Goal: Transaction & Acquisition: Purchase product/service

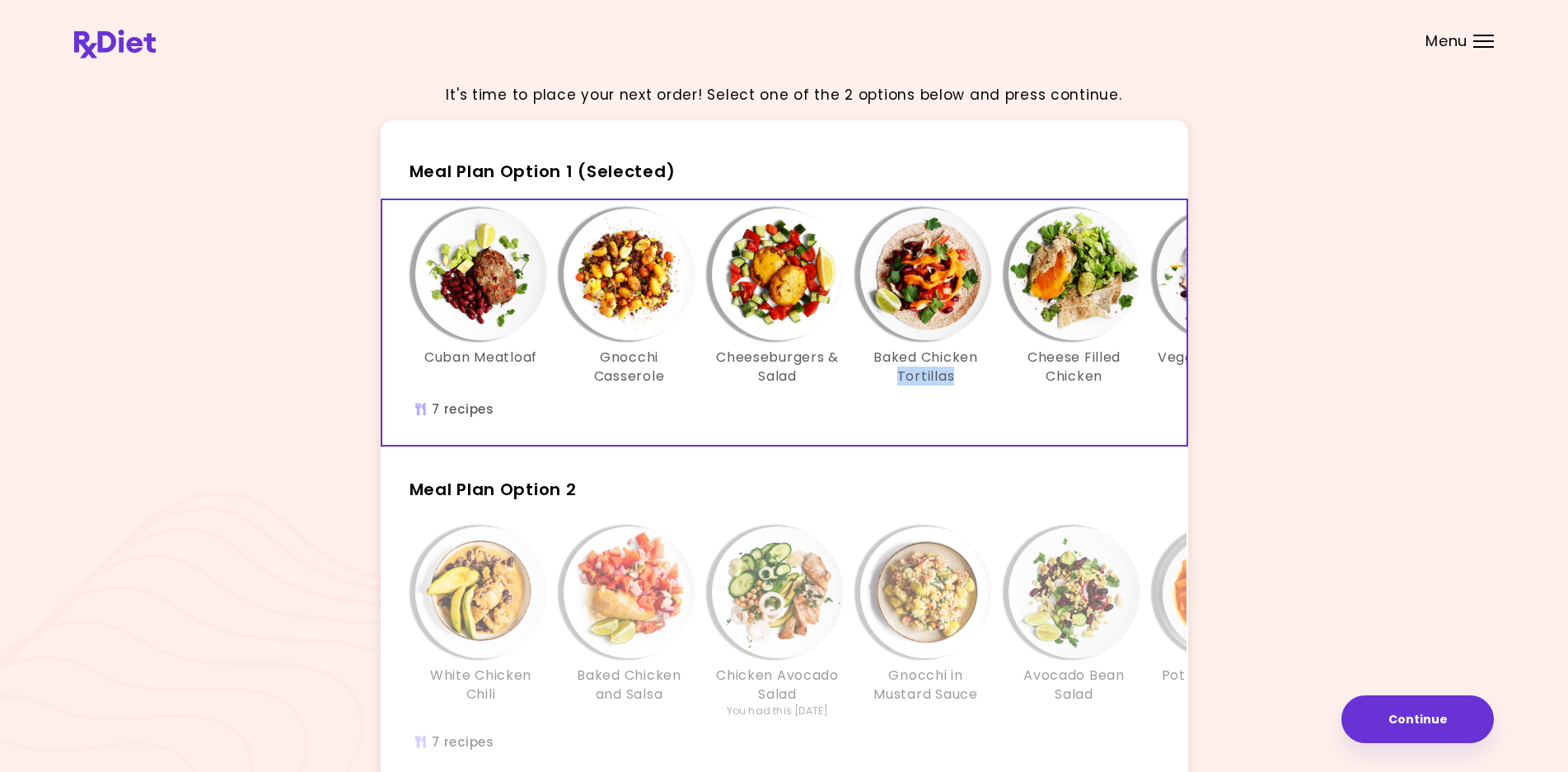
drag, startPoint x: 876, startPoint y: 440, endPoint x: 951, endPoint y: 455, distance: 76.5
click at [951, 447] on div "Cuban Meatloaf Gnocchi Casserole Cheeseburgers & Salad Baked Chicken Tortillas …" at bounding box center [784, 323] width 807 height 248
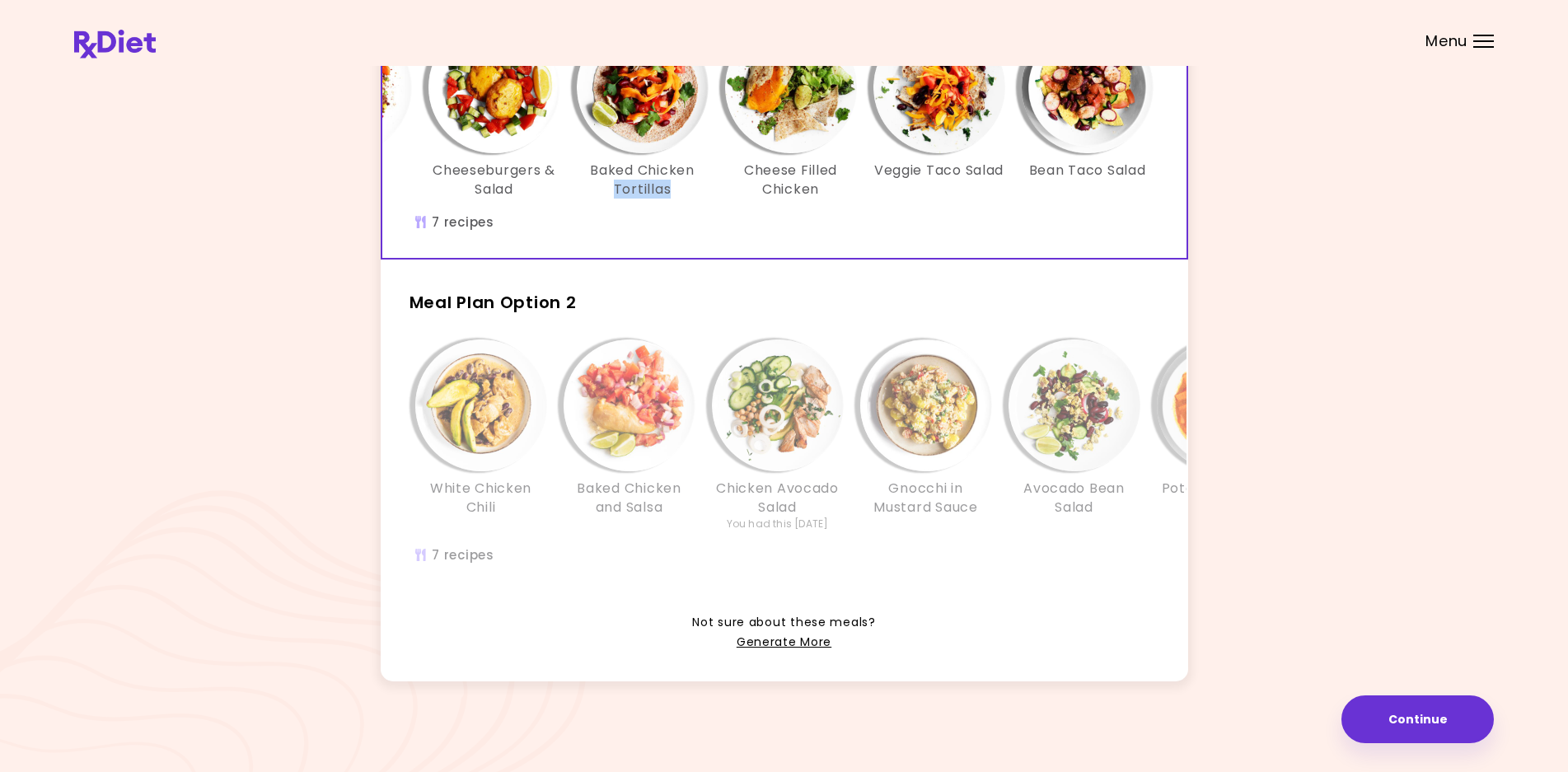
scroll to position [214, 0]
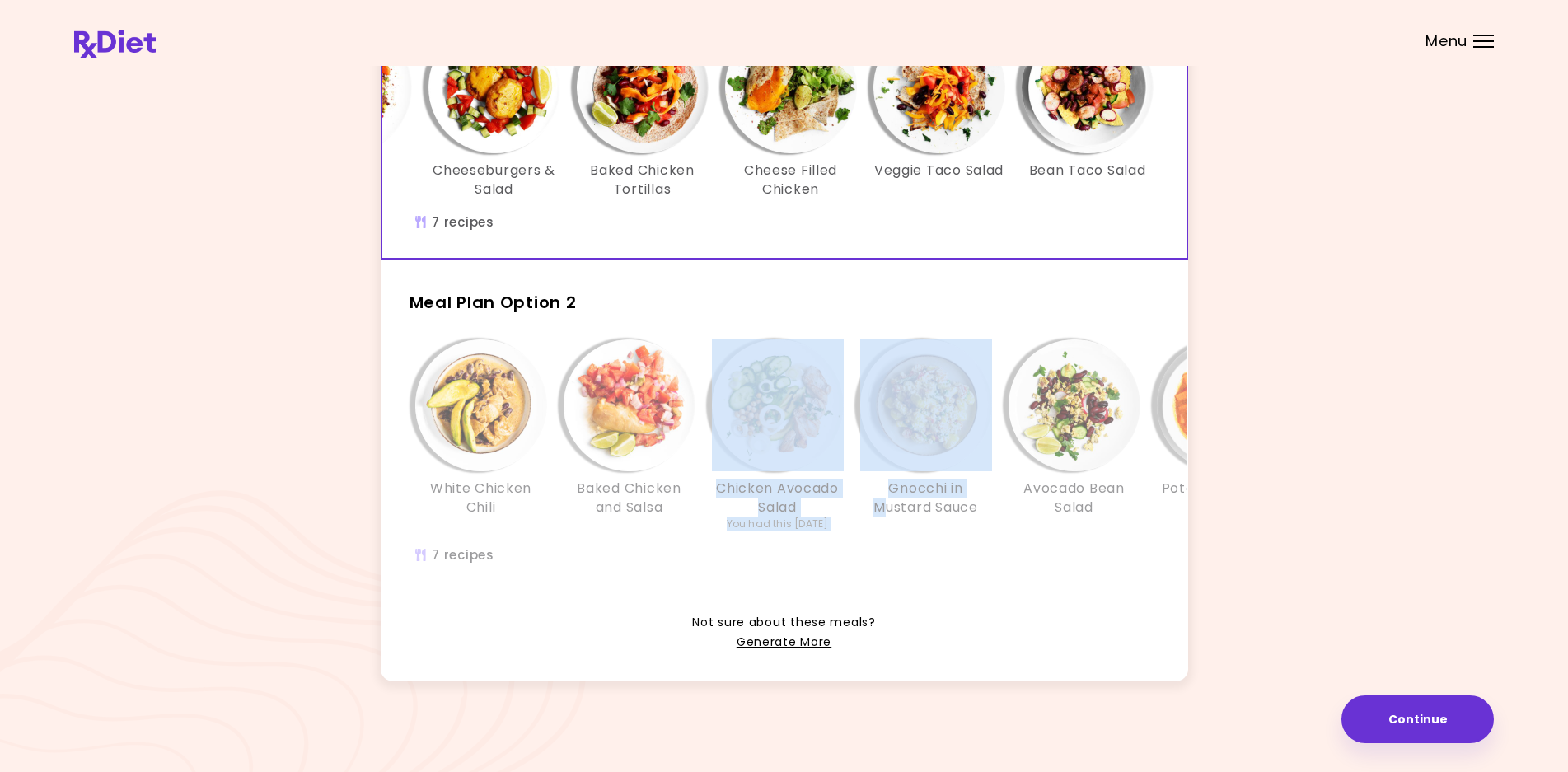
drag, startPoint x: 681, startPoint y: 577, endPoint x: 887, endPoint y: 584, distance: 206.1
click at [887, 584] on div "White Chicken Chili Baked Chicken and Salsa Chicken Avocado Salad You had this …" at bounding box center [784, 461] width 807 height 263
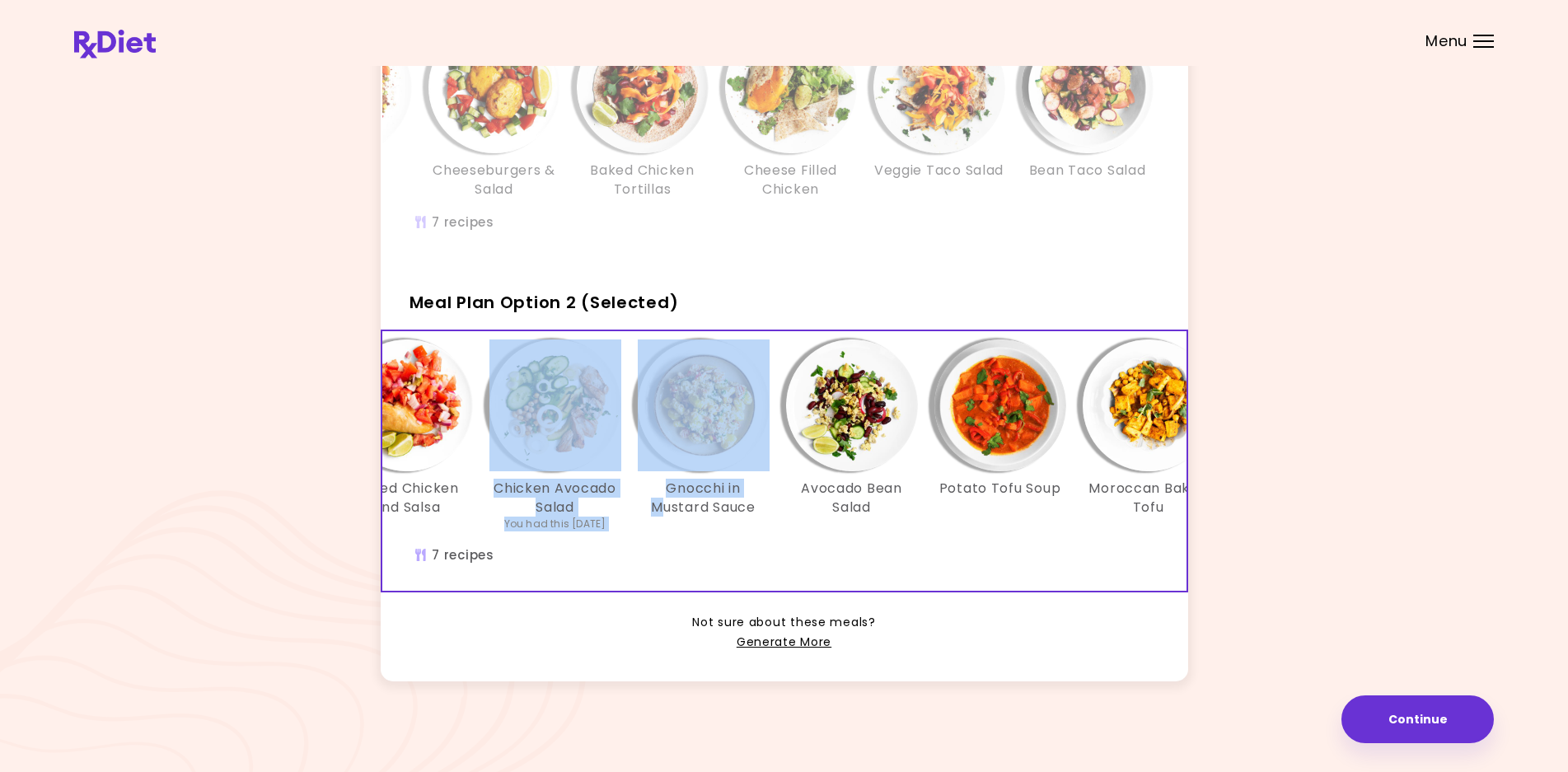
scroll to position [0, 258]
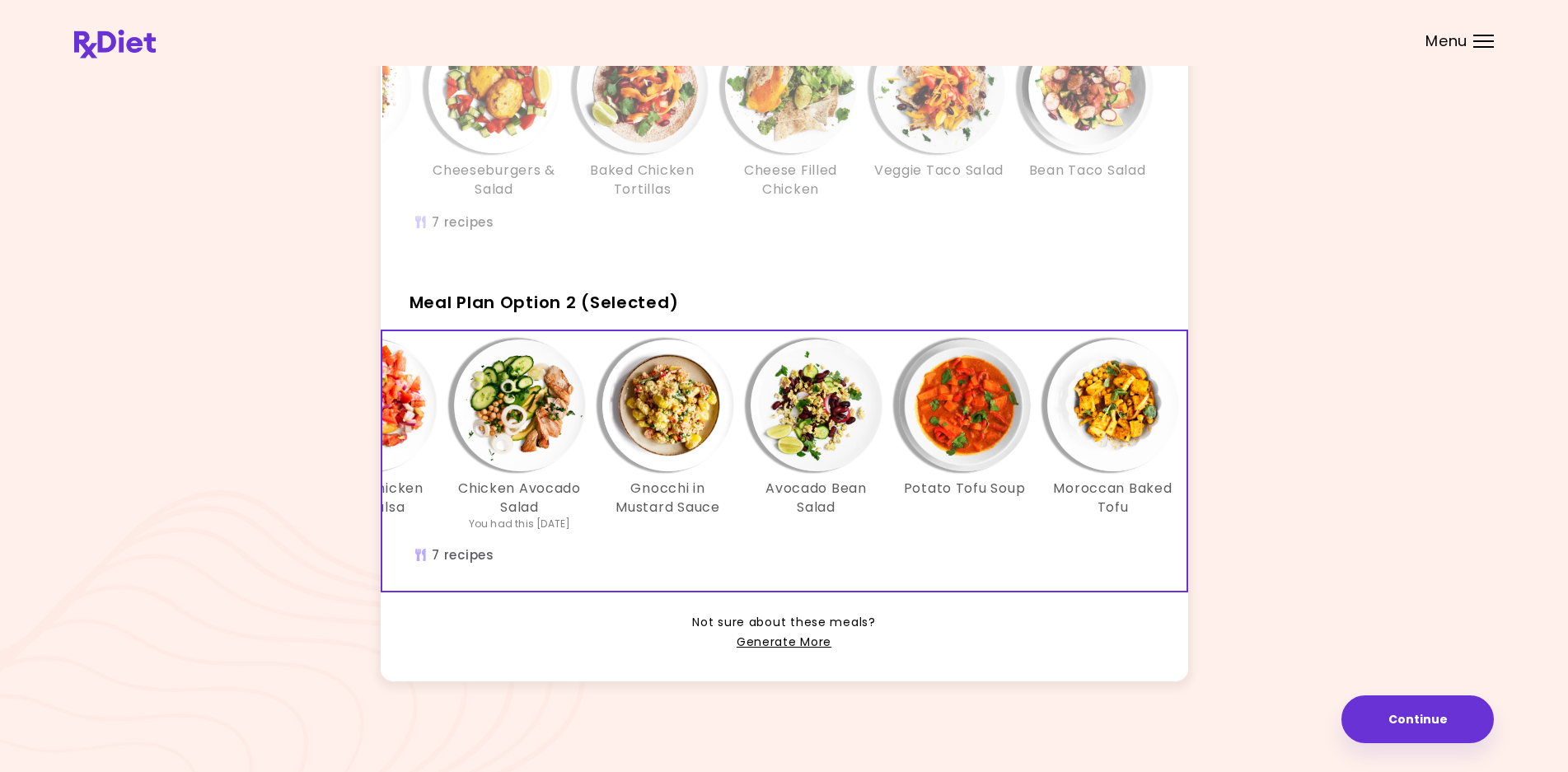
click at [1003, 514] on div "Potato Tofu Soup" at bounding box center [964, 435] width 148 height 192
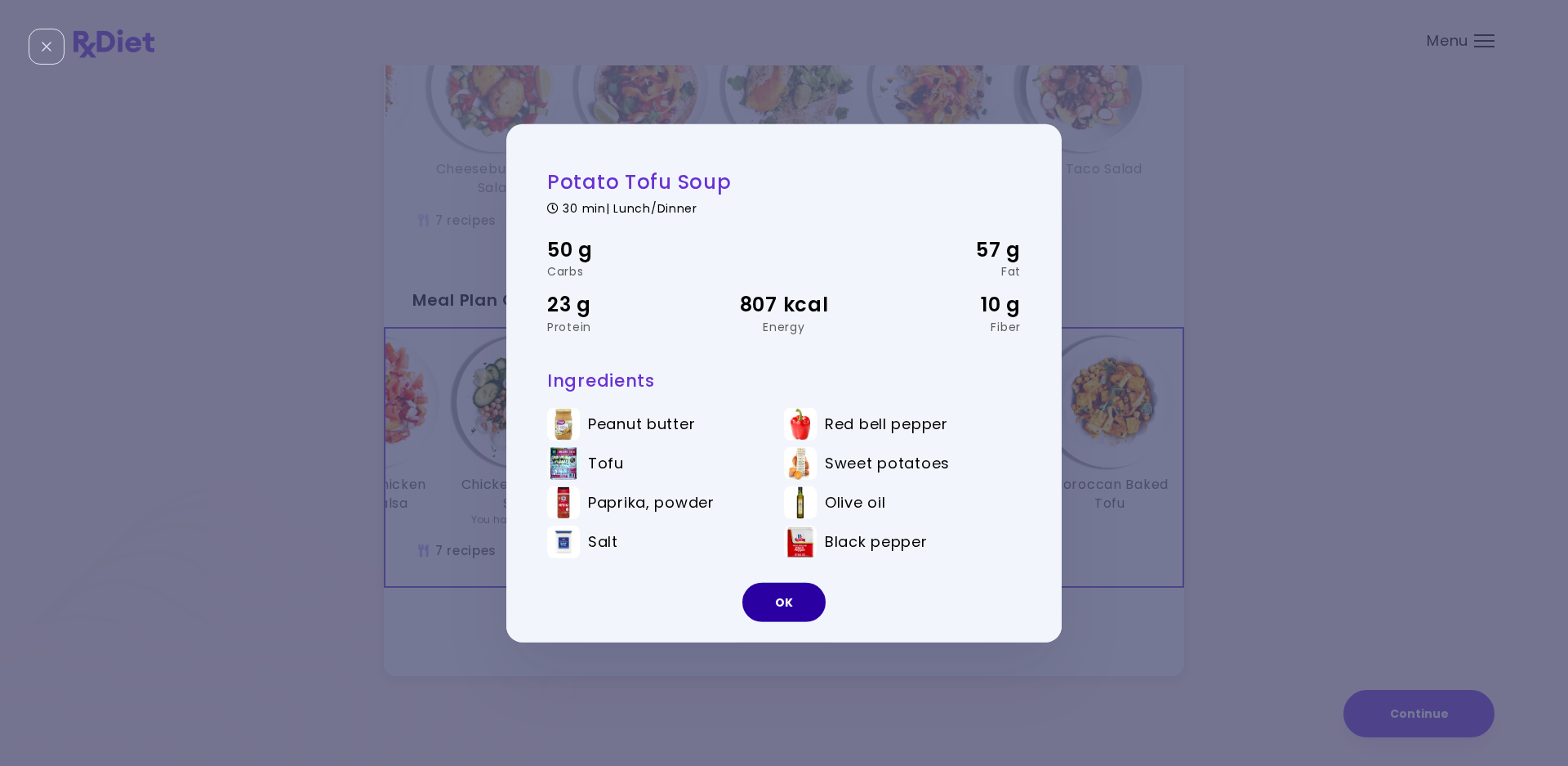
click at [820, 601] on button "OK" at bounding box center [784, 603] width 84 height 39
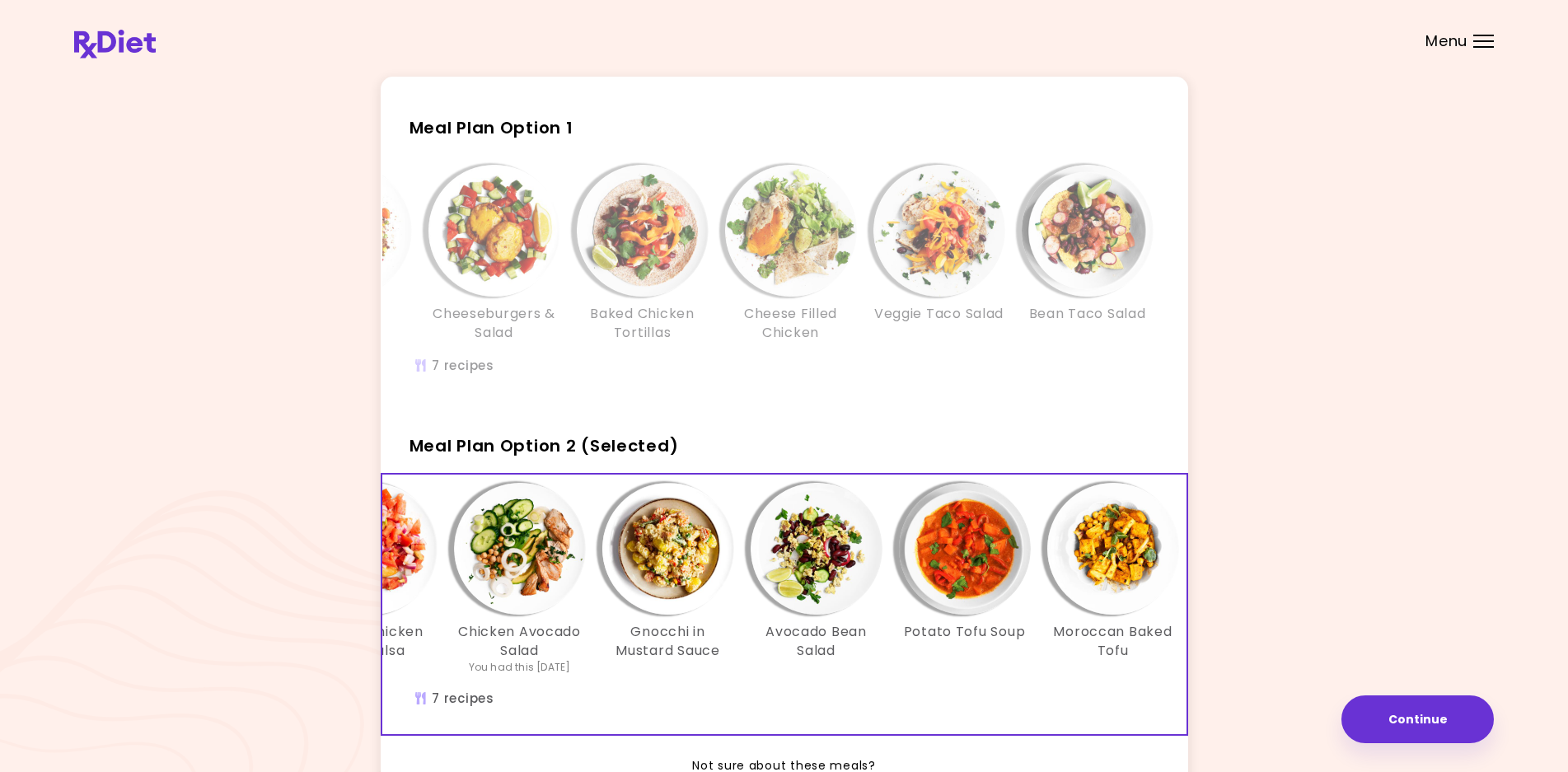
scroll to position [17, 0]
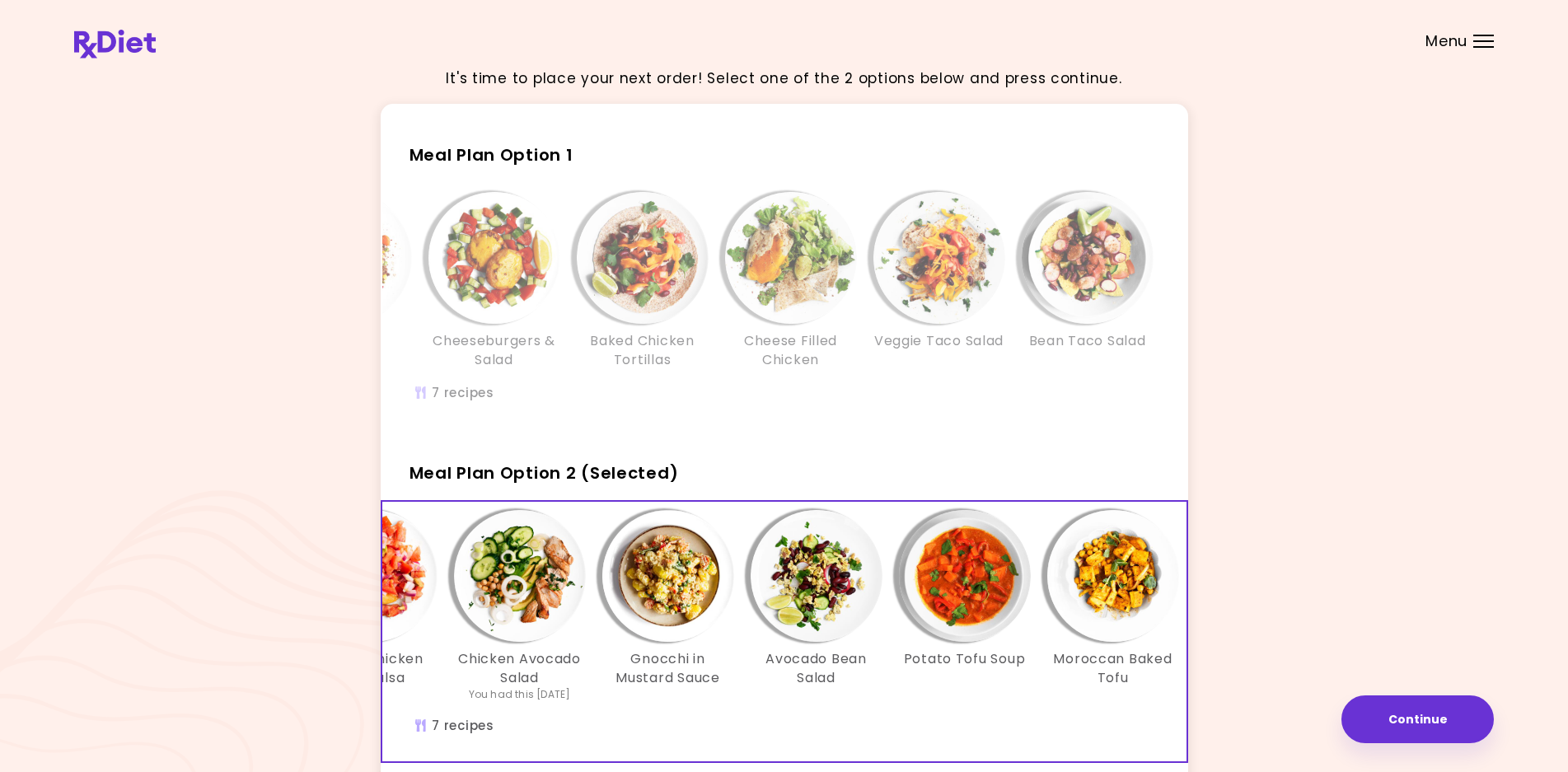
click at [798, 338] on h3 "Cheese Filled Chicken" at bounding box center [791, 350] width 132 height 37
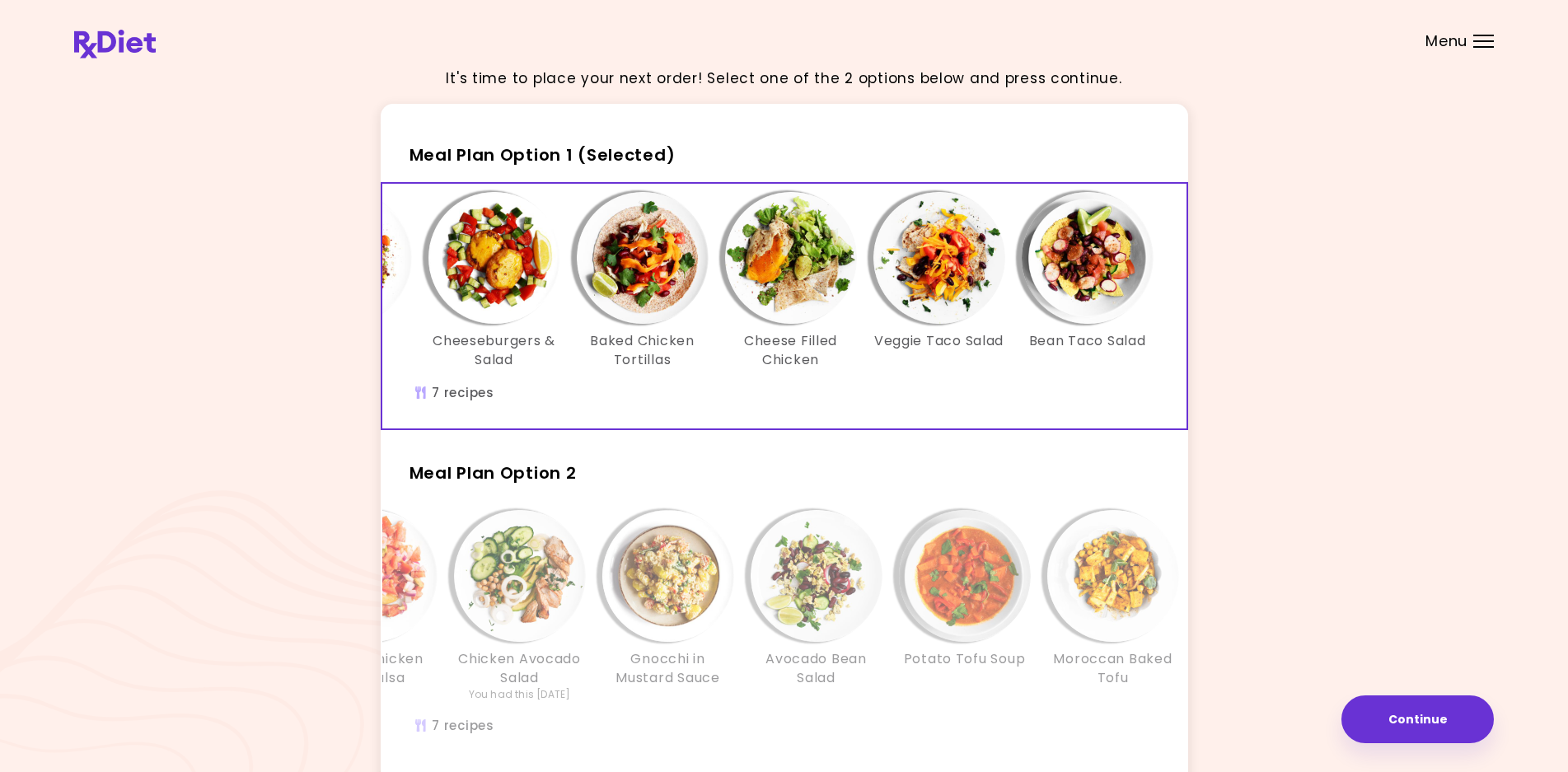
click at [801, 352] on h3 "Cheese Filled Chicken" at bounding box center [791, 350] width 132 height 37
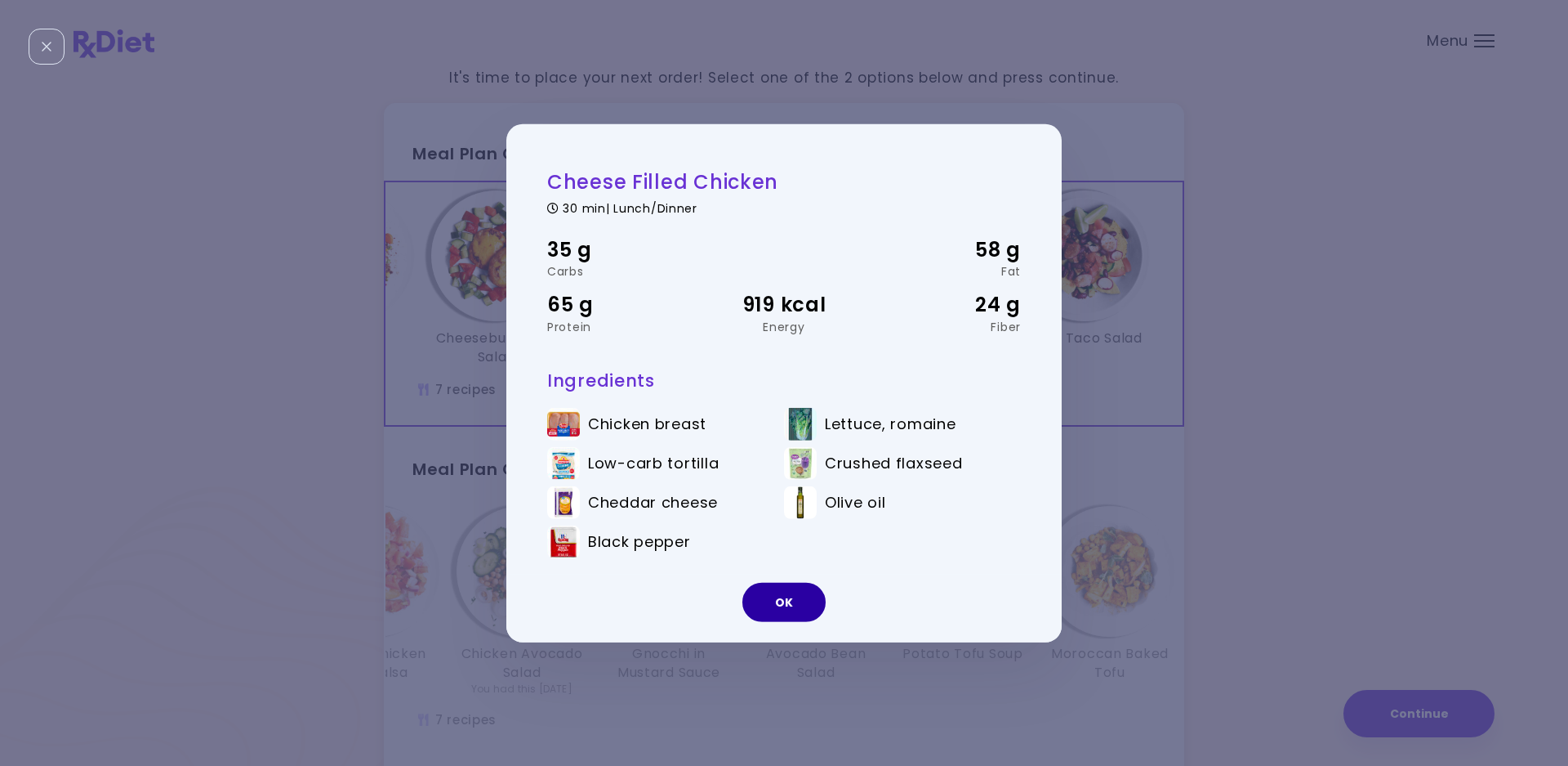
click at [792, 603] on button "OK" at bounding box center [784, 603] width 84 height 39
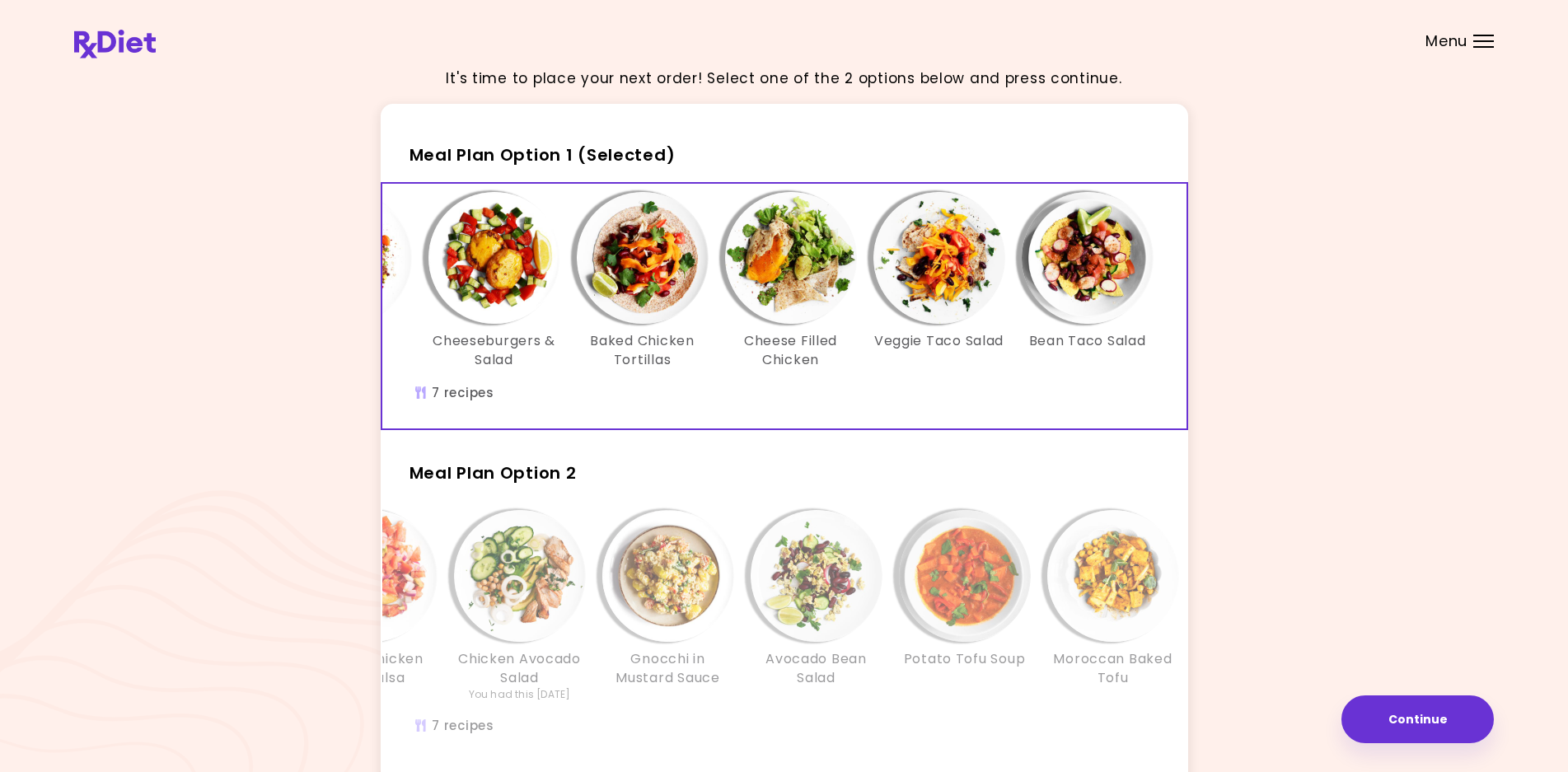
click at [799, 304] on img "Info - Cheese Filled Chicken - Meal Plan Option 1 (Selected)" at bounding box center [791, 257] width 132 height 132
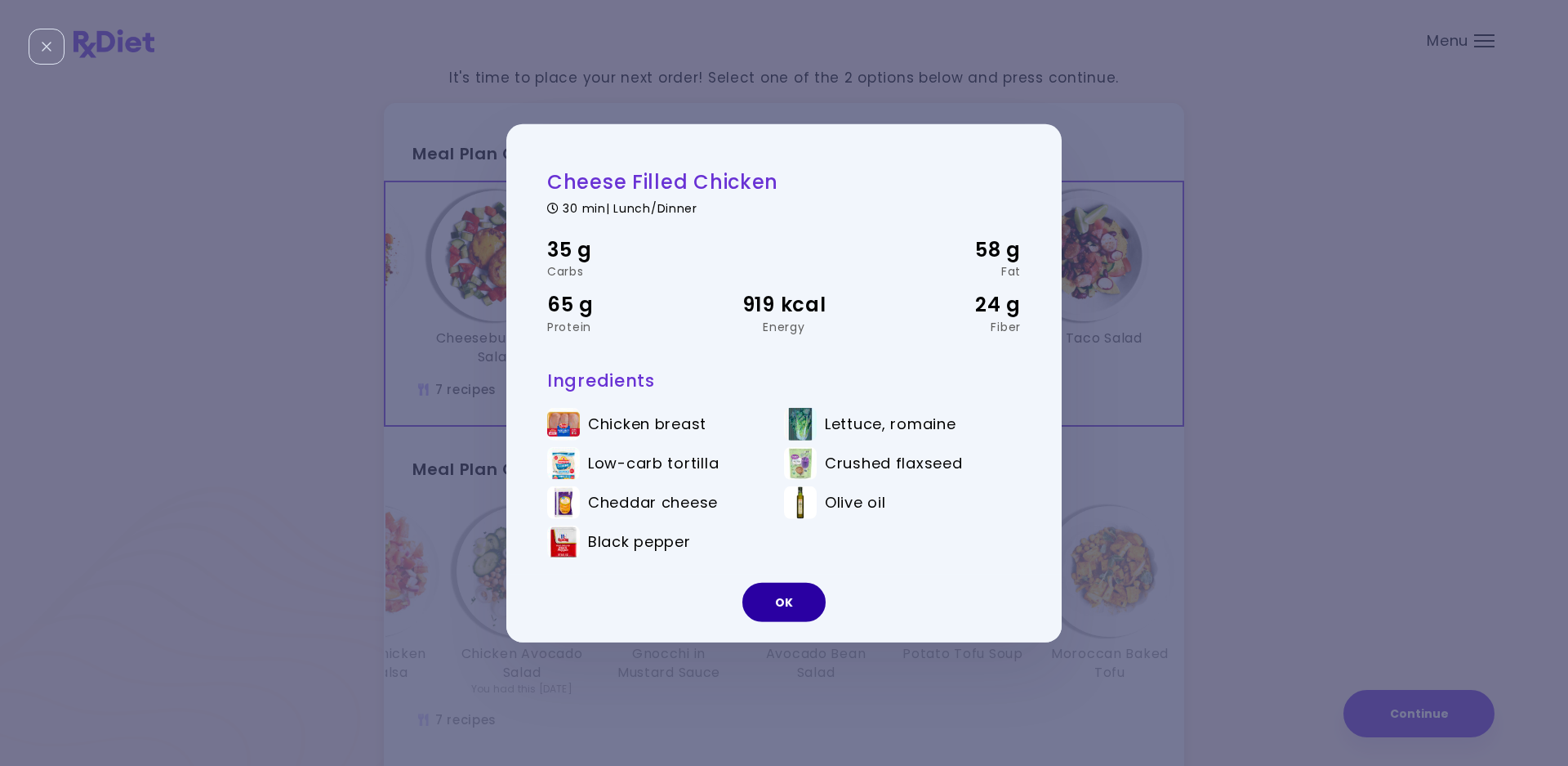
click at [793, 596] on button "OK" at bounding box center [784, 603] width 84 height 39
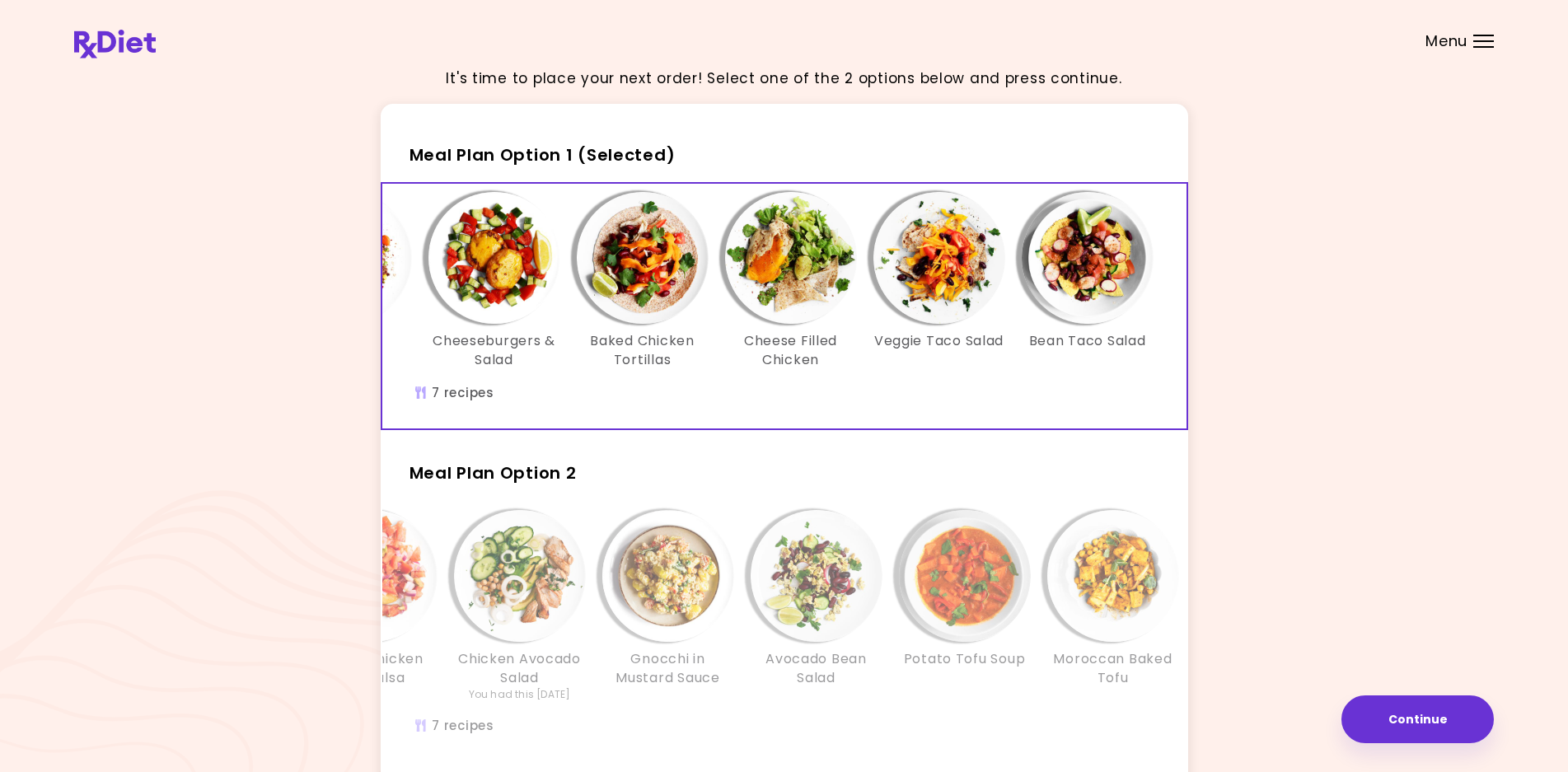
click at [790, 266] on img "Info - Cheese Filled Chicken - Meal Plan Option 1 (Selected)" at bounding box center [791, 257] width 132 height 132
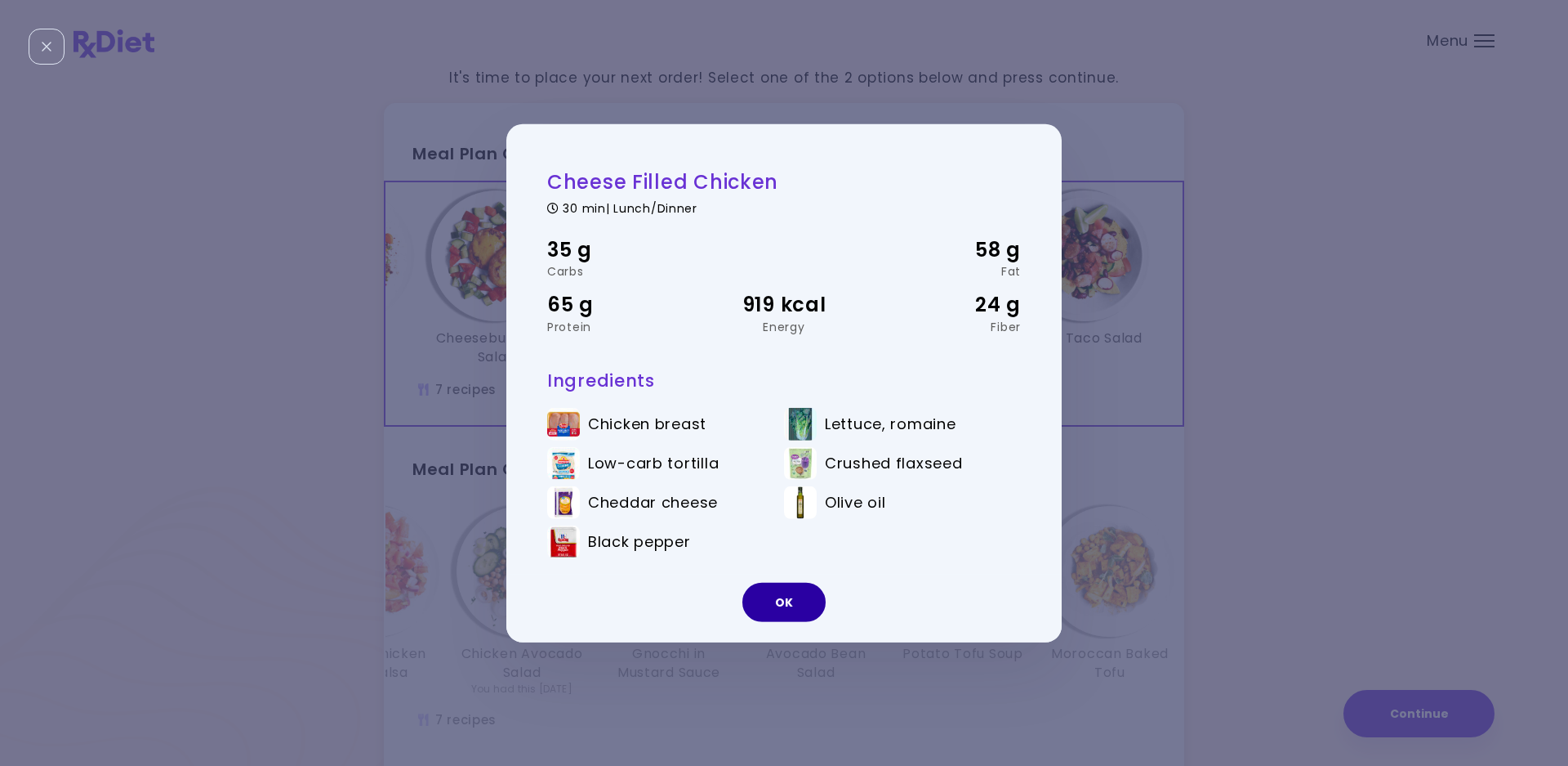
click at [794, 599] on button "OK" at bounding box center [784, 603] width 84 height 39
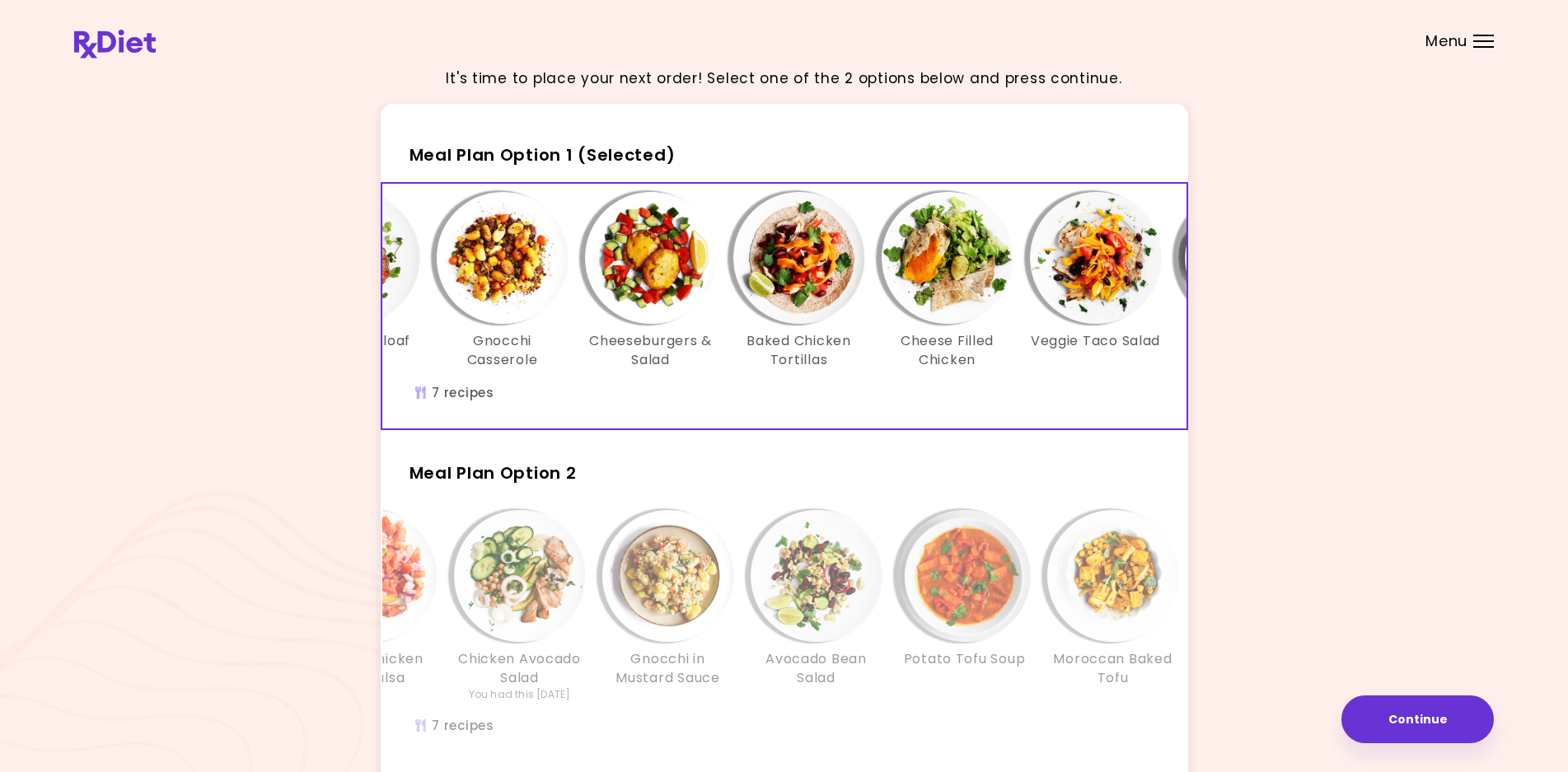
scroll to position [0, 121]
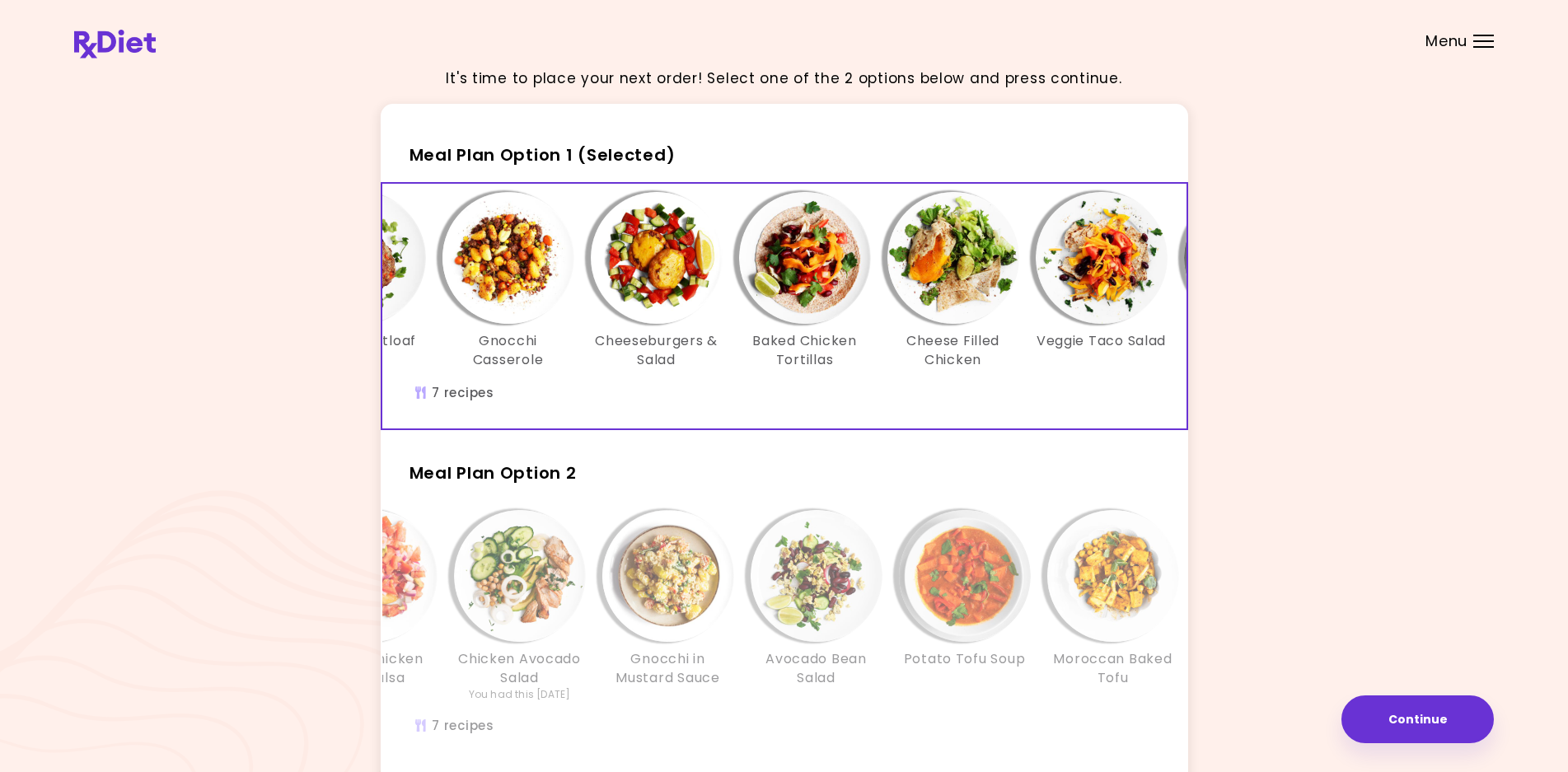
click at [654, 348] on h3 "Cheeseburgers & Salad" at bounding box center [657, 350] width 132 height 37
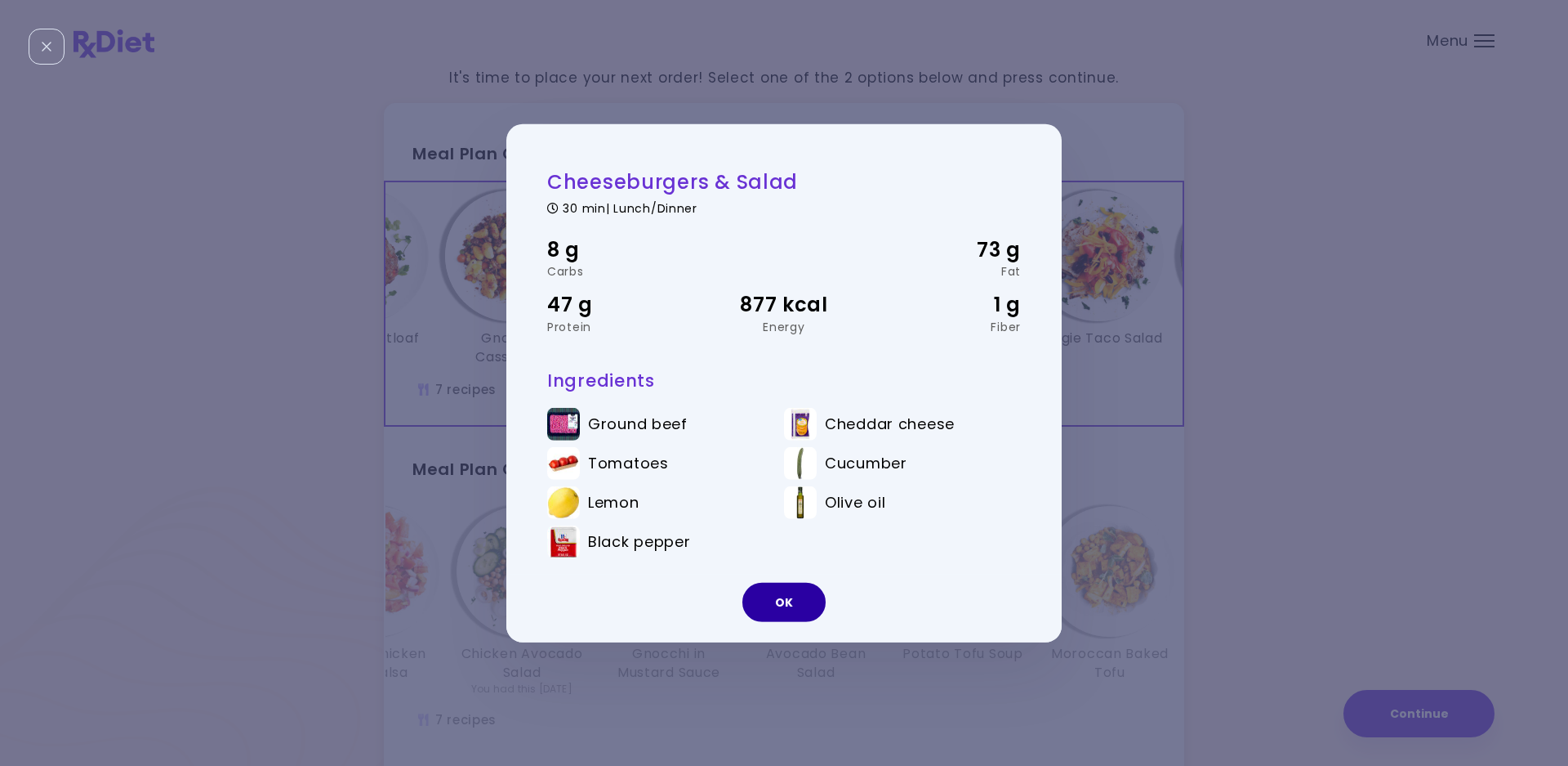
click at [811, 608] on button "OK" at bounding box center [784, 603] width 84 height 39
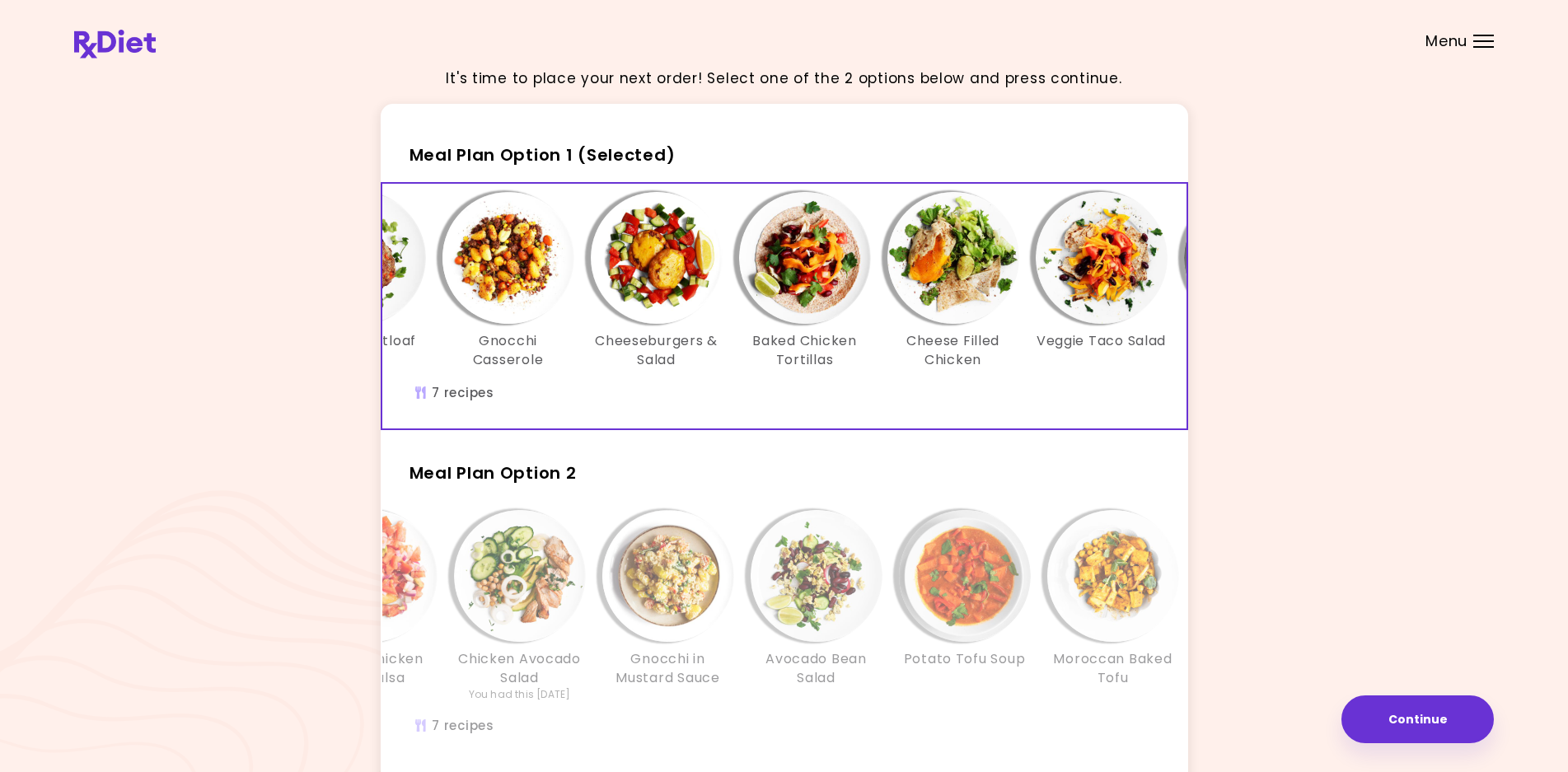
click at [618, 612] on img "Info - Gnocchi in Mustard Sauce - Meal Plan Option 2" at bounding box center [668, 575] width 132 height 132
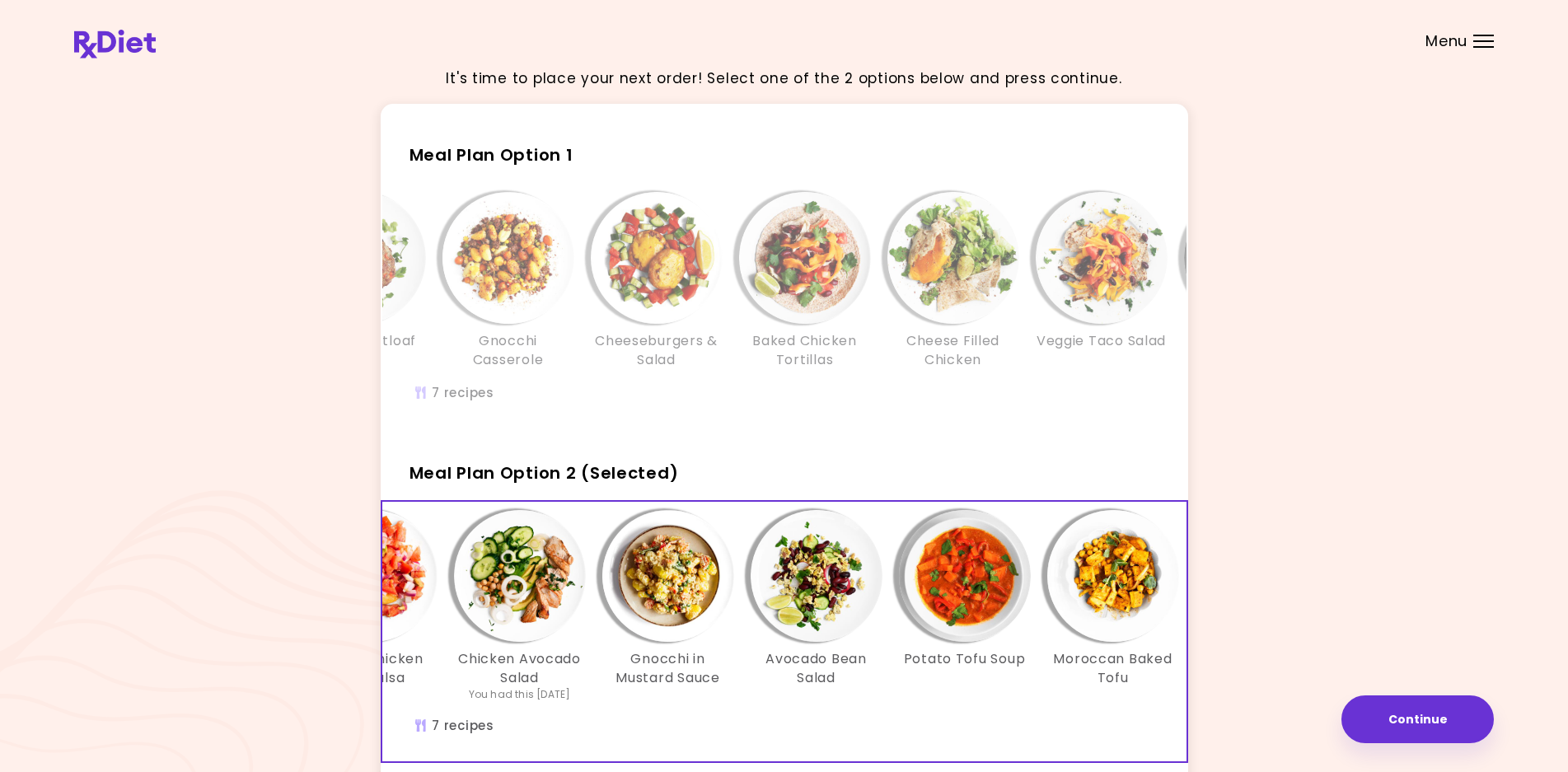
click at [782, 346] on h3 "Baked Chicken Tortillas" at bounding box center [805, 350] width 132 height 37
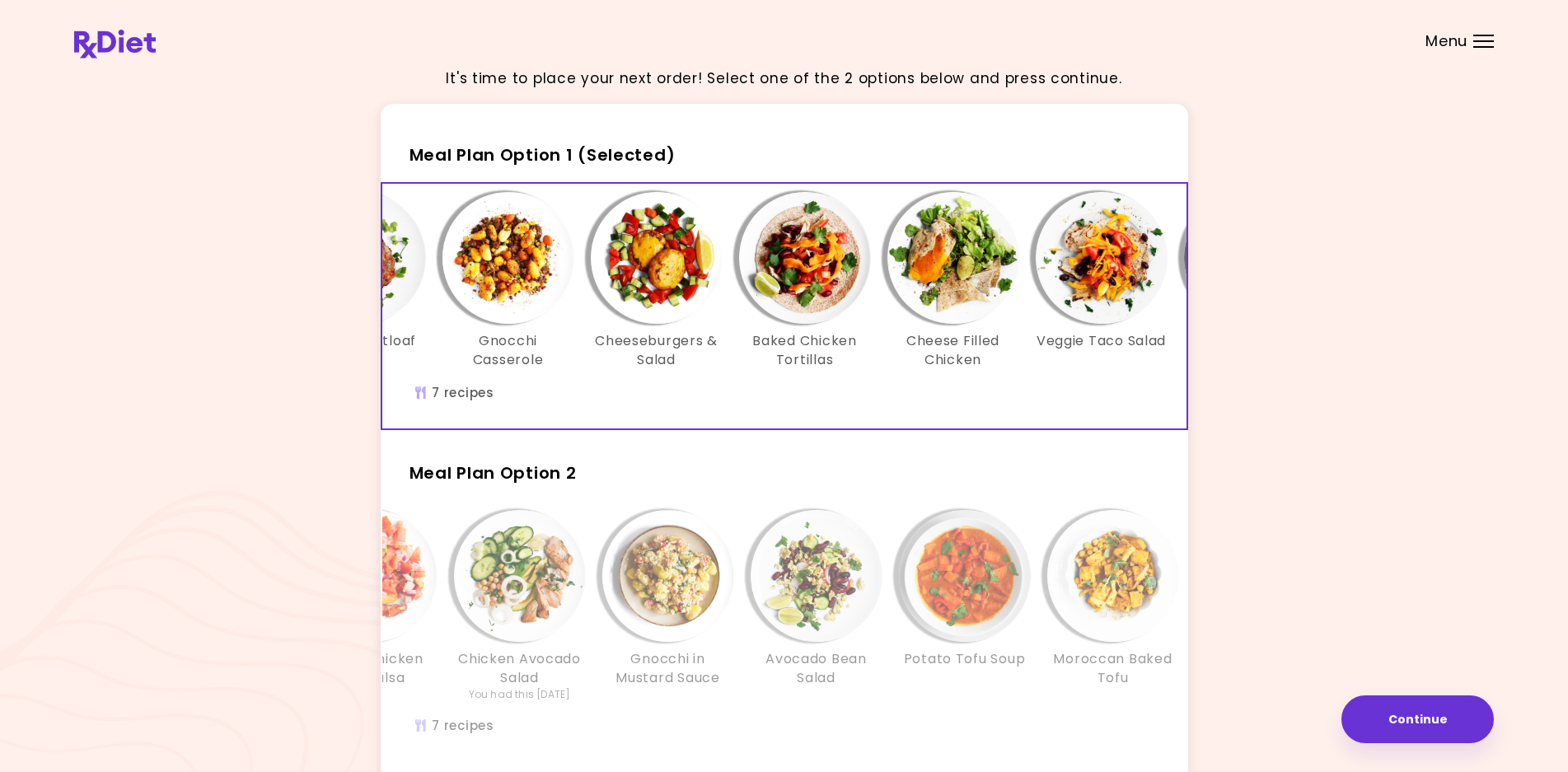
click at [857, 611] on img "Info - Avocado Bean Salad - Meal Plan Option 2" at bounding box center [816, 575] width 132 height 132
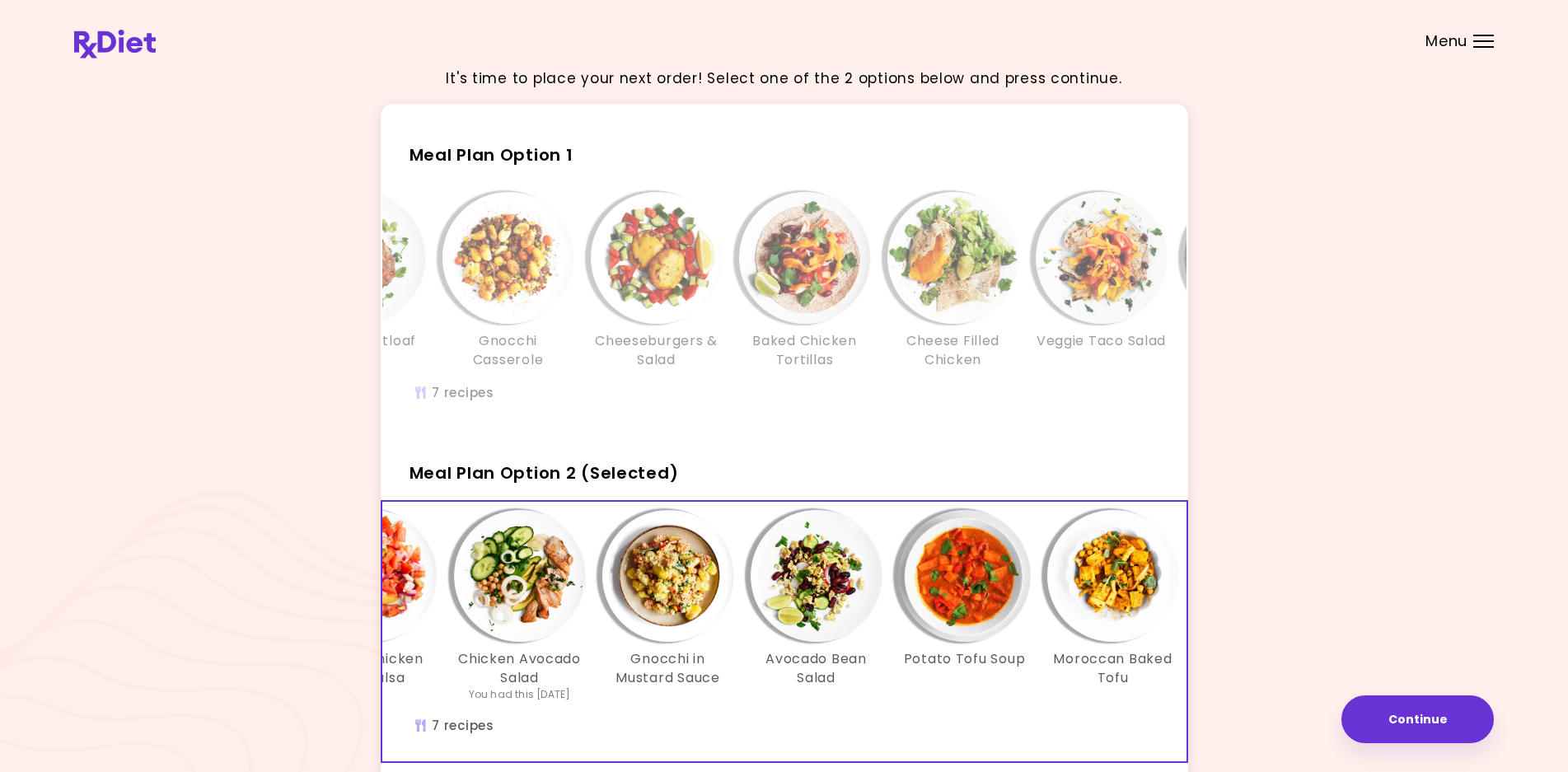
click at [1093, 611] on img "Info - Moroccan Baked Tofu - Meal Plan Option 2 (Selected)" at bounding box center [1113, 575] width 132 height 132
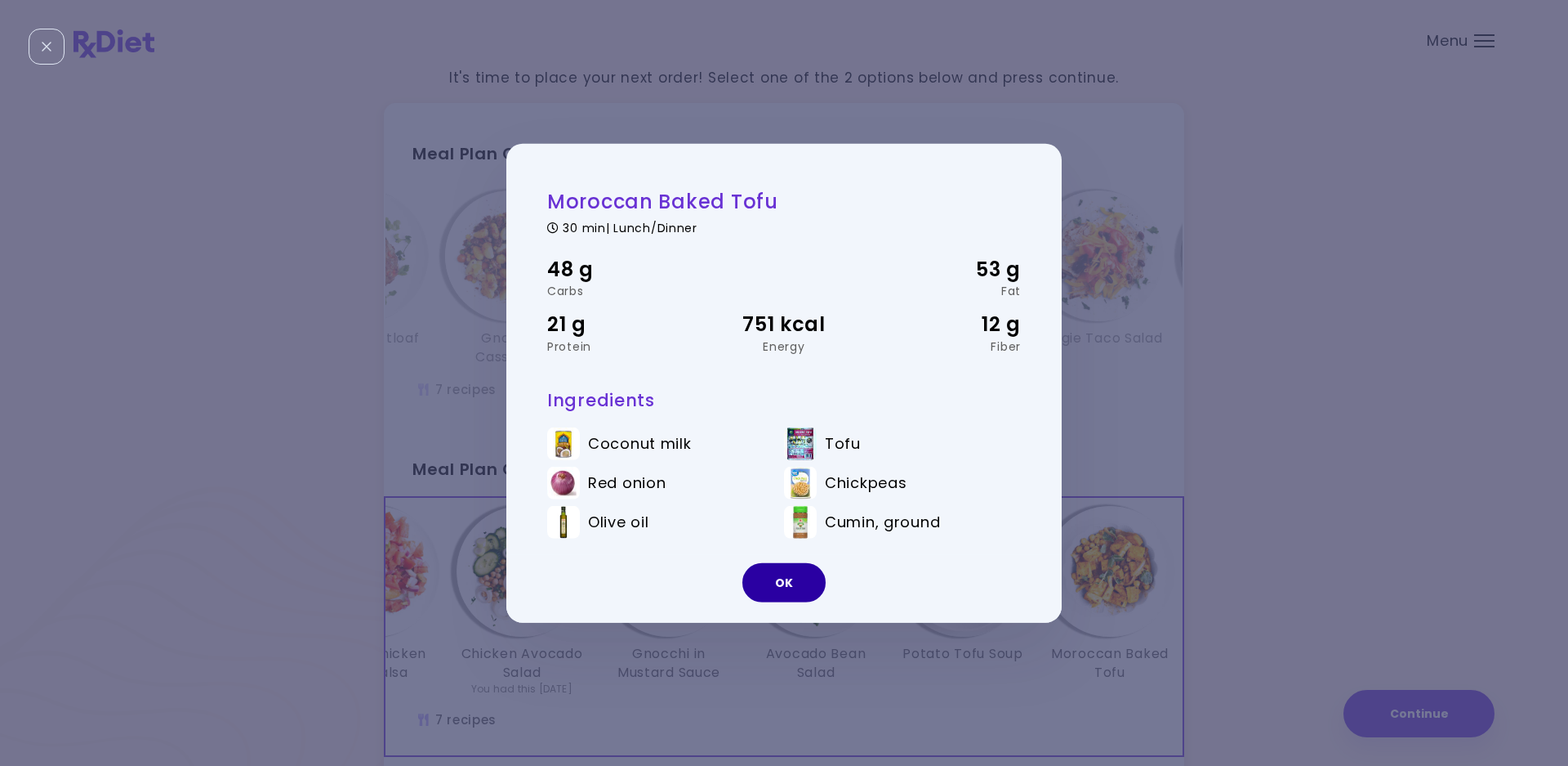
click at [795, 576] on button "OK" at bounding box center [784, 583] width 84 height 39
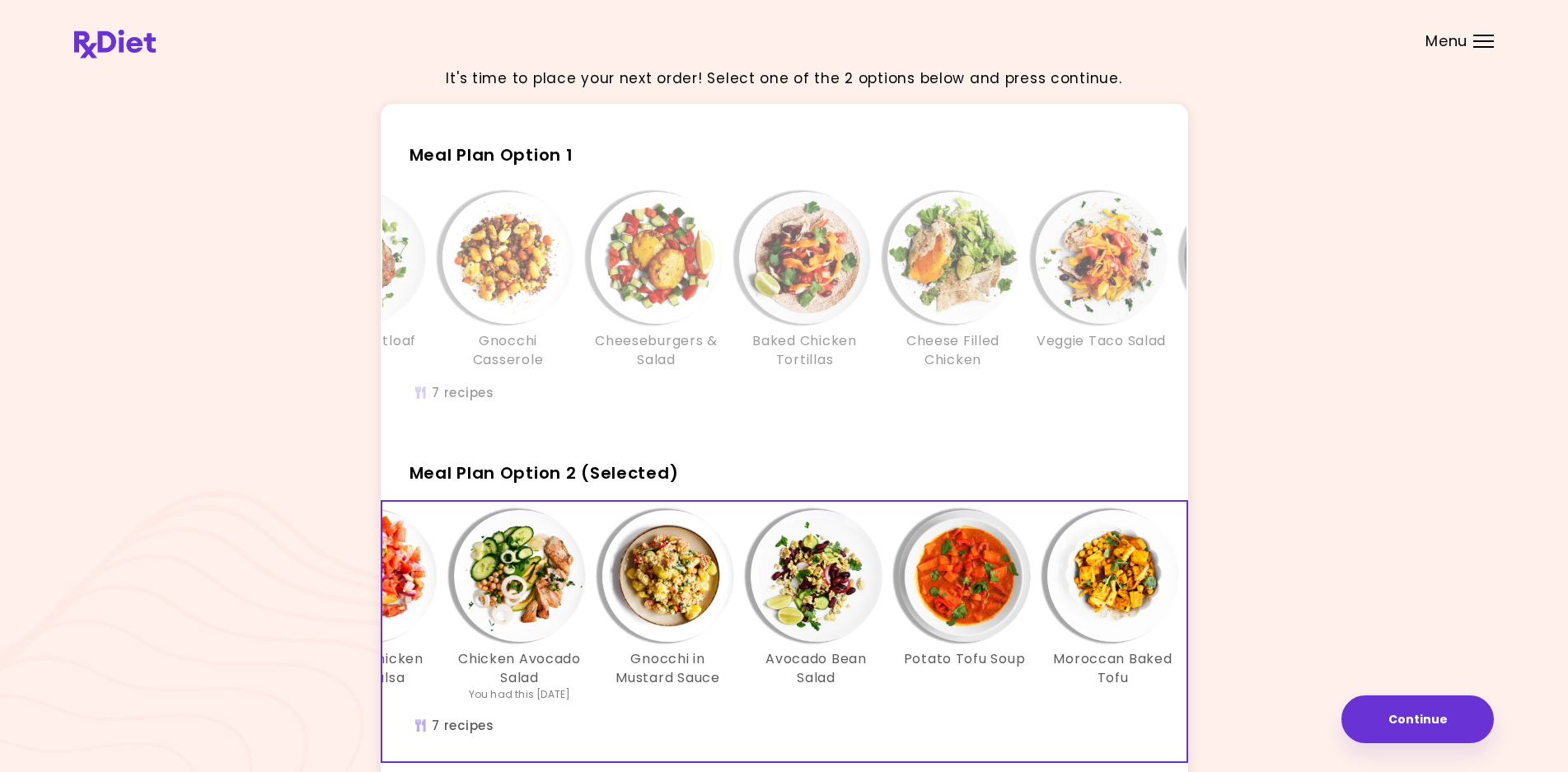
click at [919, 309] on img "Info - Cheese Filled Chicken - Meal Plan Option 1" at bounding box center [953, 257] width 132 height 132
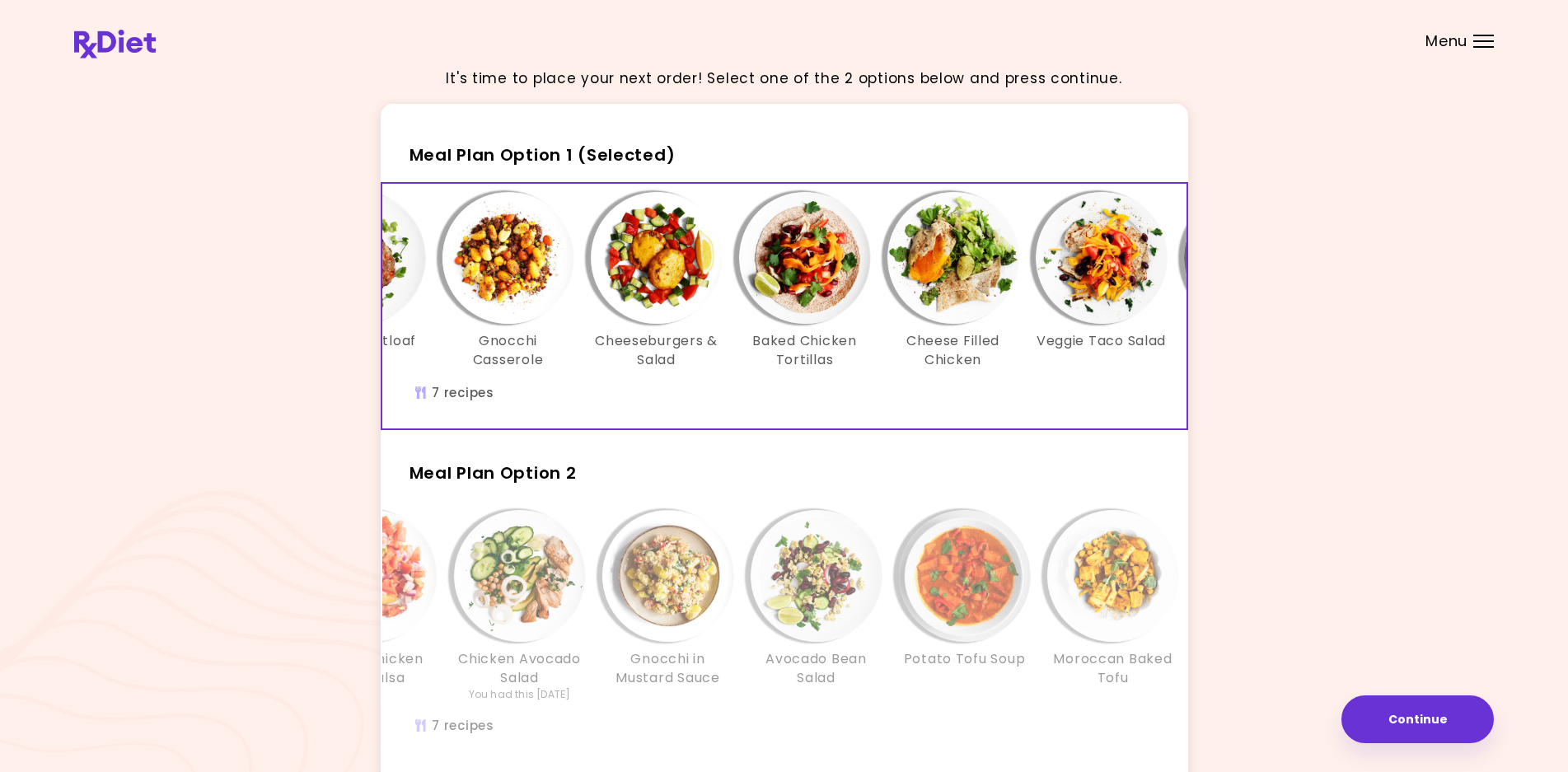
click at [906, 576] on img "Info - Potato Tofu Soup - Meal Plan Option 2" at bounding box center [964, 575] width 132 height 132
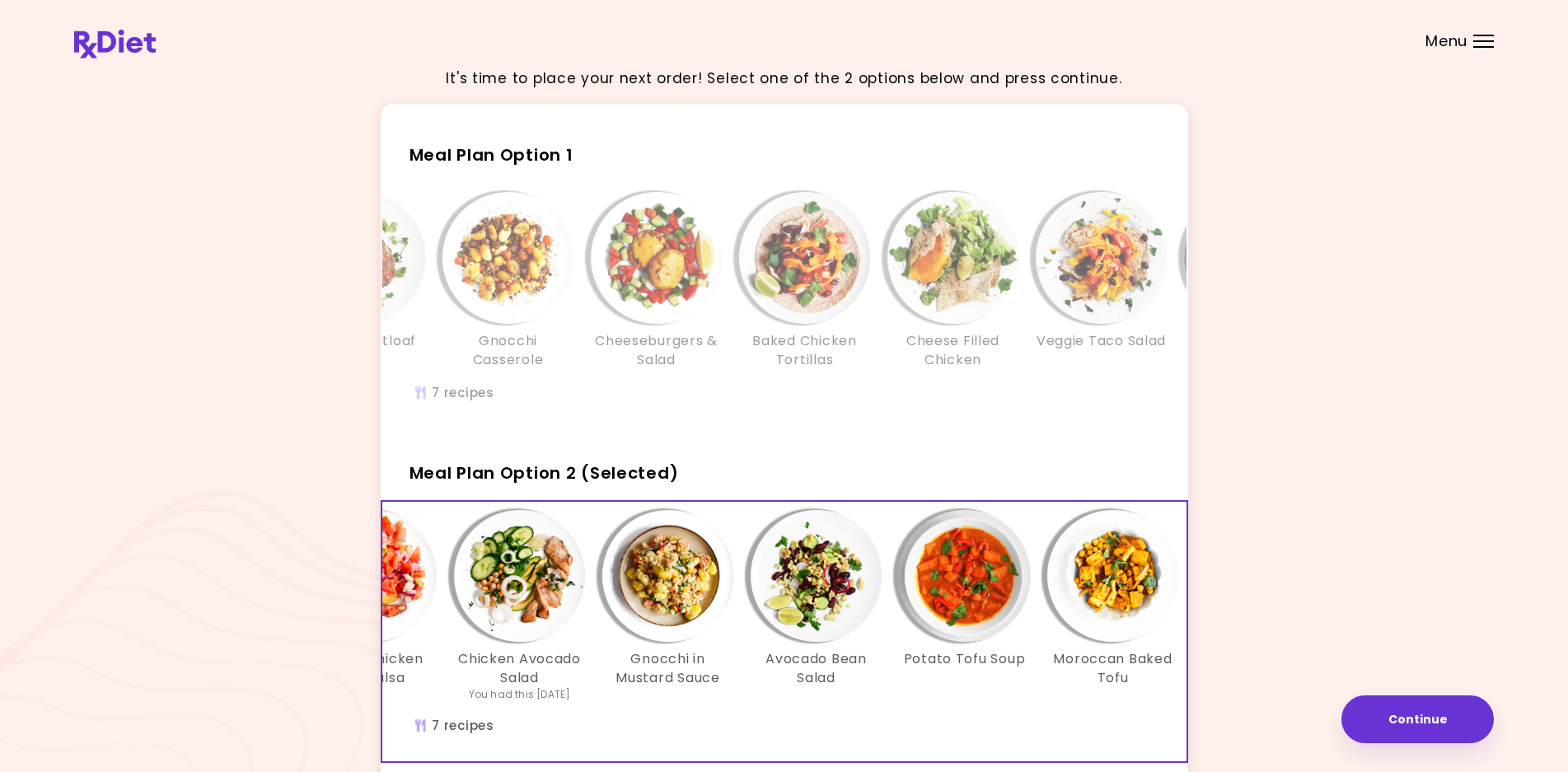
click at [952, 332] on h3 "Cheese Filled Chicken" at bounding box center [953, 350] width 132 height 37
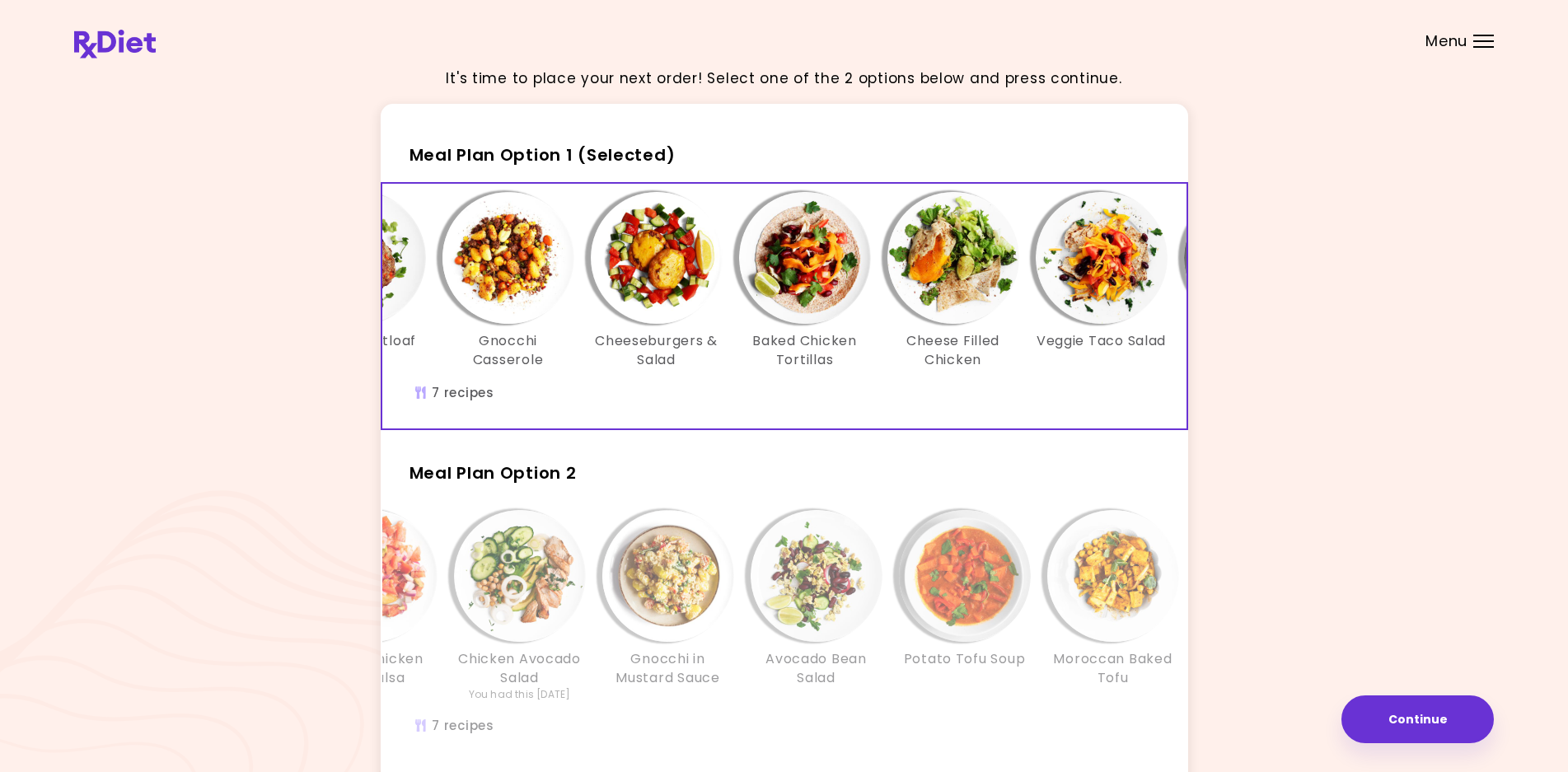
click at [945, 506] on div "Meal Plan Option 2 White Chicken Chili Baked Chicken and Salsa Chicken Avocado …" at bounding box center [784, 603] width 807 height 319
click at [931, 537] on img "Info - Potato Tofu Soup - Meal Plan Option 2" at bounding box center [964, 575] width 132 height 132
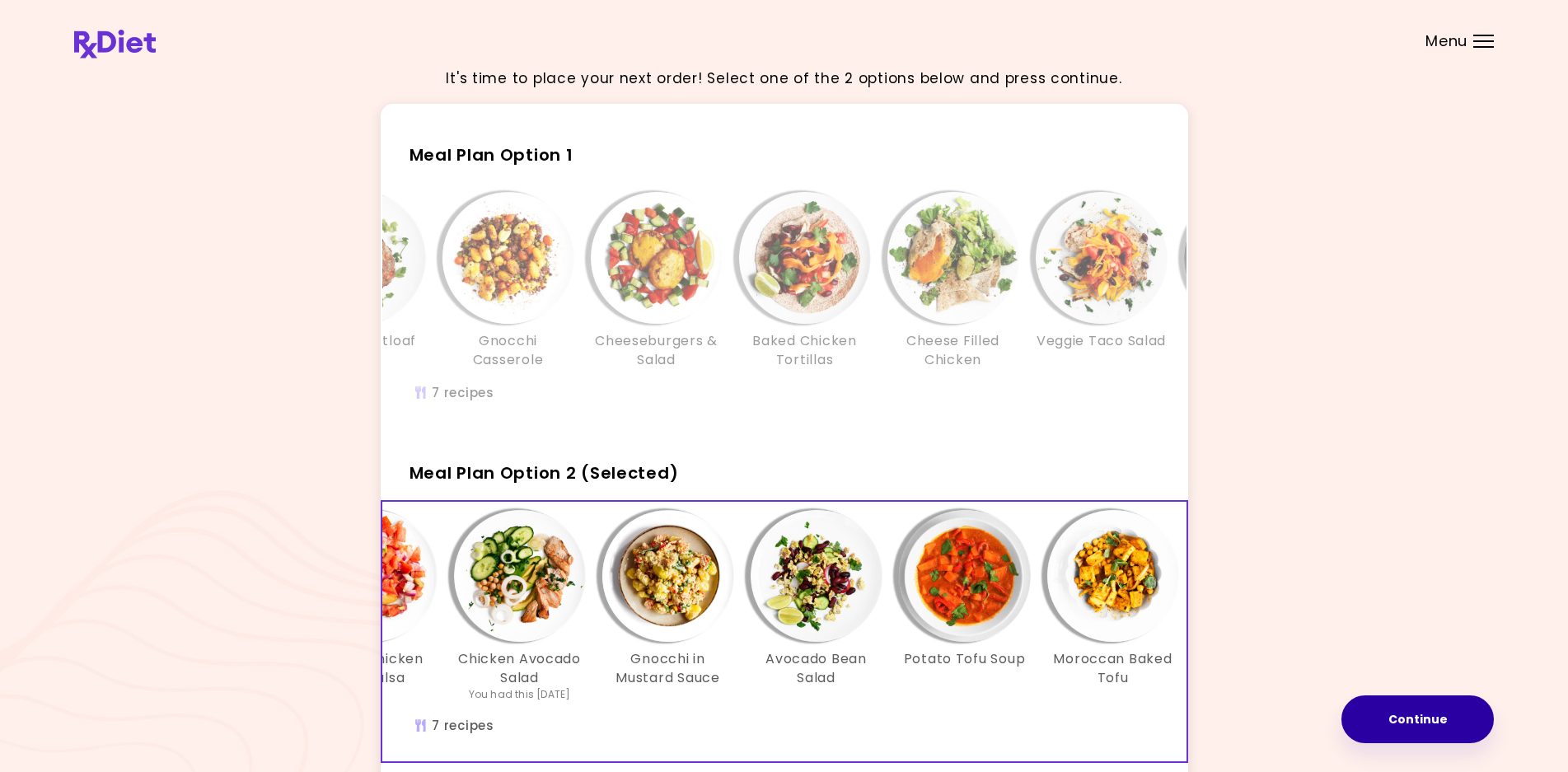
click at [1421, 719] on button "Continue" at bounding box center [1418, 719] width 152 height 48
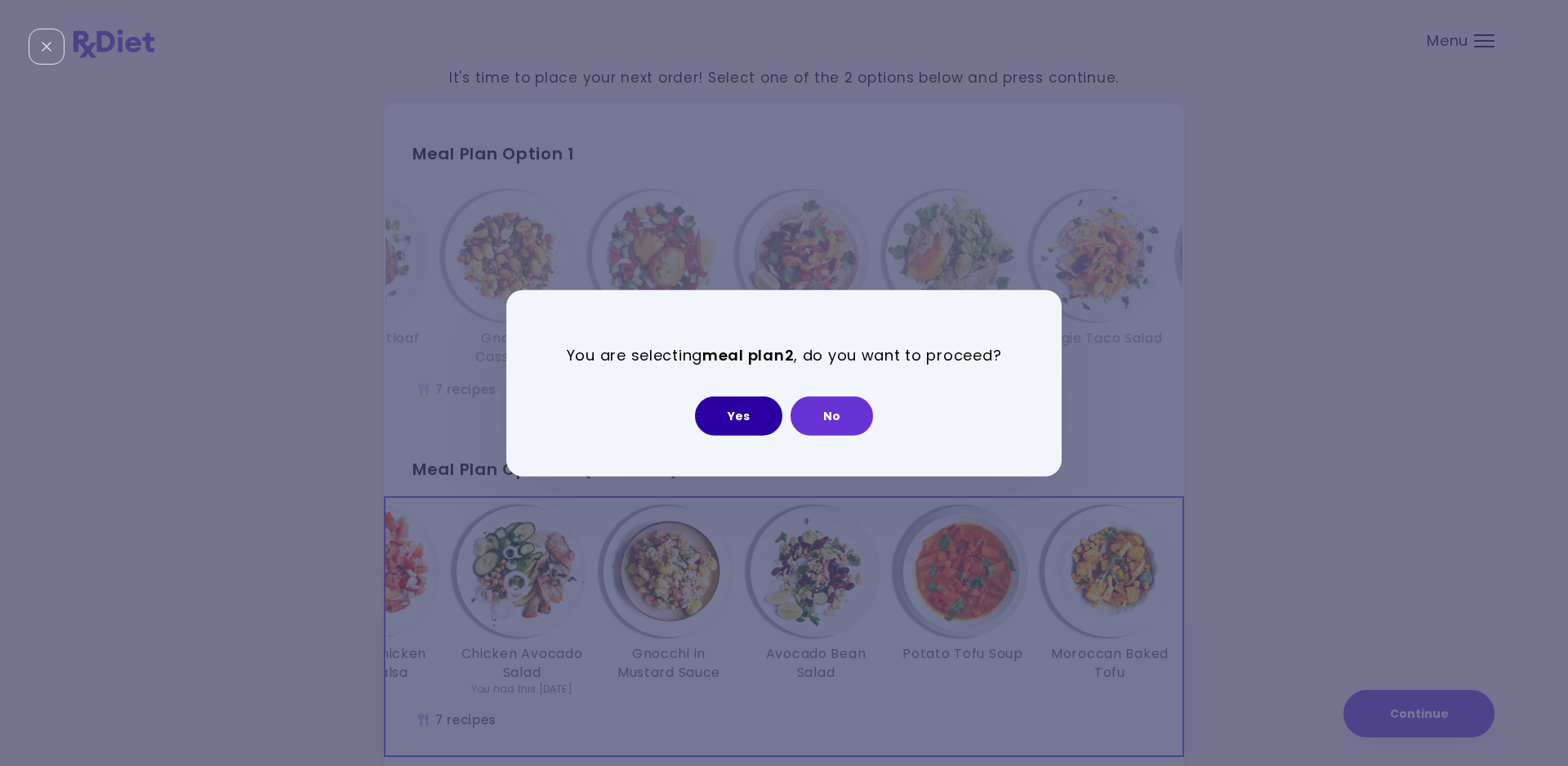
click at [758, 411] on button "Yes" at bounding box center [738, 416] width 88 height 39
select select "**********"
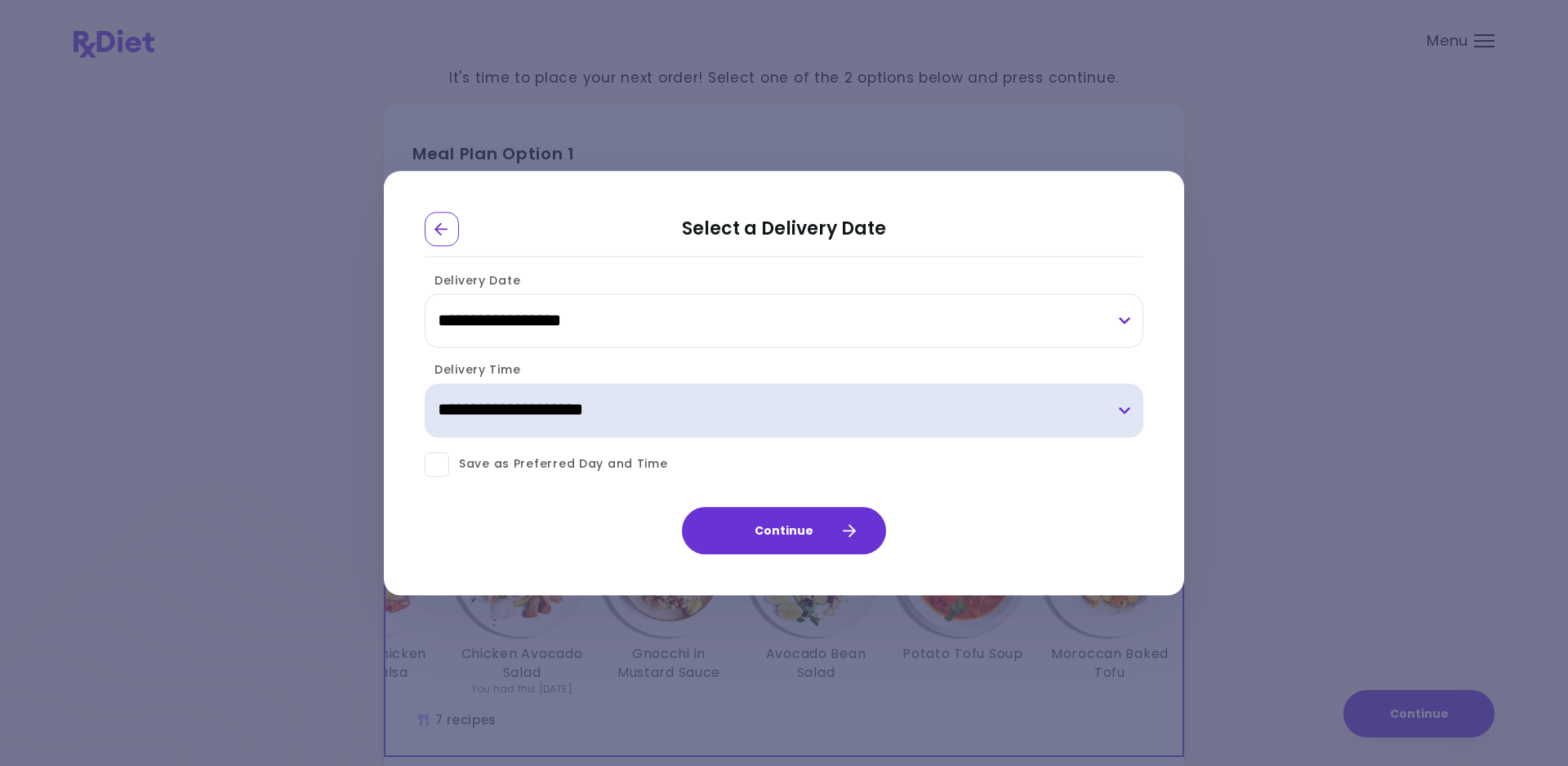
click at [758, 411] on select "**********" at bounding box center [784, 411] width 719 height 54
select select "*"
click at [425, 383] on select "**********" at bounding box center [784, 411] width 719 height 54
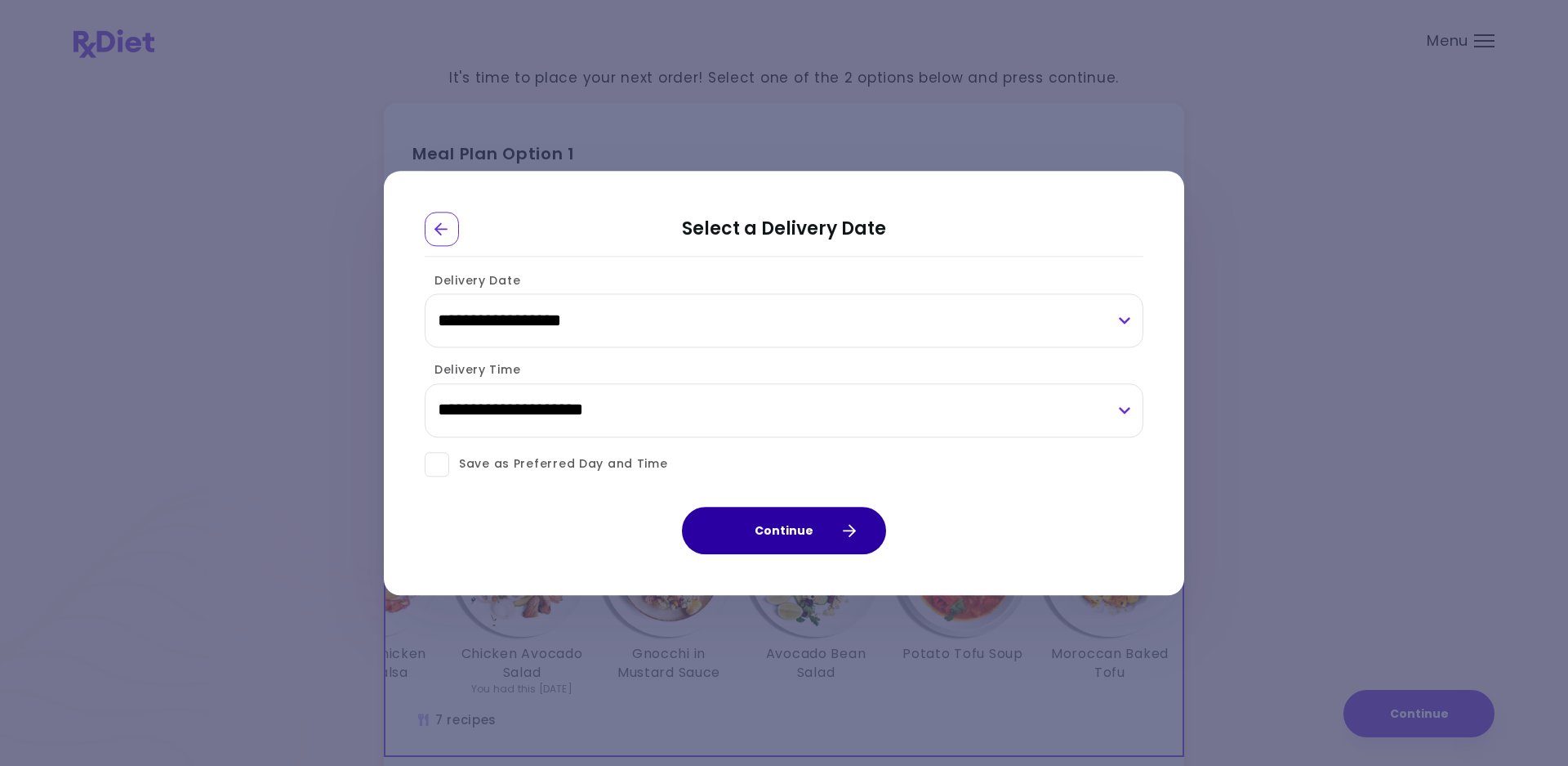
click at [766, 530] on button "Continue" at bounding box center [784, 530] width 204 height 48
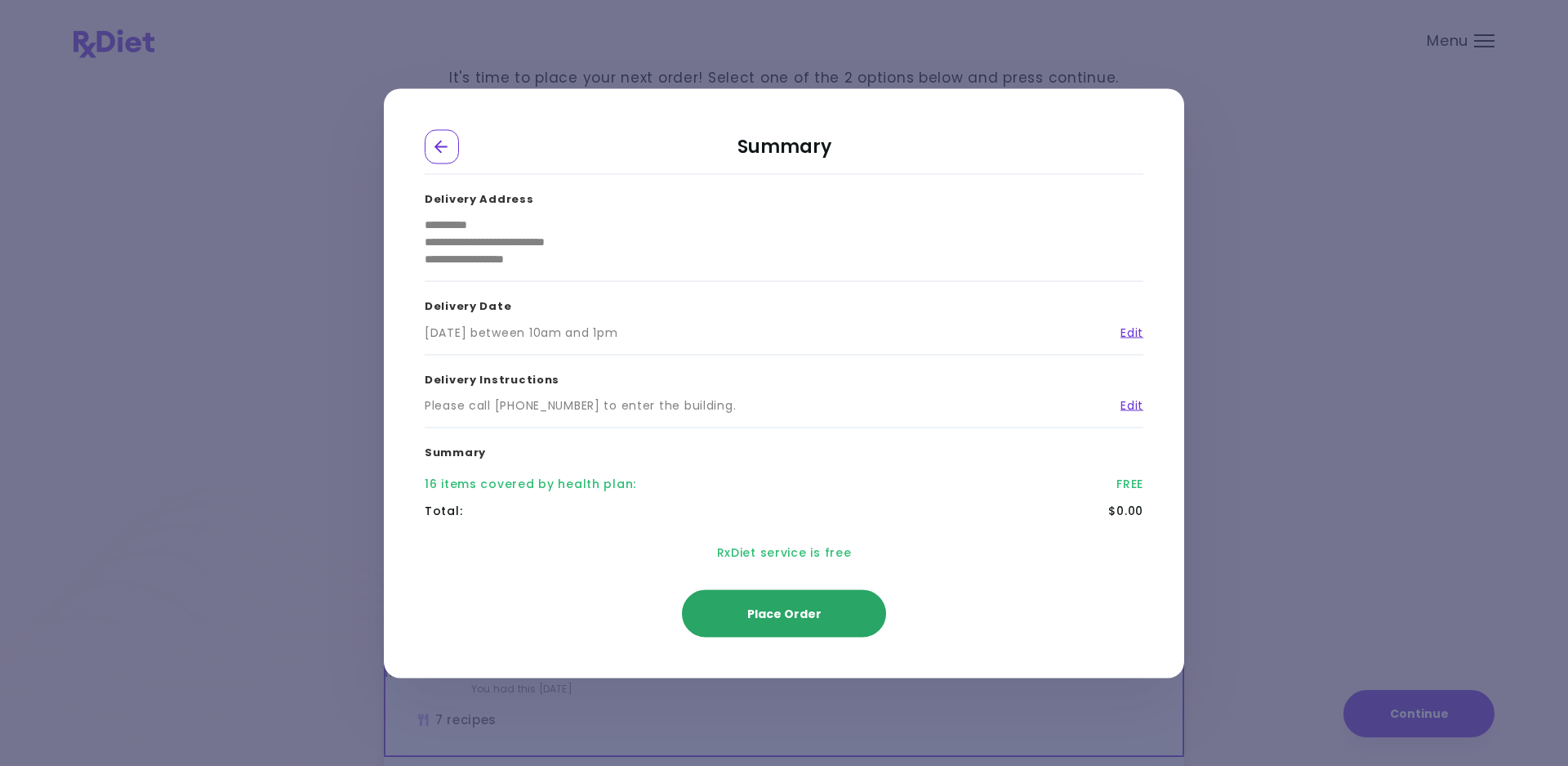
click at [811, 622] on button "Place Order" at bounding box center [784, 613] width 204 height 48
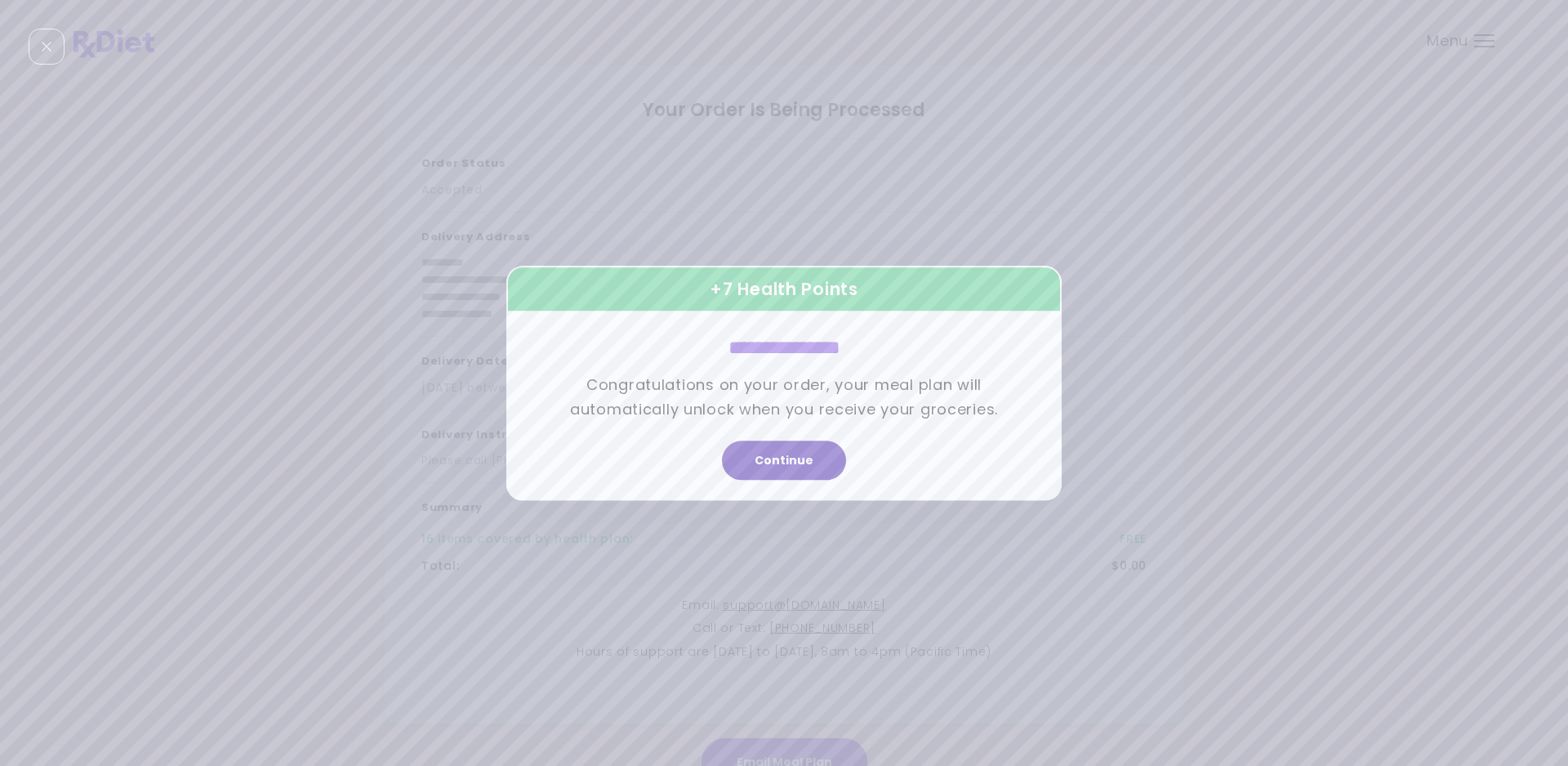
click at [763, 460] on button "Continue" at bounding box center [784, 461] width 124 height 39
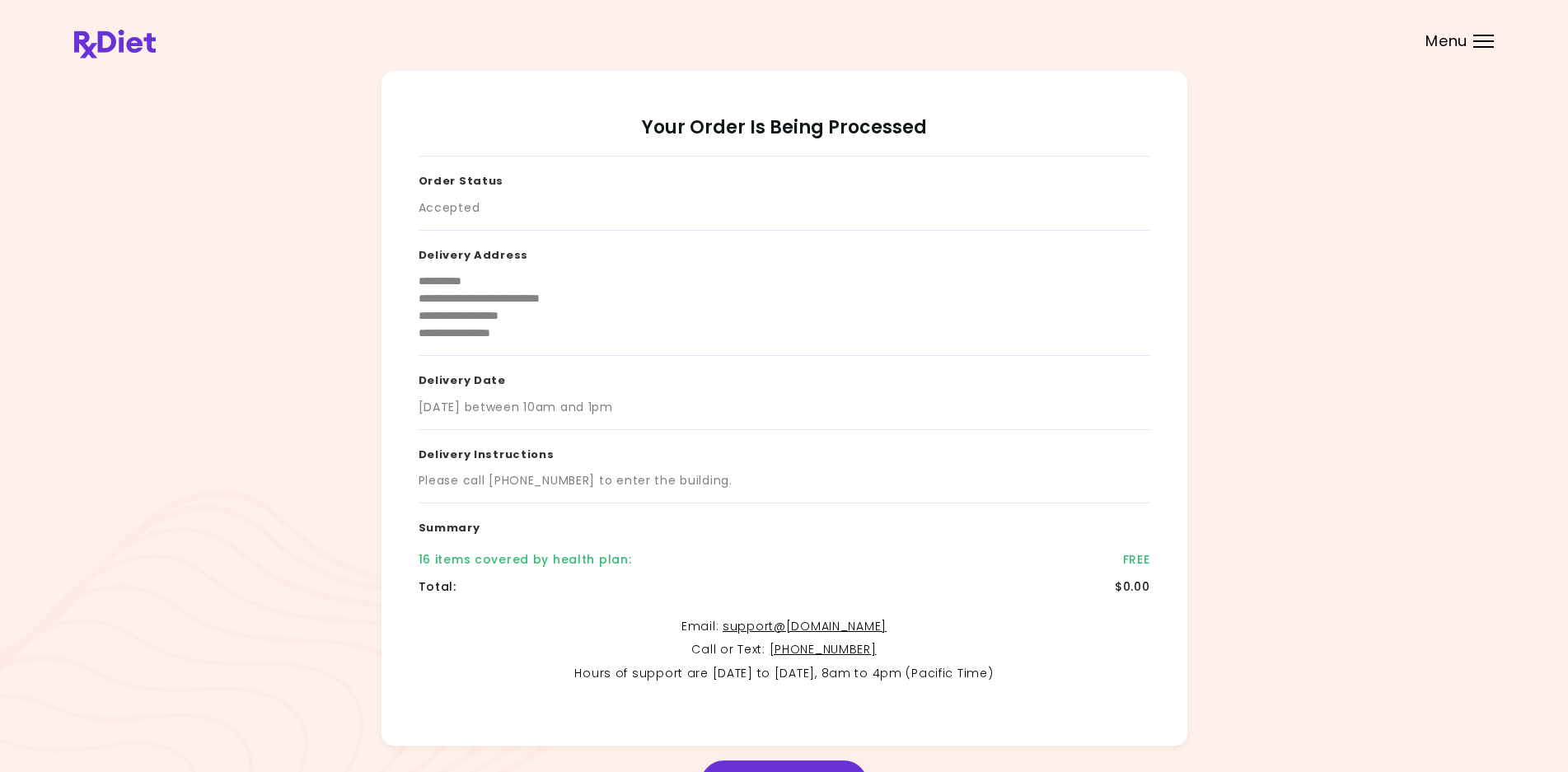
scroll to position [106, 0]
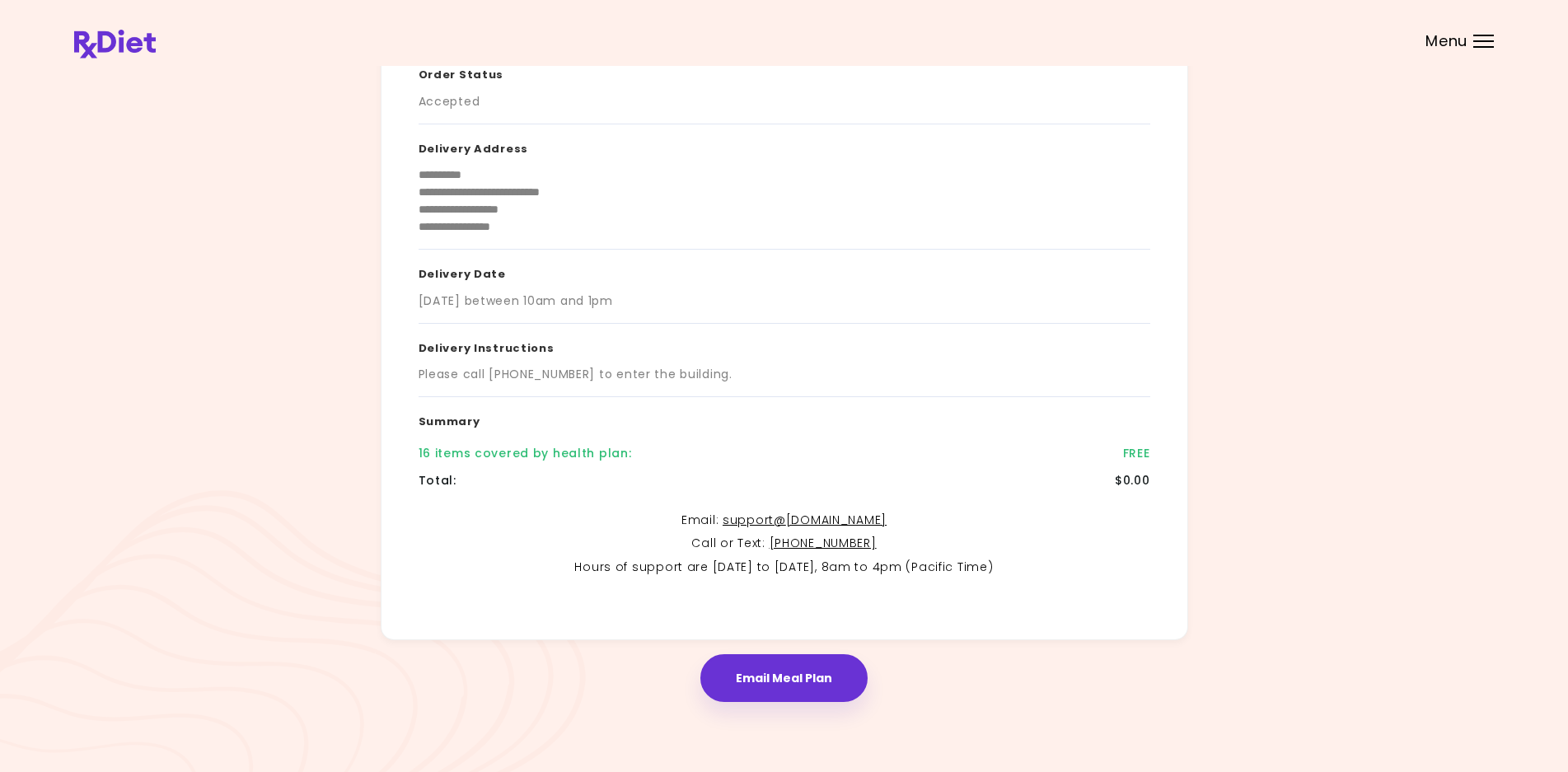
click at [1484, 43] on div "Menu" at bounding box center [1484, 41] width 21 height 13
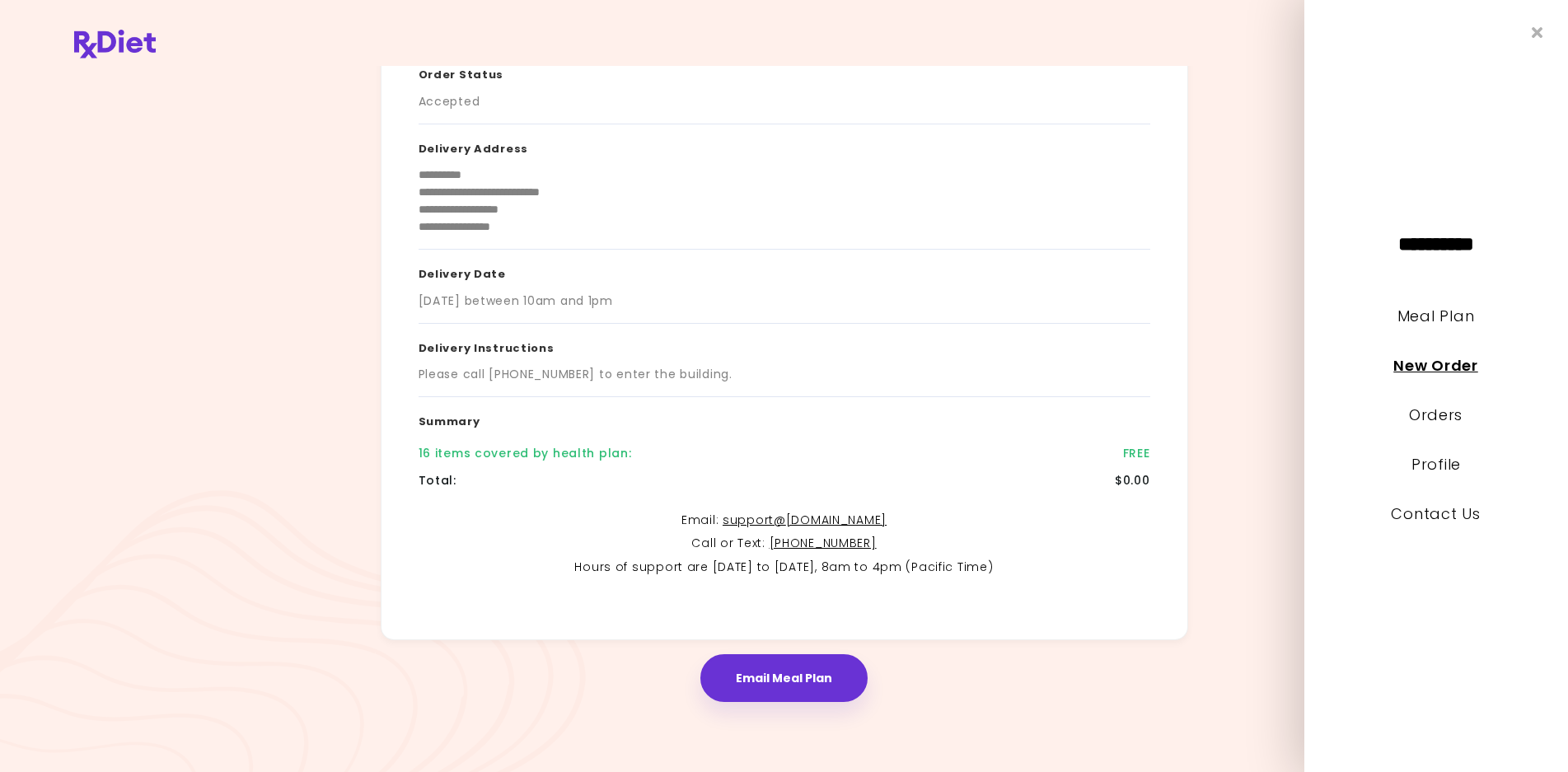
click at [1460, 373] on link "New Order" at bounding box center [1436, 365] width 84 height 21
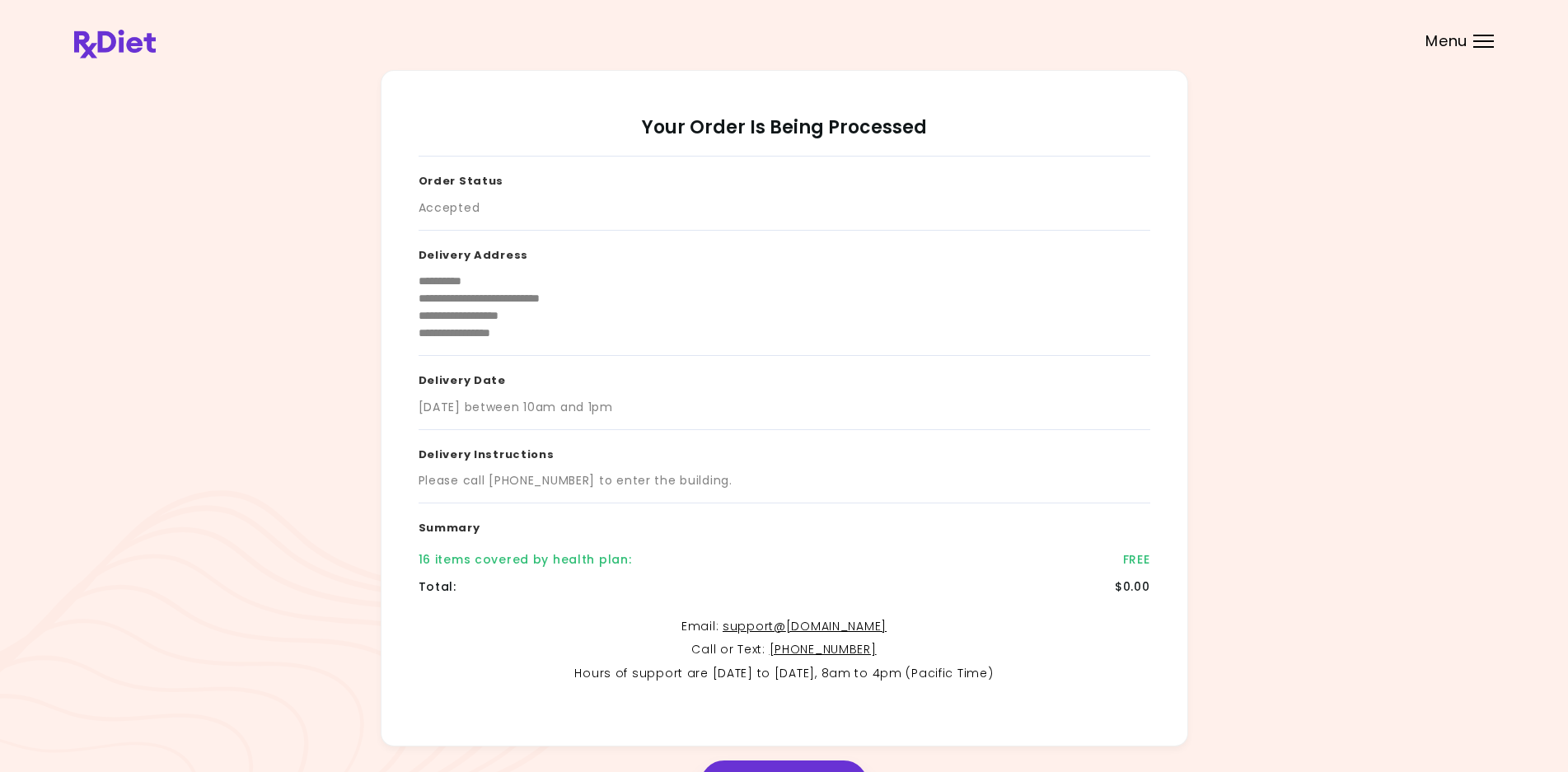
click at [1472, 37] on header at bounding box center [784, 33] width 1568 height 66
click at [1463, 37] on span "Menu" at bounding box center [1446, 41] width 42 height 15
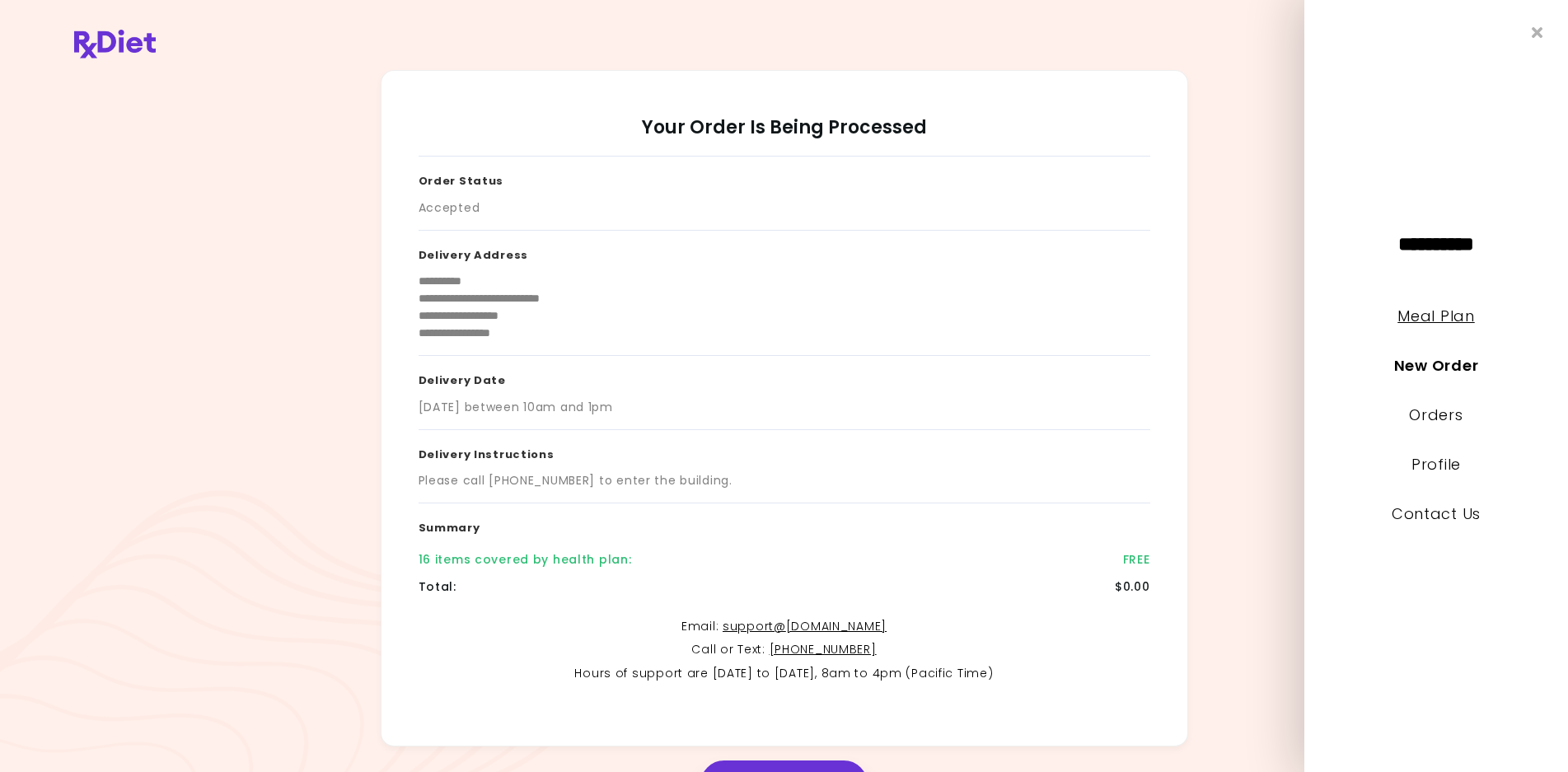
click at [1440, 308] on link "Meal Plan" at bounding box center [1436, 315] width 77 height 21
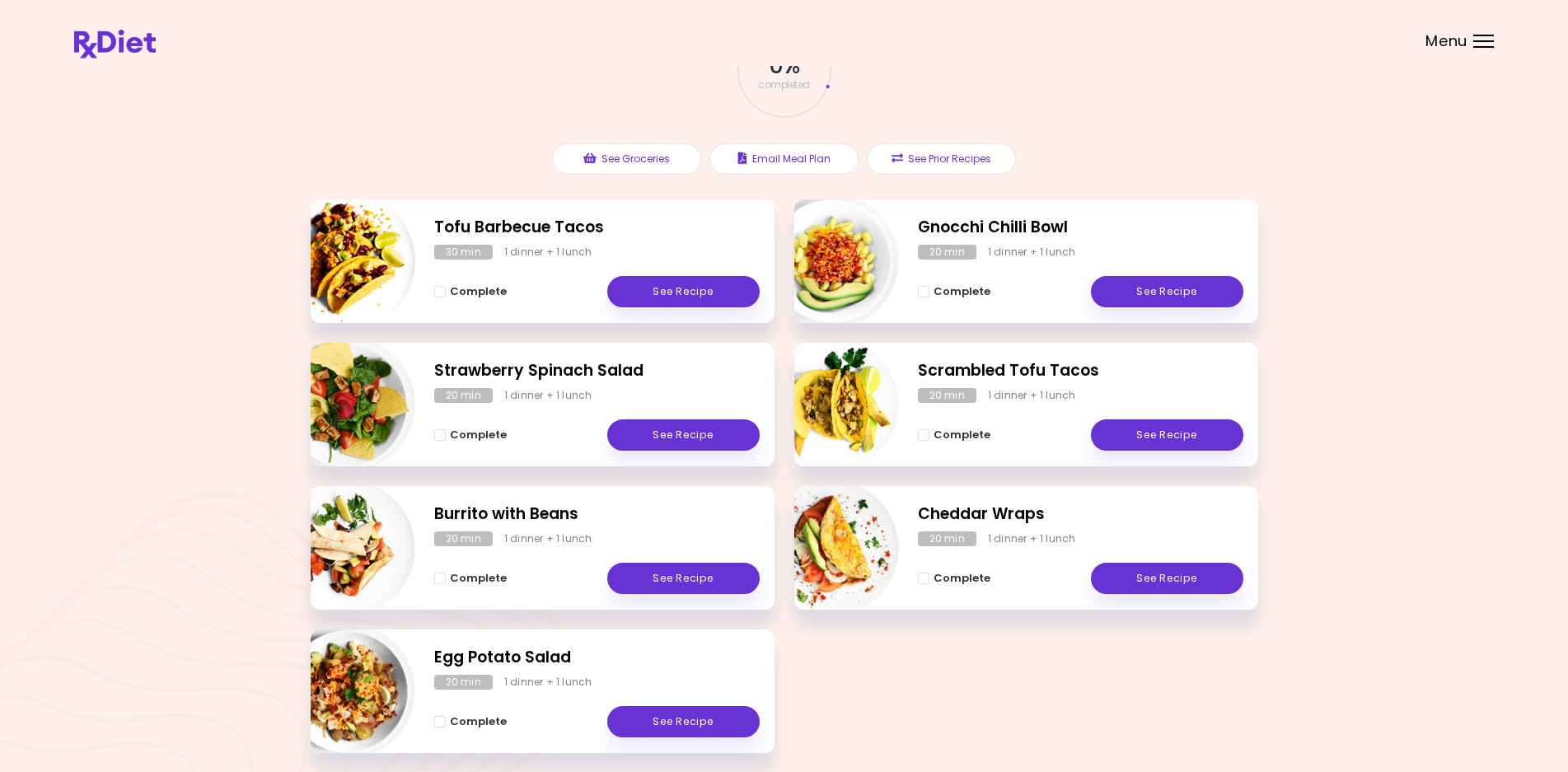
scroll to position [199, 0]
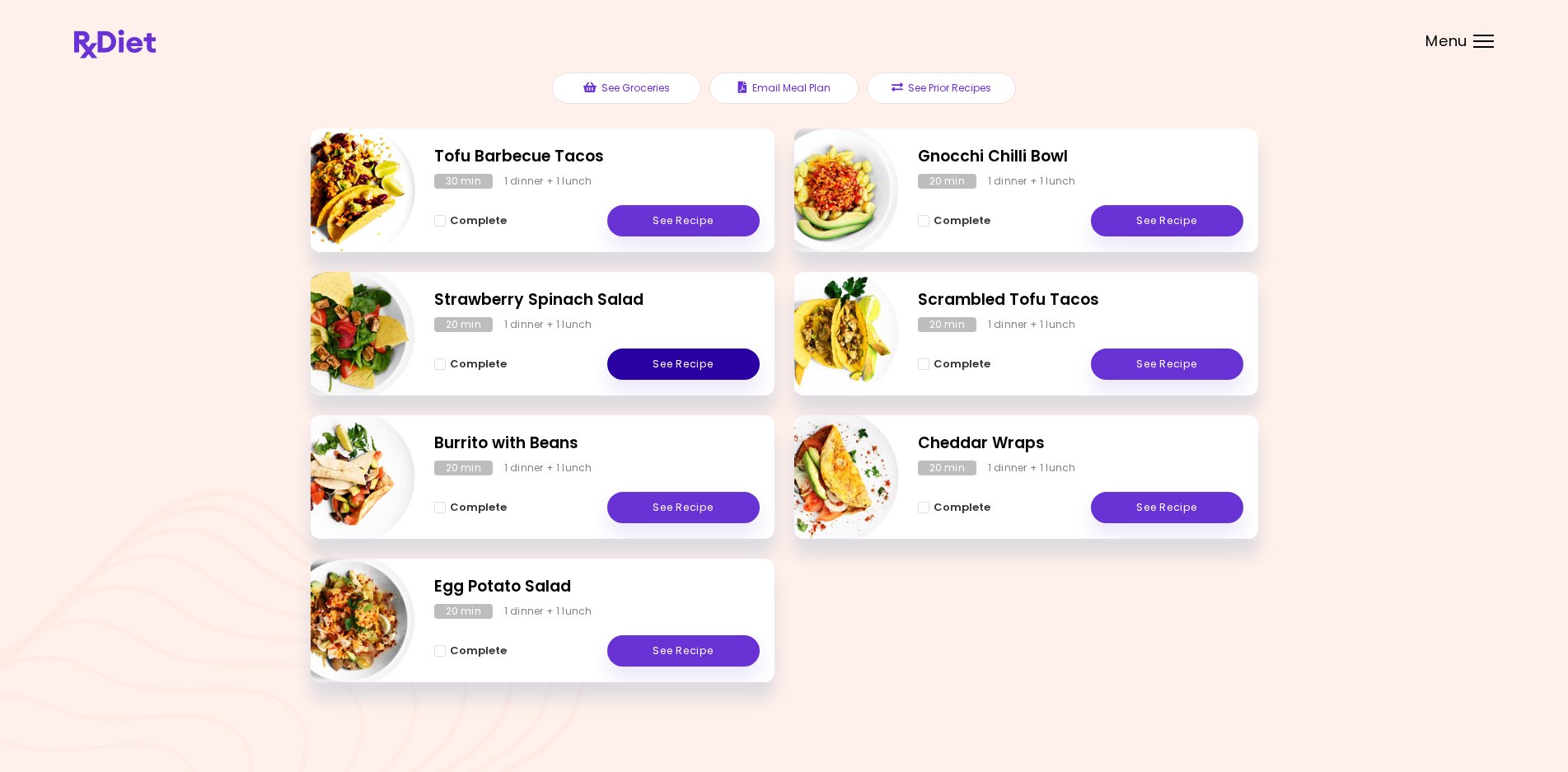
click at [647, 366] on link "See Recipe" at bounding box center [684, 364] width 152 height 31
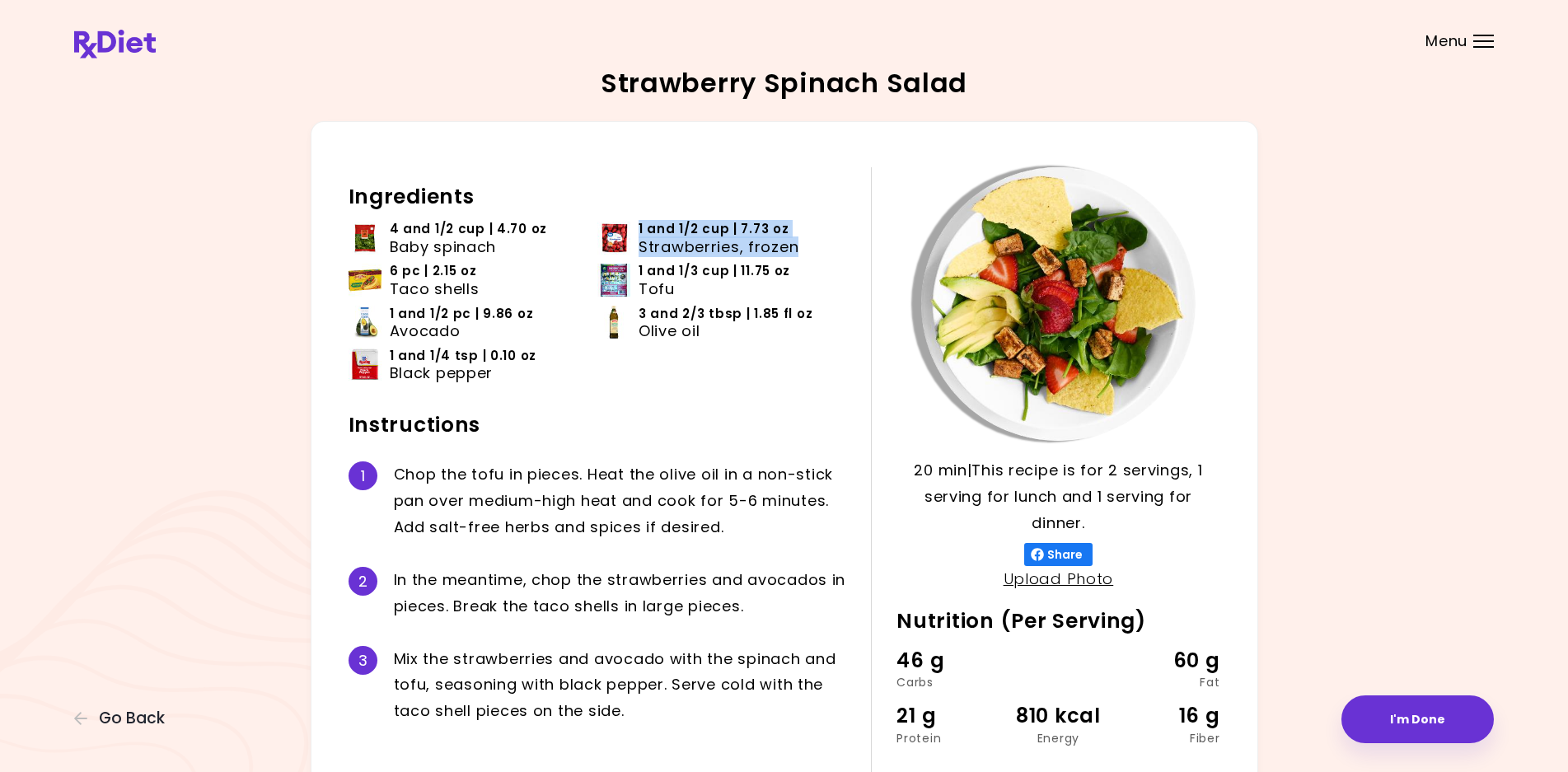
drag, startPoint x: 638, startPoint y: 233, endPoint x: 791, endPoint y: 251, distance: 154.1
click at [791, 251] on div "1 and 1/2 cup | 7.73 oz Strawberries, frozen" at bounding box center [729, 237] width 183 height 36
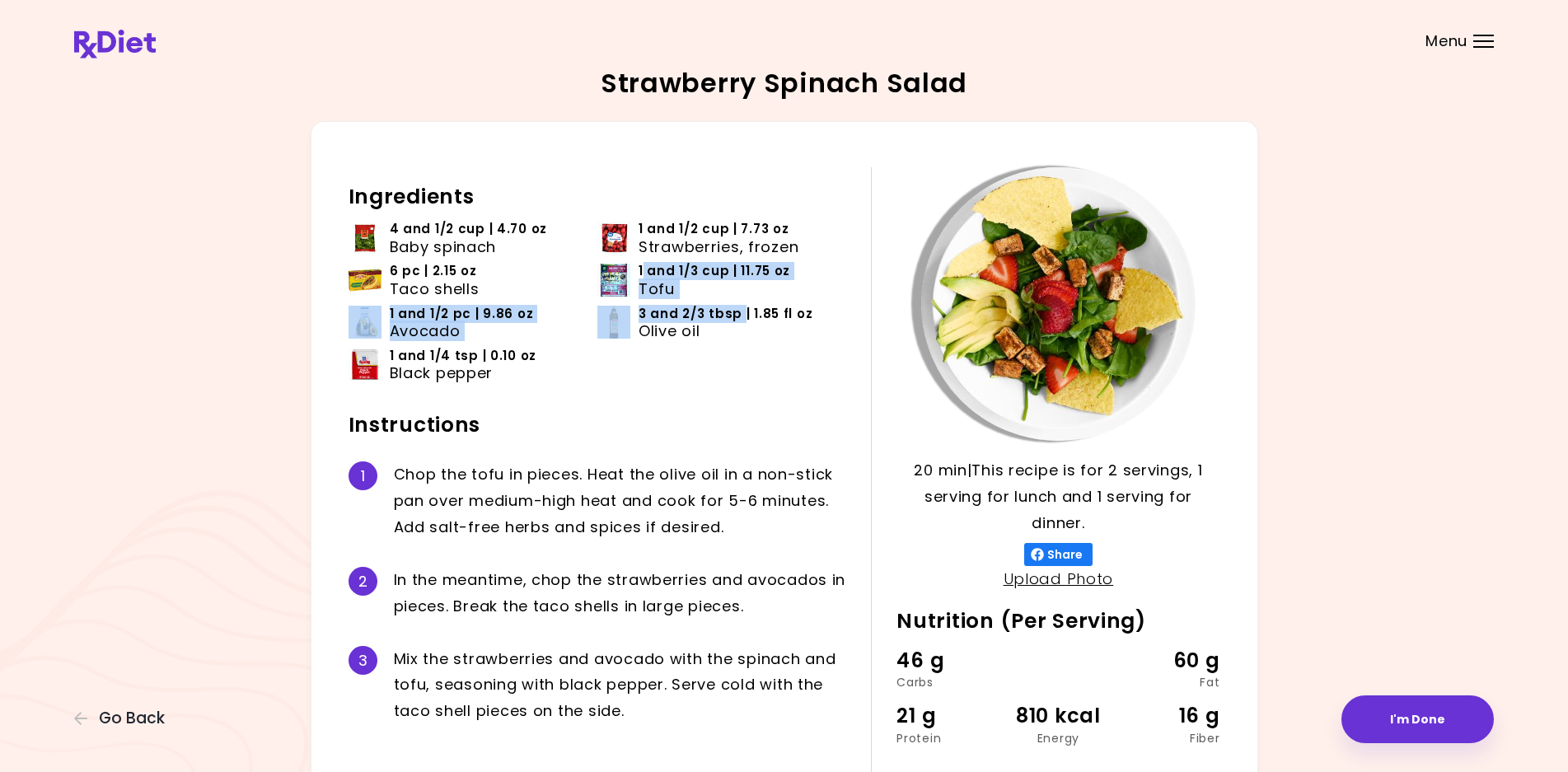
drag, startPoint x: 641, startPoint y: 273, endPoint x: 740, endPoint y: 341, distance: 120.1
click at [740, 341] on ul "4 and 1/2 cup | 4.70 oz Baby spinach 1 and 1/2 cup | 7.73 oz Strawberries, froz…" at bounding box center [598, 308] width 498 height 175
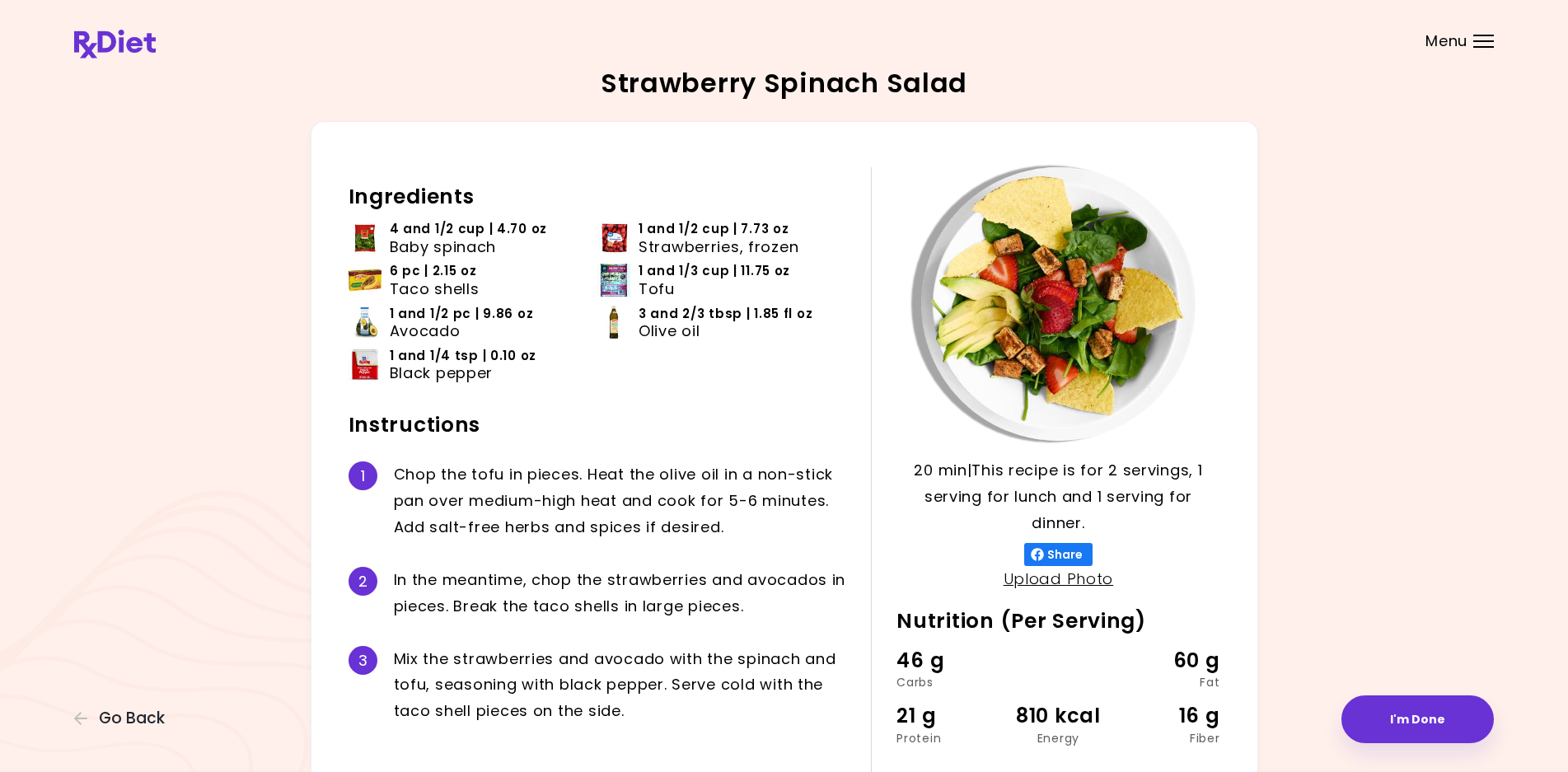
click at [404, 235] on span "4 and 1/2 cup | 4.70 oz" at bounding box center [469, 229] width 158 height 18
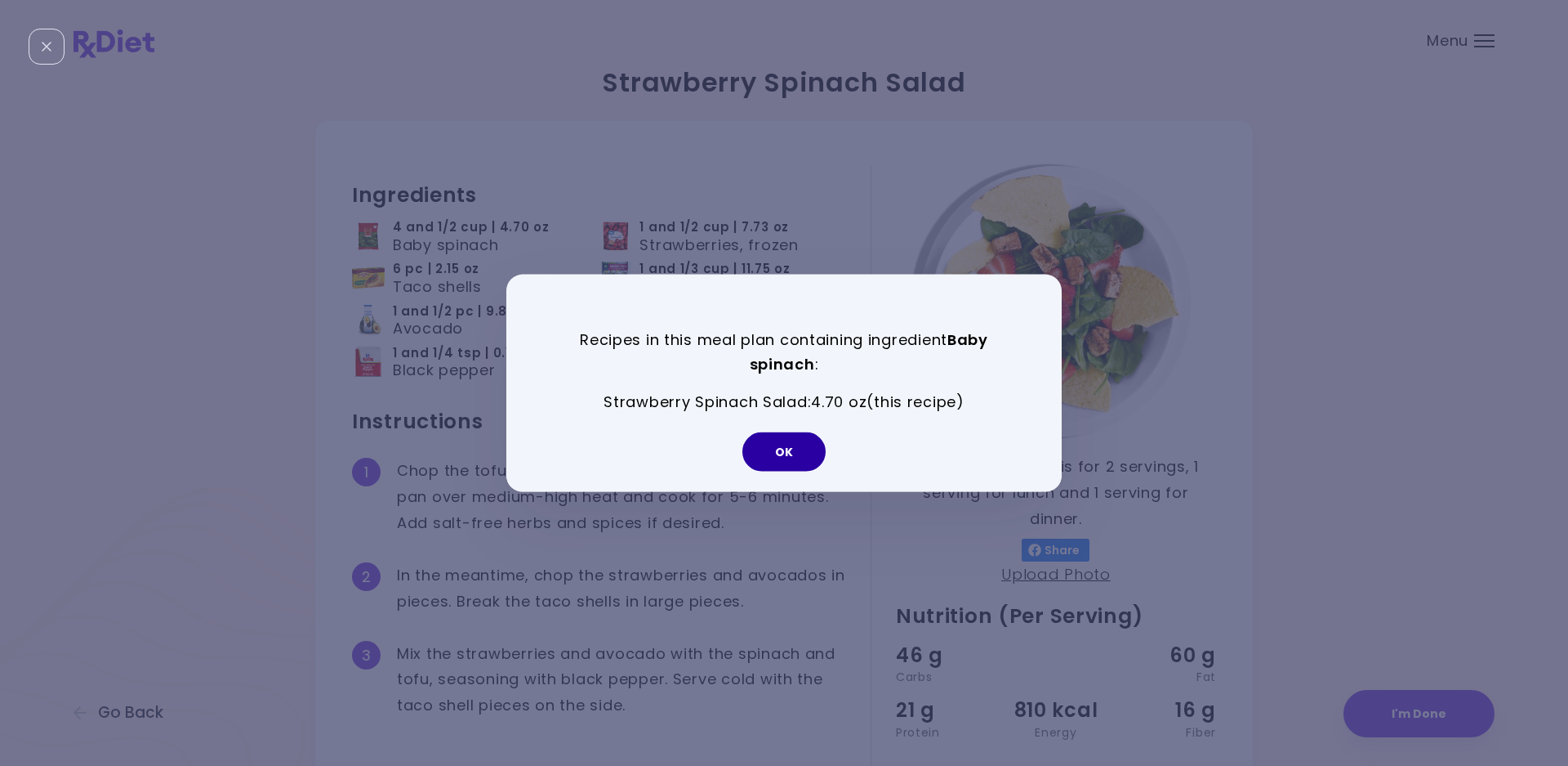
click at [780, 447] on button "OK" at bounding box center [784, 452] width 84 height 39
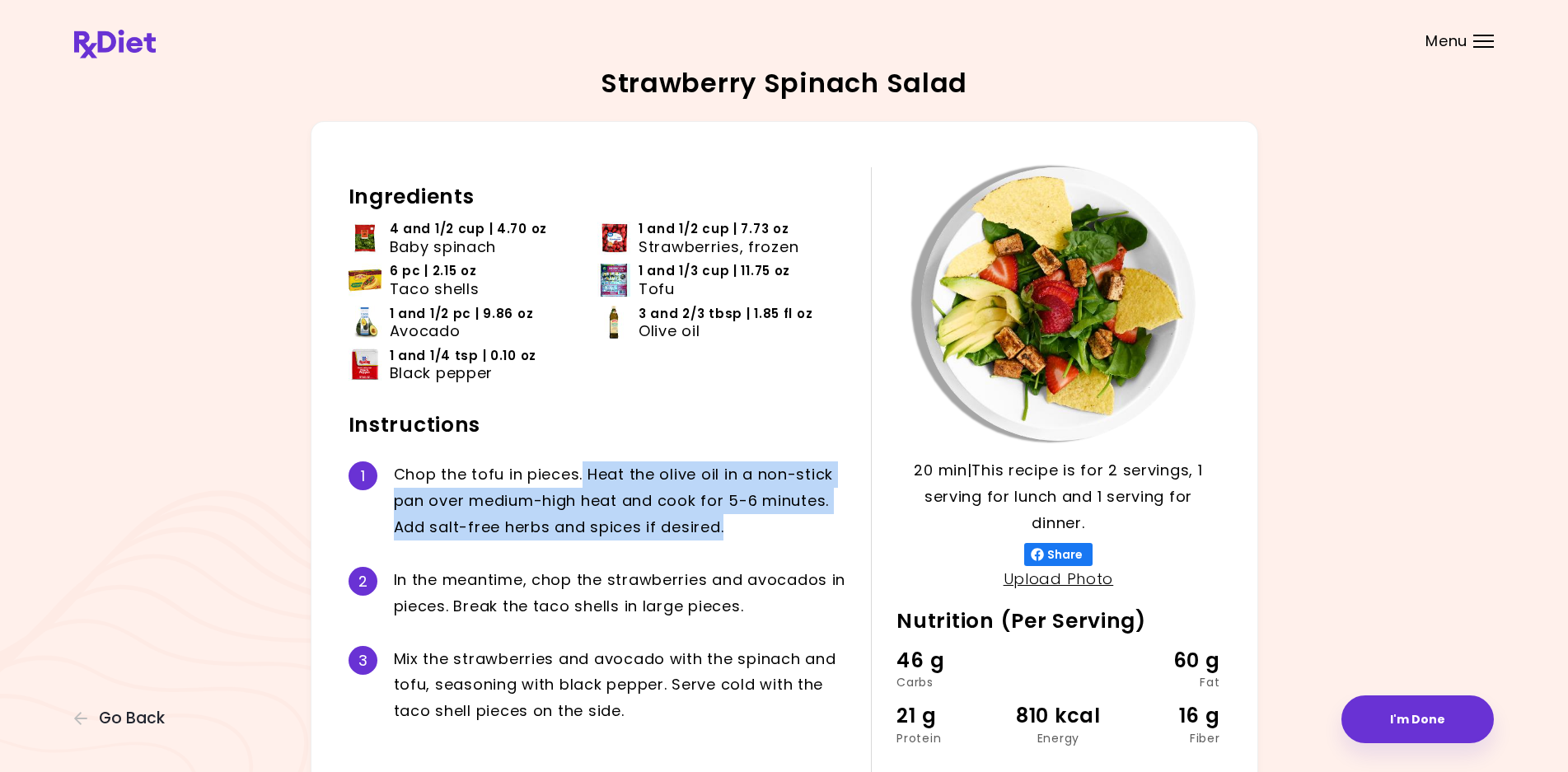
drag, startPoint x: 584, startPoint y: 472, endPoint x: 733, endPoint y: 525, distance: 158.1
click at [733, 525] on div "C h o p t h e t o f u i n p i e c e s . H e a t t h e o l i v e o i l i n a n o…" at bounding box center [620, 501] width 453 height 79
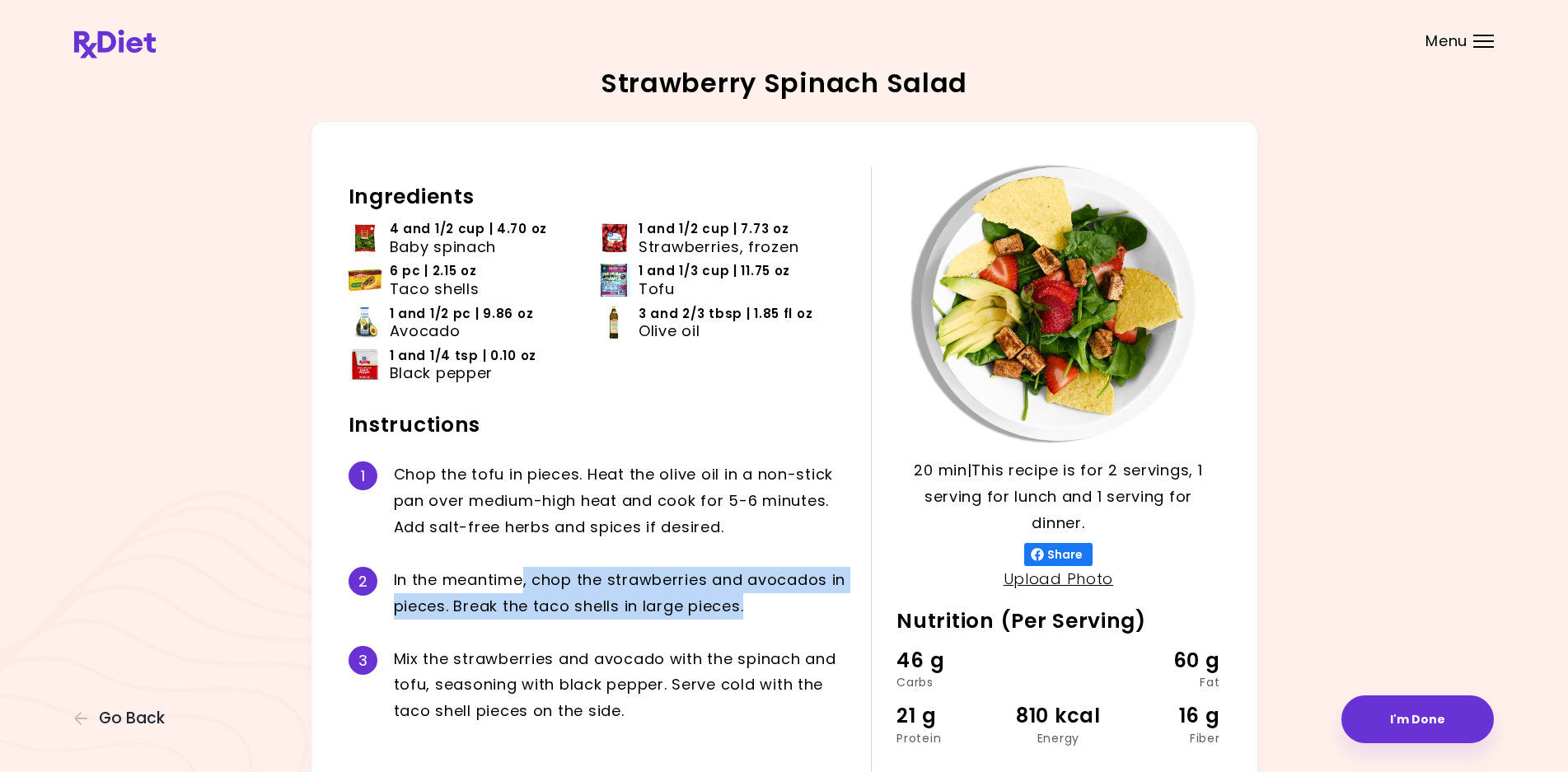
drag, startPoint x: 527, startPoint y: 581, endPoint x: 749, endPoint y: 602, distance: 223.0
click at [749, 602] on div "I n t h e m e a n t i m e , c h o p t h e s t r a w b e r r i e s a n d a v o c…" at bounding box center [620, 593] width 453 height 53
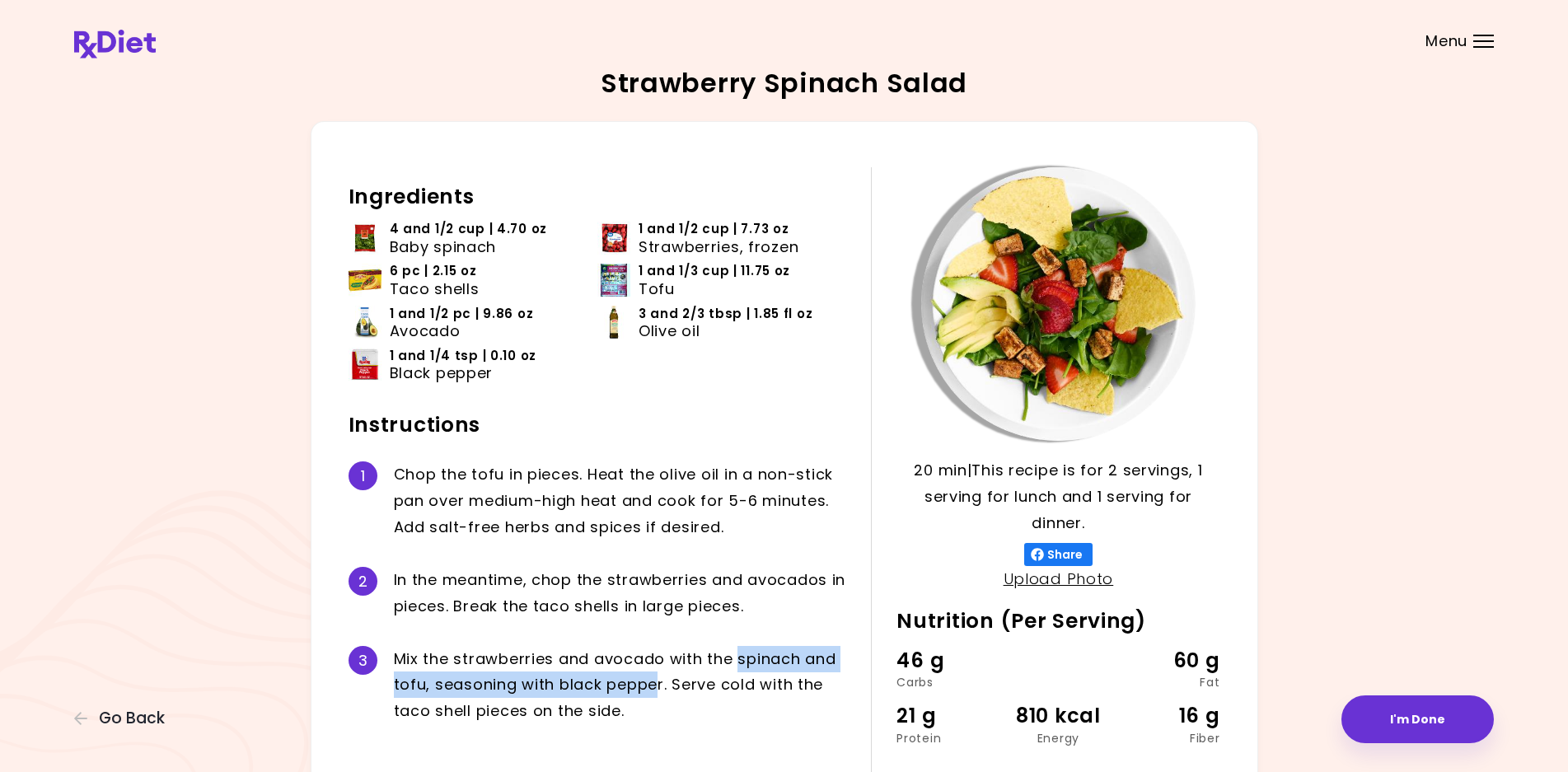
drag, startPoint x: 738, startPoint y: 655, endPoint x: 655, endPoint y: 674, distance: 85.1
click at [655, 674] on div "M i x t h e s t r a w b e r r i e s a n d a v o c a d o w i t h t h e s p i n a…" at bounding box center [620, 685] width 453 height 79
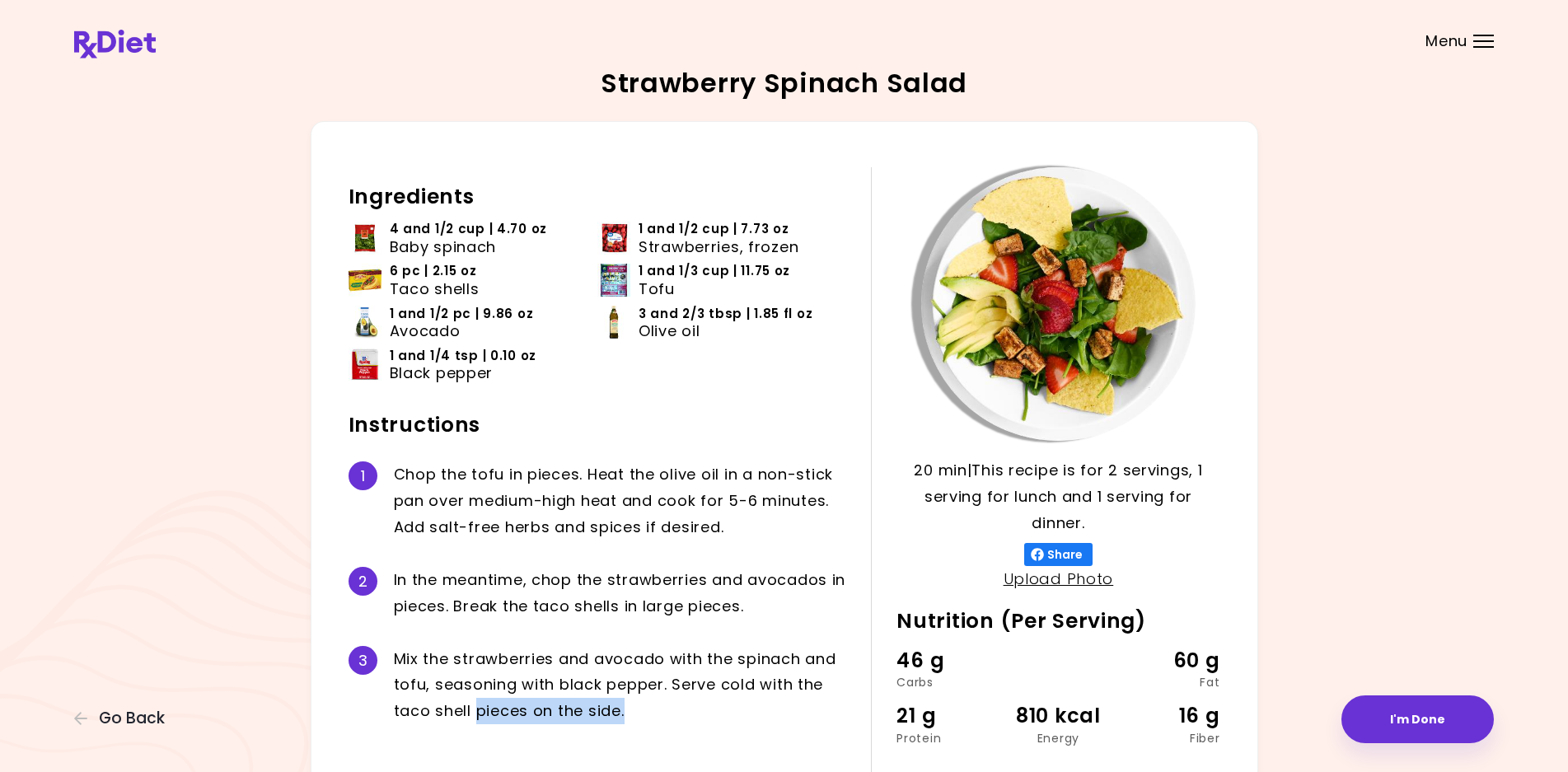
drag, startPoint x: 474, startPoint y: 715, endPoint x: 635, endPoint y: 718, distance: 161.0
click at [635, 718] on div "M i x t h e s t r a w b e r r i e s a n d a v o c a d o w i t h t h e s p i n a…" at bounding box center [620, 685] width 453 height 79
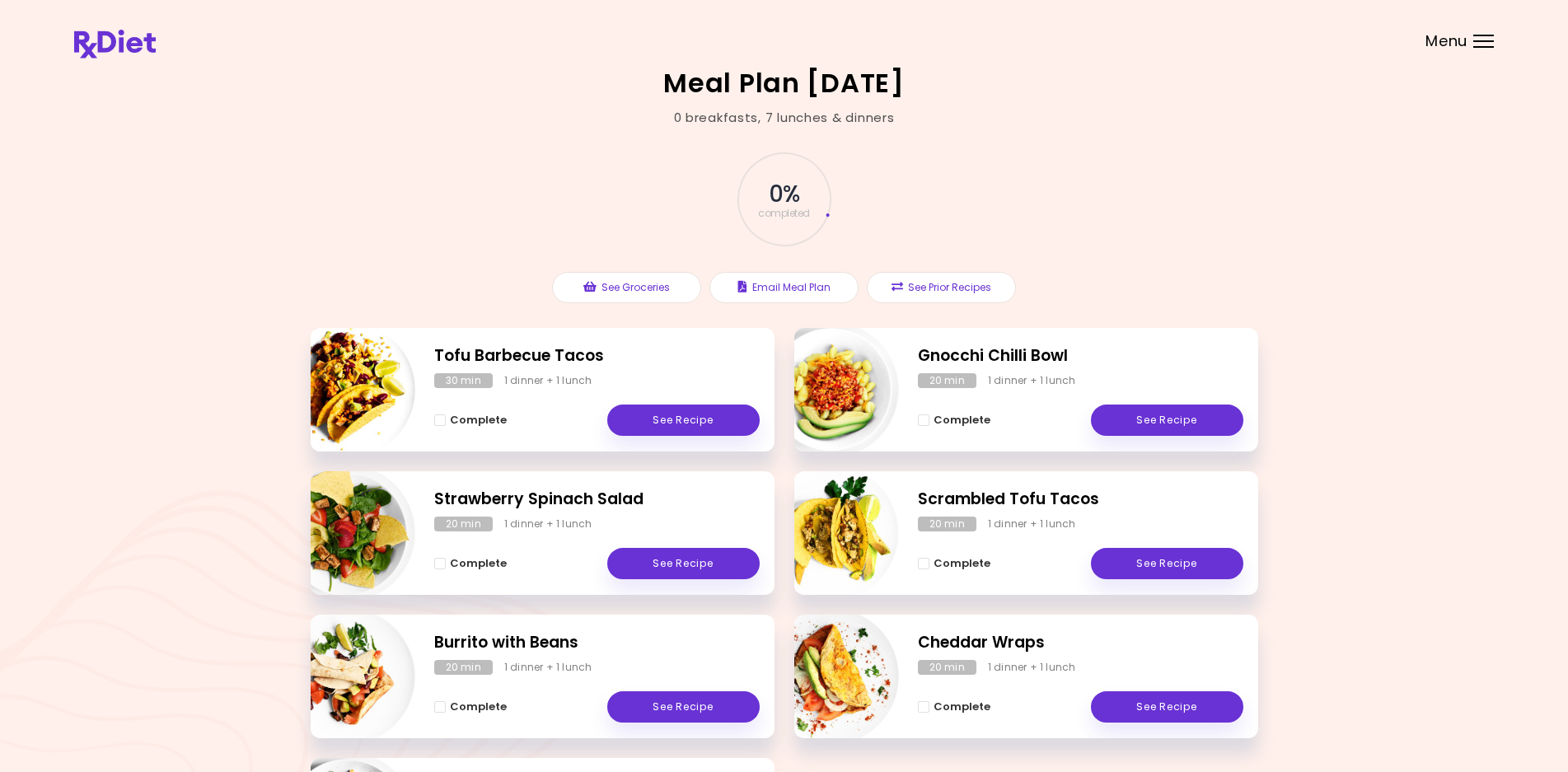
click at [1463, 34] on span "Menu" at bounding box center [1446, 41] width 42 height 15
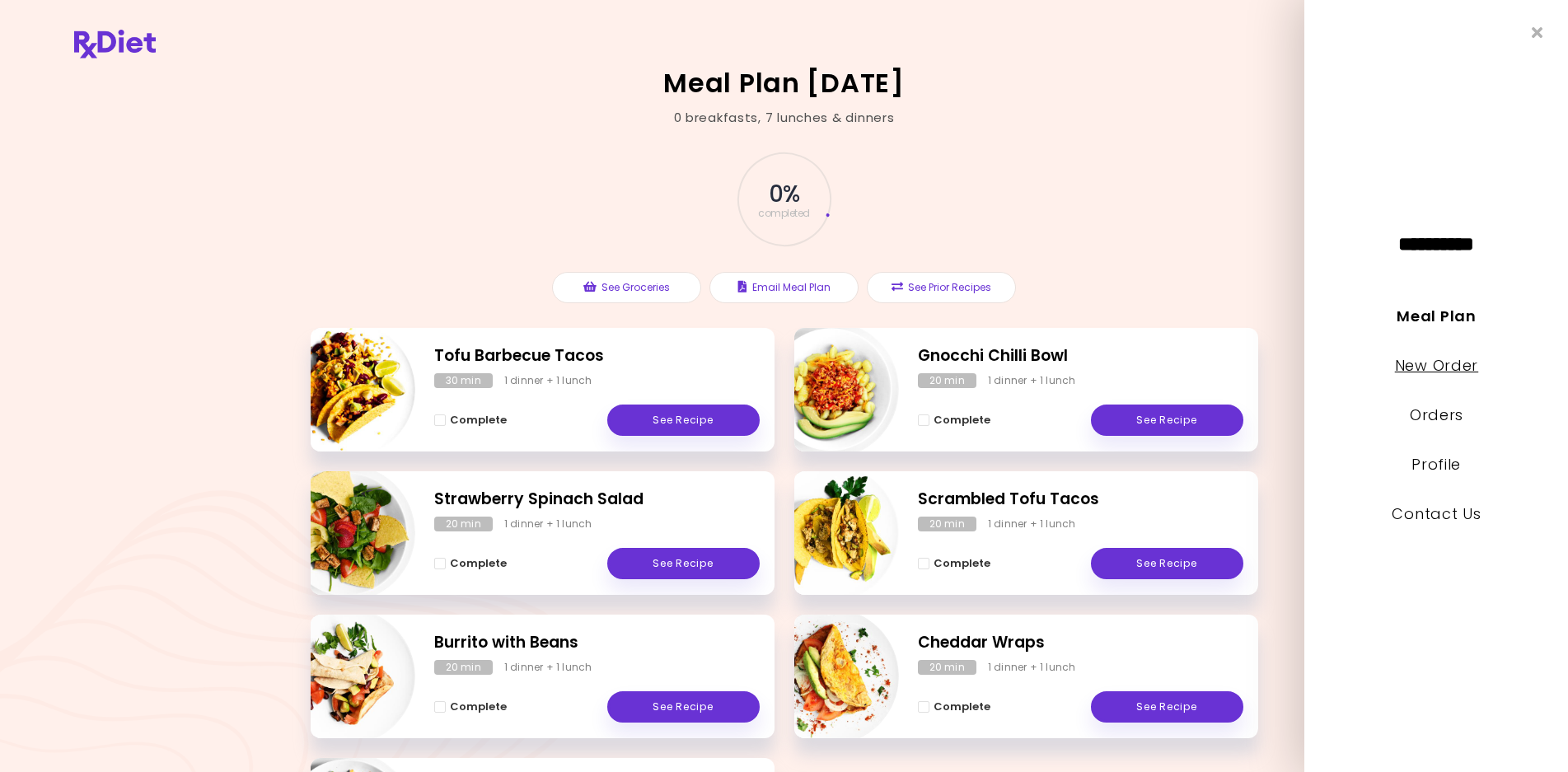
click at [1435, 372] on link "New Order" at bounding box center [1436, 365] width 84 height 21
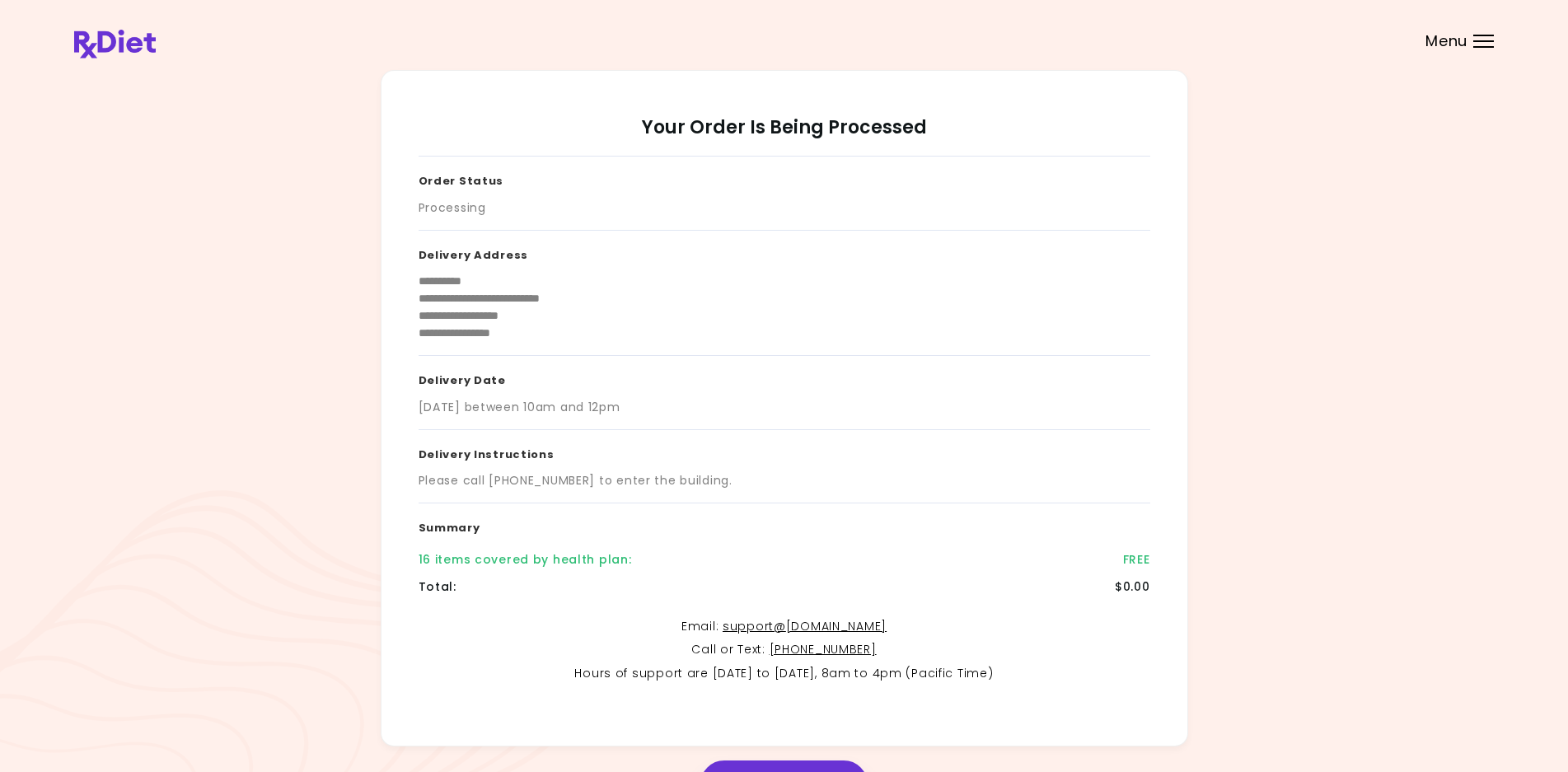
click at [1479, 47] on div at bounding box center [1484, 47] width 21 height 2
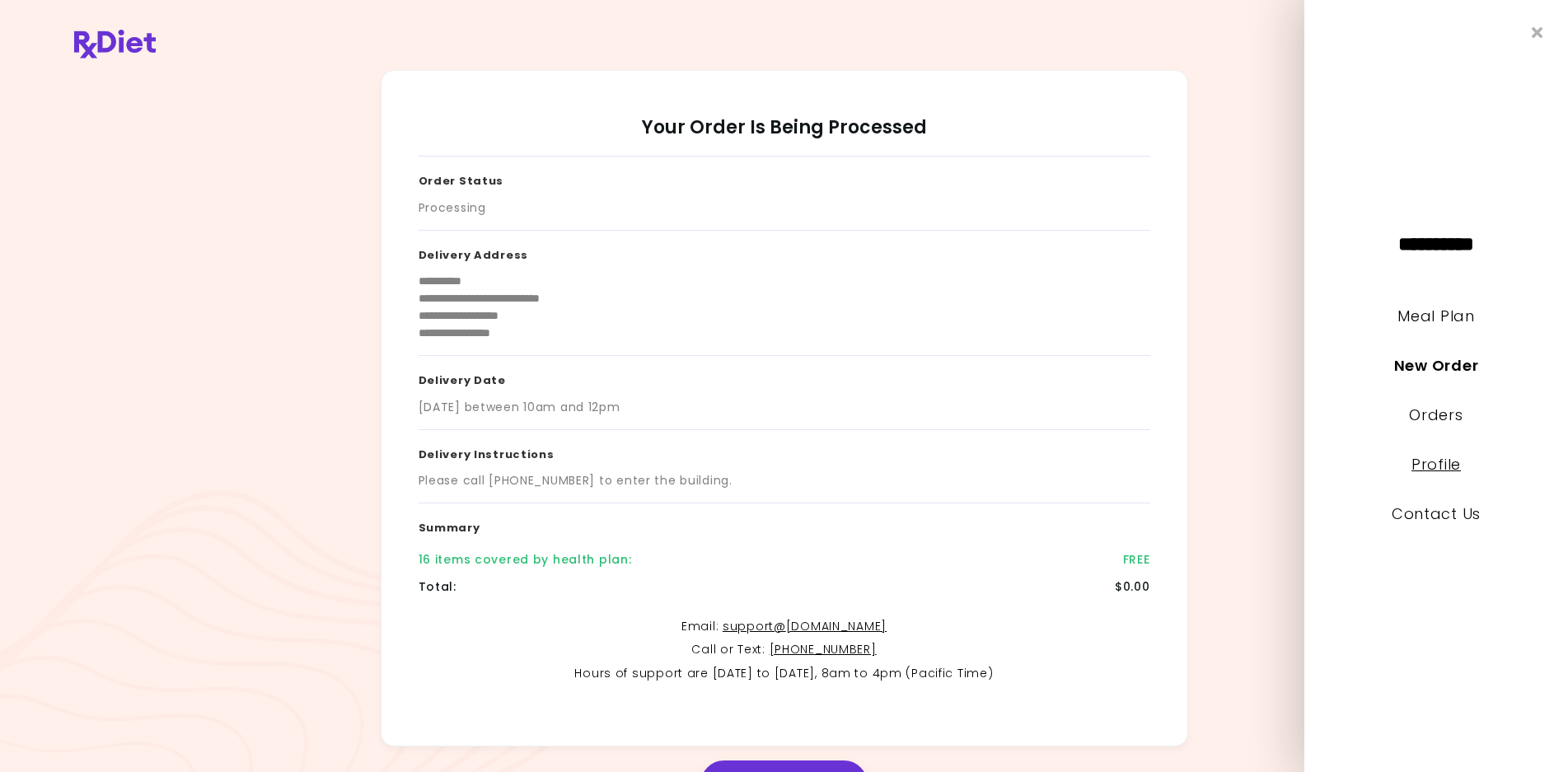
click at [1445, 469] on link "Profile" at bounding box center [1436, 463] width 50 height 21
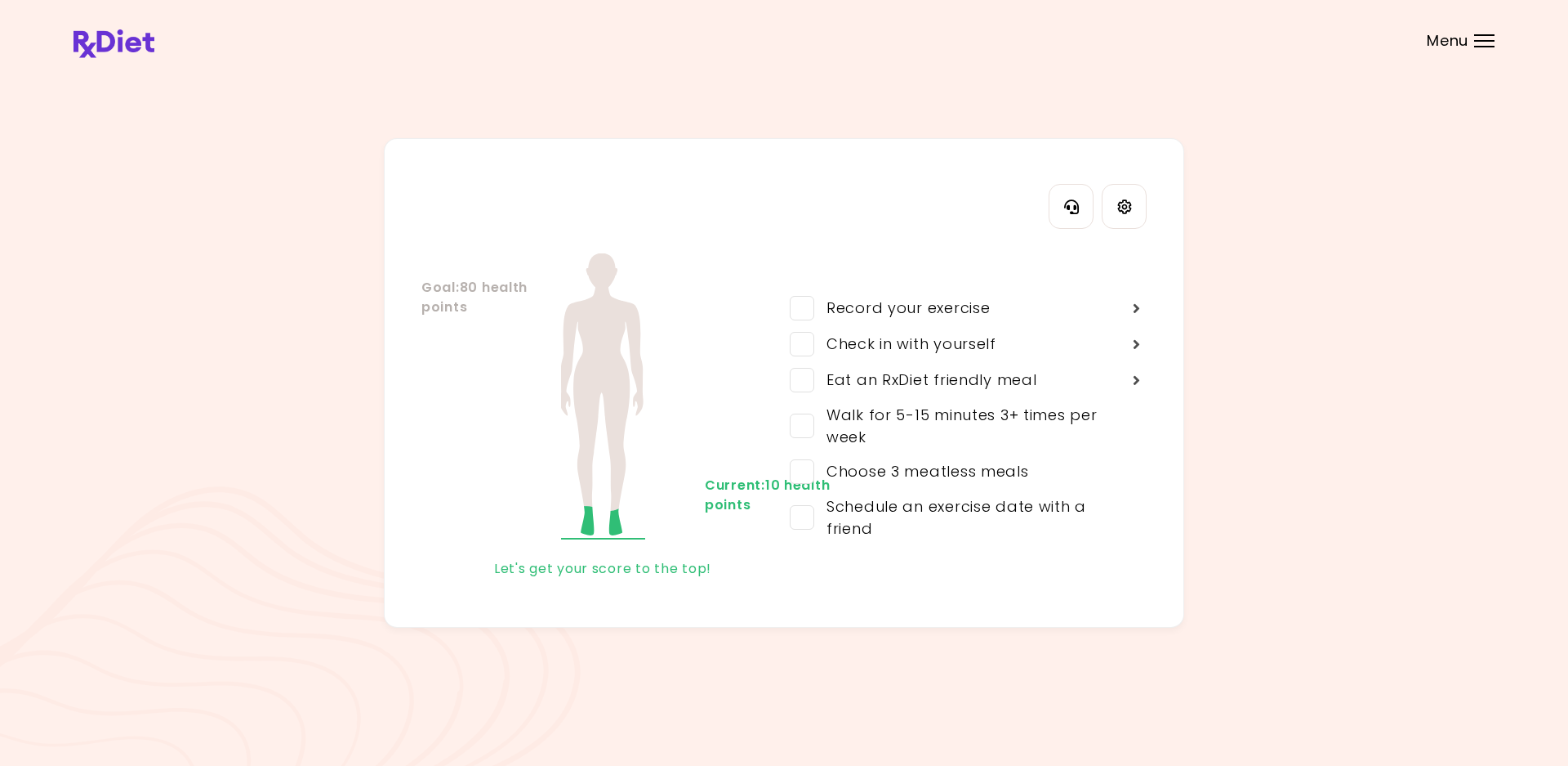
click at [1483, 40] on div at bounding box center [1484, 41] width 21 height 2
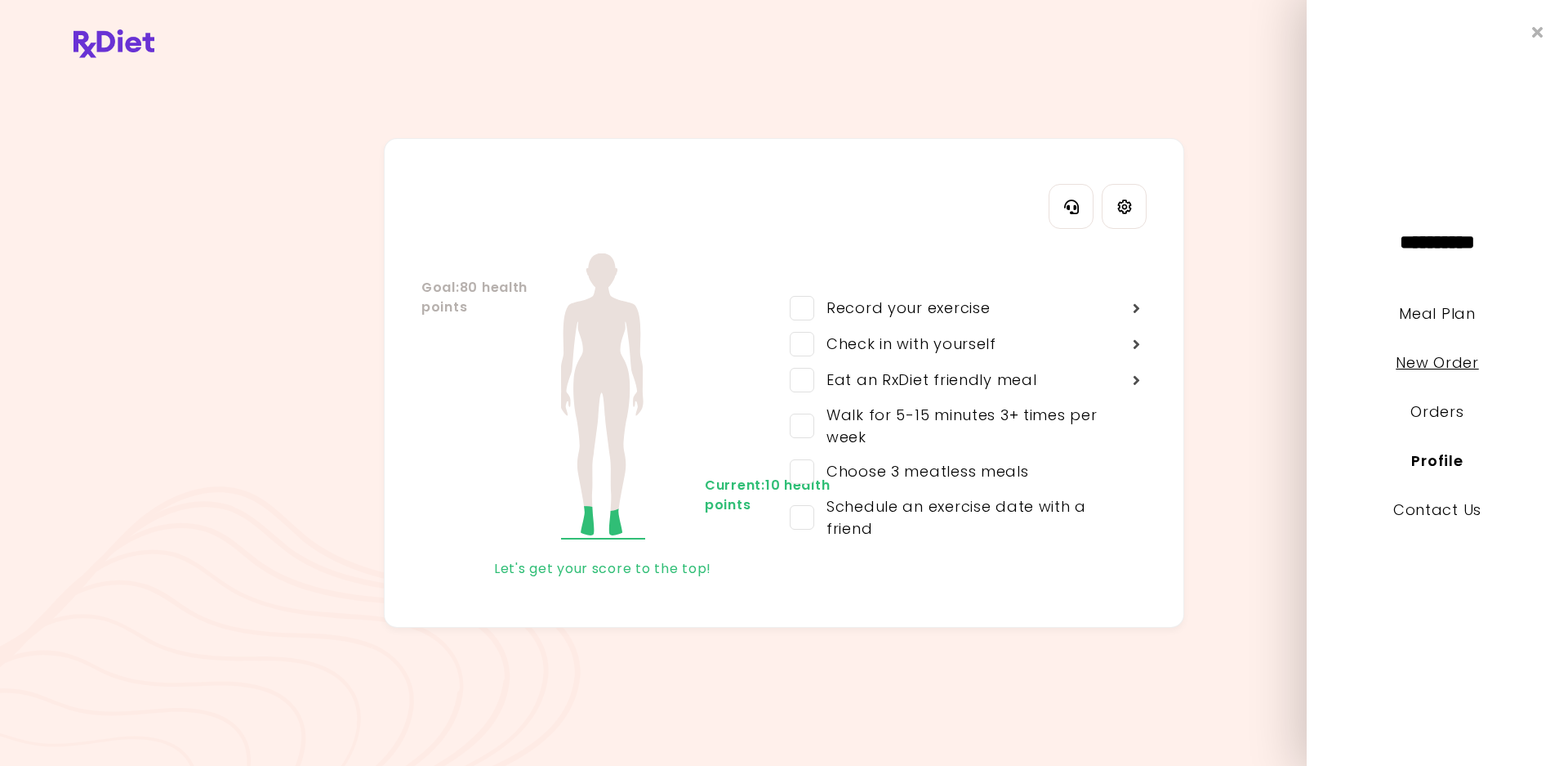
click at [1421, 363] on link "New Order" at bounding box center [1437, 362] width 83 height 21
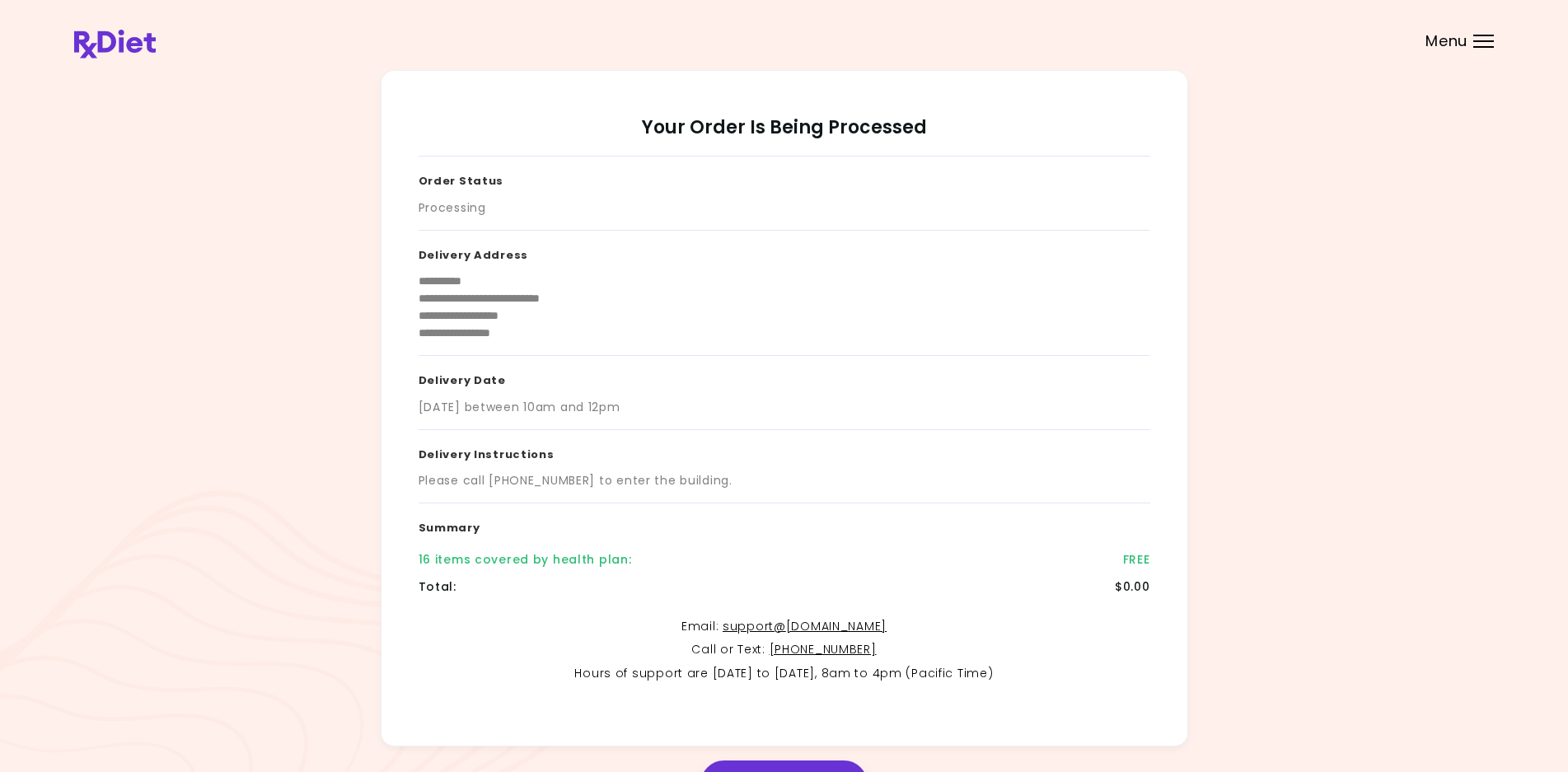
click at [1470, 45] on header at bounding box center [784, 33] width 1568 height 66
click at [1471, 44] on header at bounding box center [784, 33] width 1568 height 66
click at [1490, 45] on div "Menu" at bounding box center [1484, 41] width 21 height 13
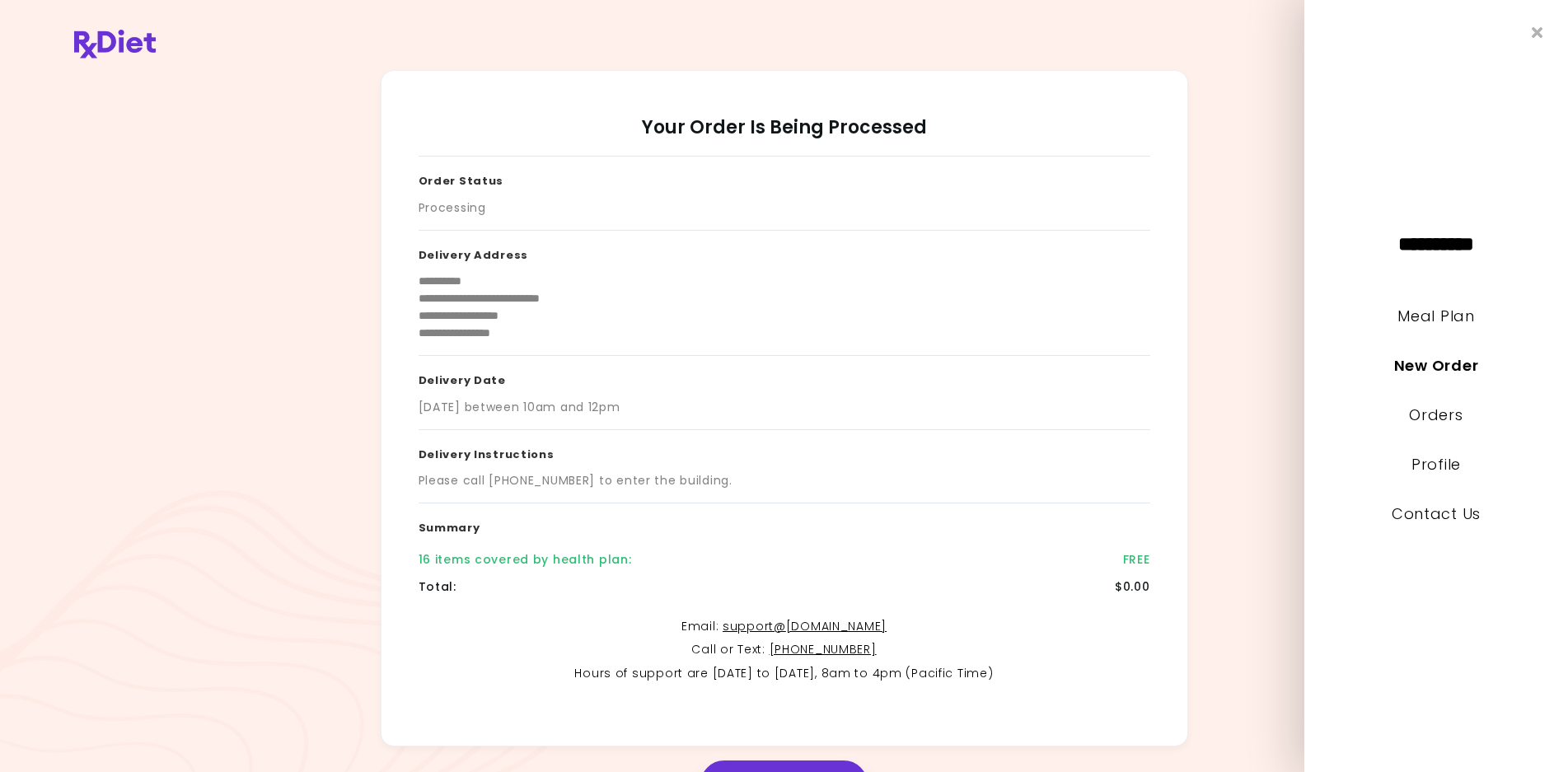
click at [1436, 326] on li "Meal Plan" at bounding box center [1436, 328] width 264 height 50
click at [1435, 319] on link "Meal Plan" at bounding box center [1436, 315] width 77 height 21
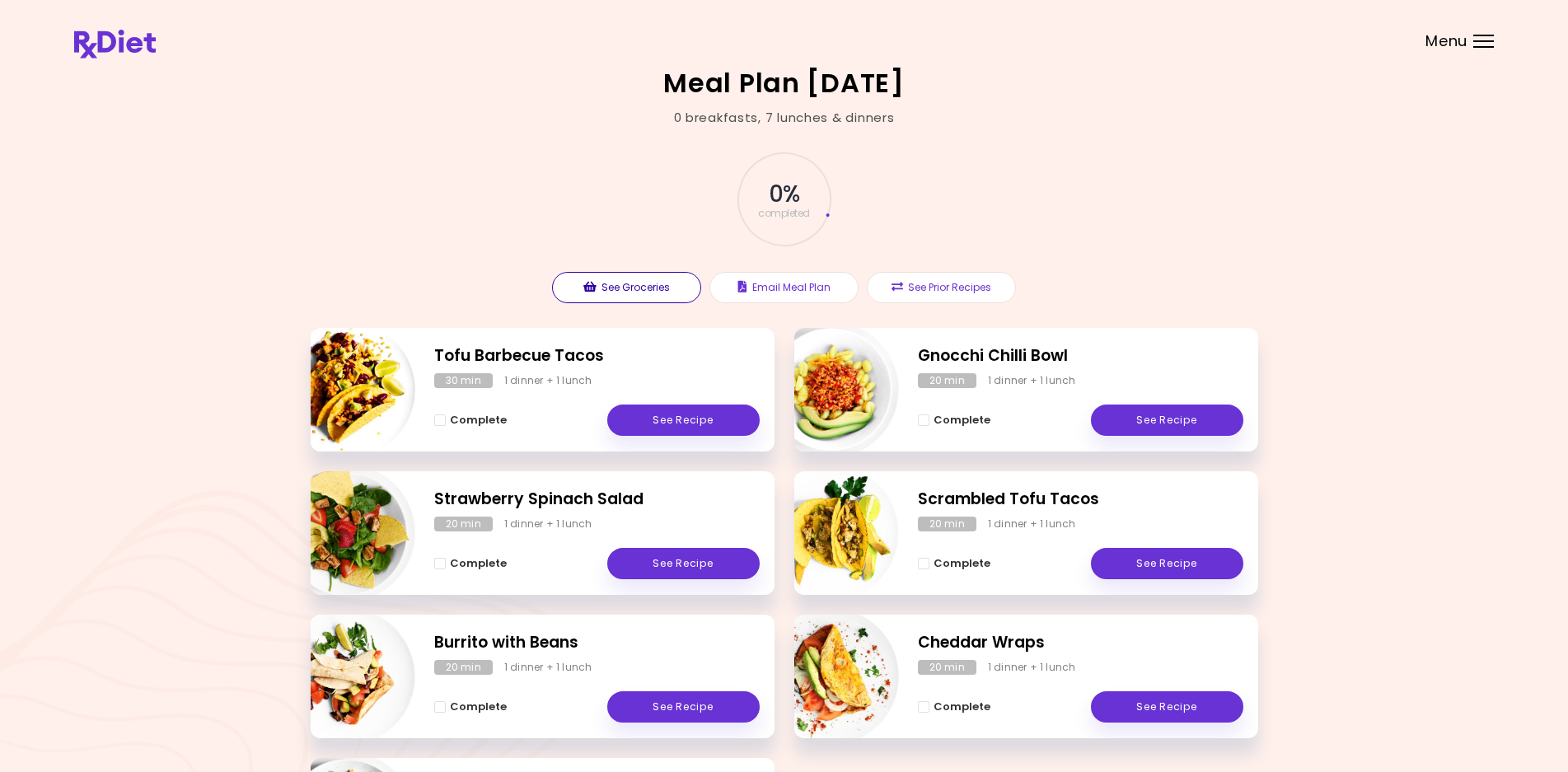
click at [669, 284] on button "See Groceries" at bounding box center [627, 287] width 149 height 31
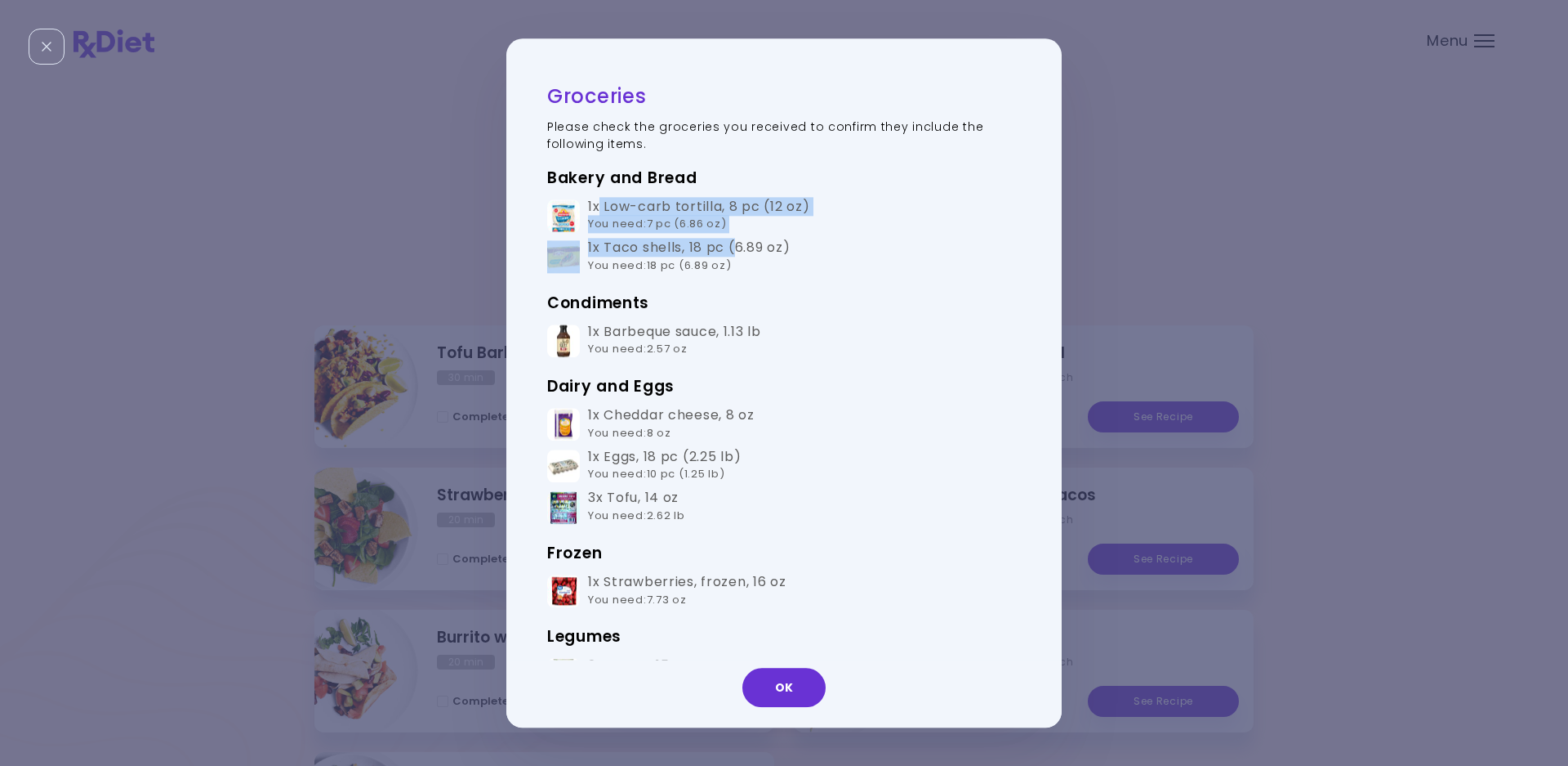
drag, startPoint x: 601, startPoint y: 208, endPoint x: 736, endPoint y: 250, distance: 141.4
click at [736, 250] on tbody "1x Low-carb tortilla , 8 pc (12 oz) You need : 7 pc (6.86 oz) 1x Taco shells , …" at bounding box center [784, 236] width 473 height 83
drag, startPoint x: 1047, startPoint y: 244, endPoint x: 1035, endPoint y: 267, distance: 25.9
click at [1035, 267] on div "Groceries Please check the groceries you received to confirm they include the f…" at bounding box center [784, 383] width 555 height 689
drag, startPoint x: 1035, startPoint y: 232, endPoint x: 1035, endPoint y: 257, distance: 25.0
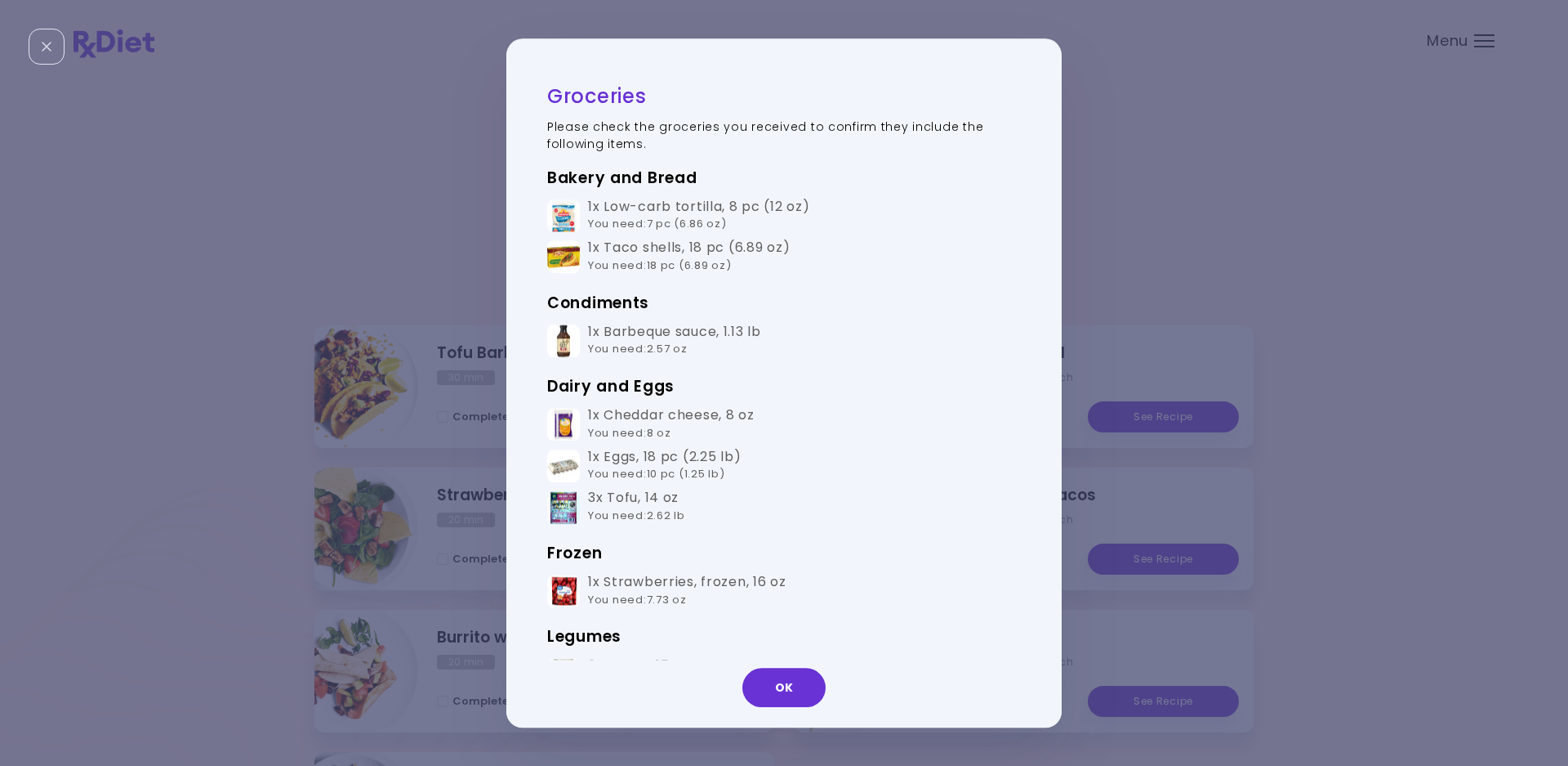
click at [1035, 257] on div "Groceries Please check the groceries you received to confirm they include the f…" at bounding box center [775, 383] width 539 height 608
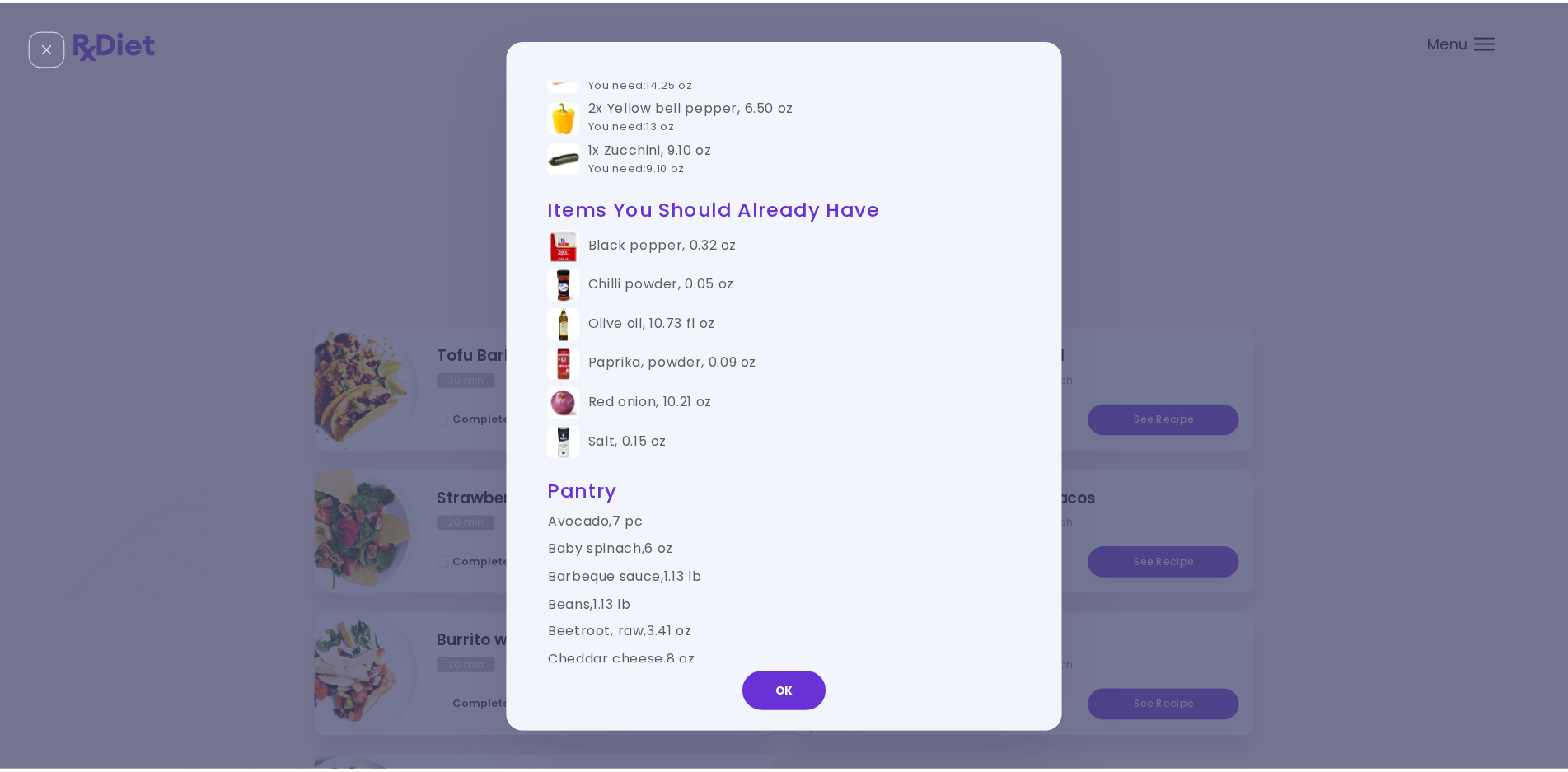
scroll to position [903, 0]
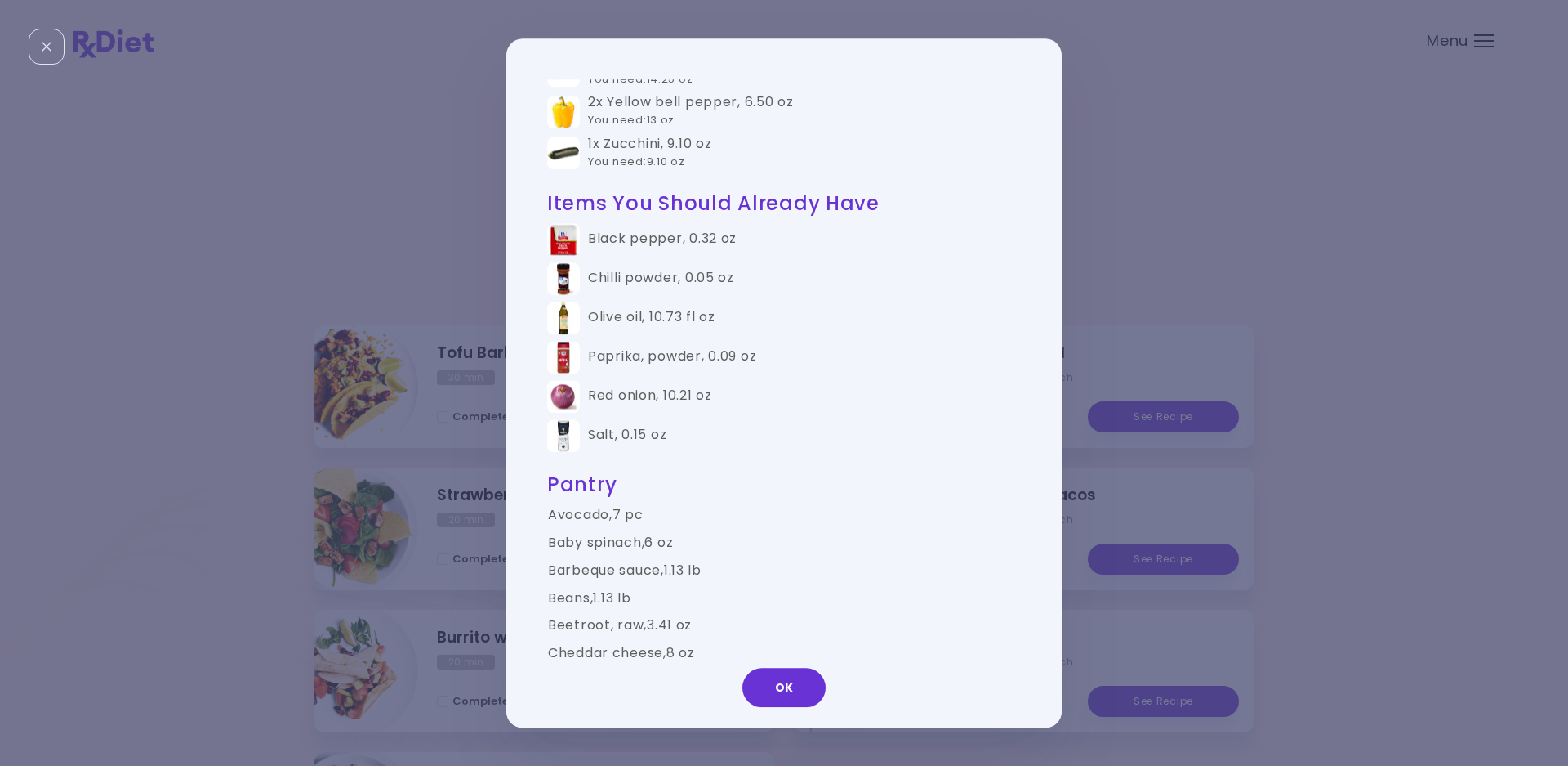
click at [783, 691] on button "OK" at bounding box center [784, 687] width 84 height 39
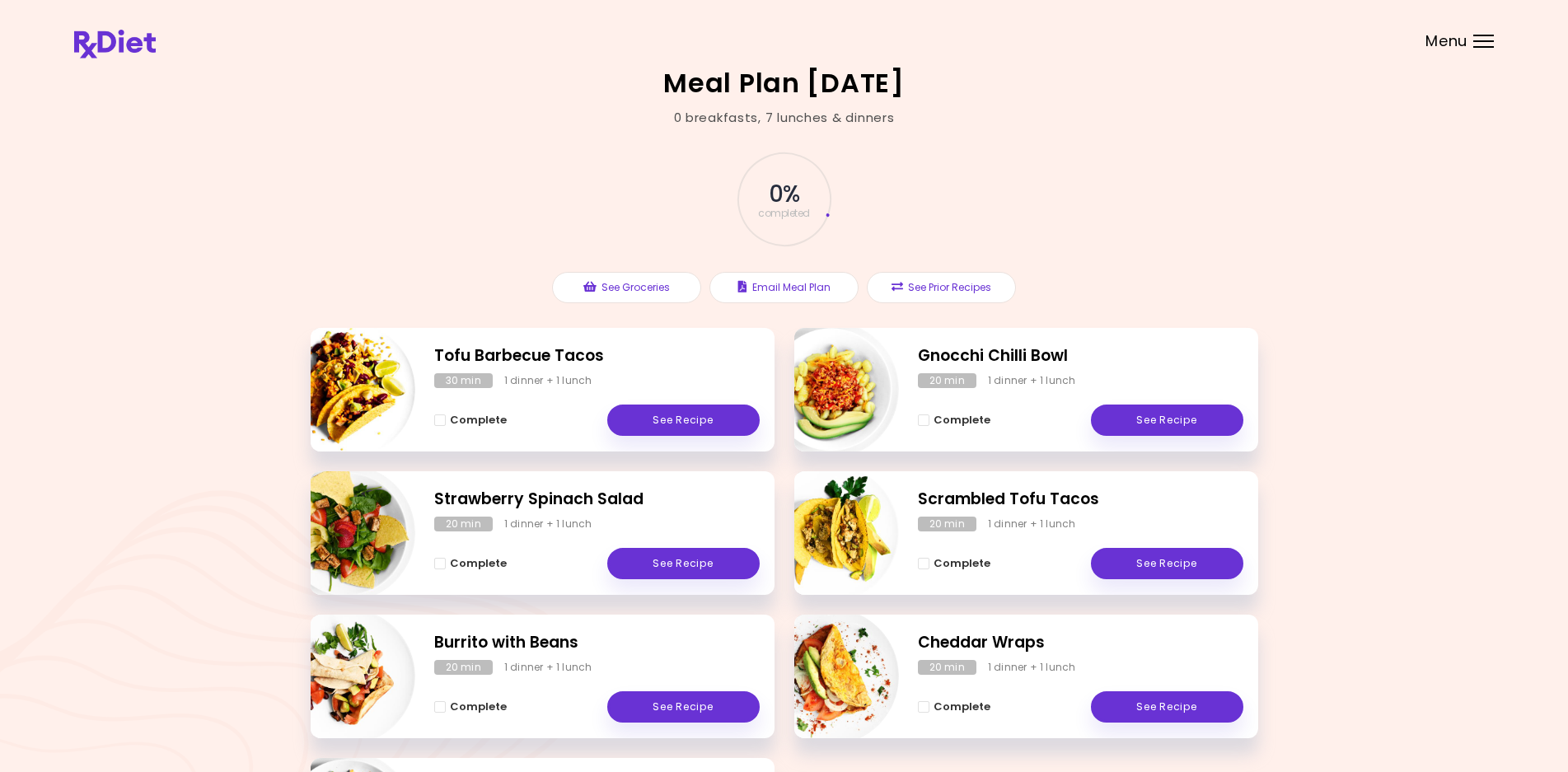
click at [1483, 43] on div "Menu" at bounding box center [1484, 41] width 21 height 13
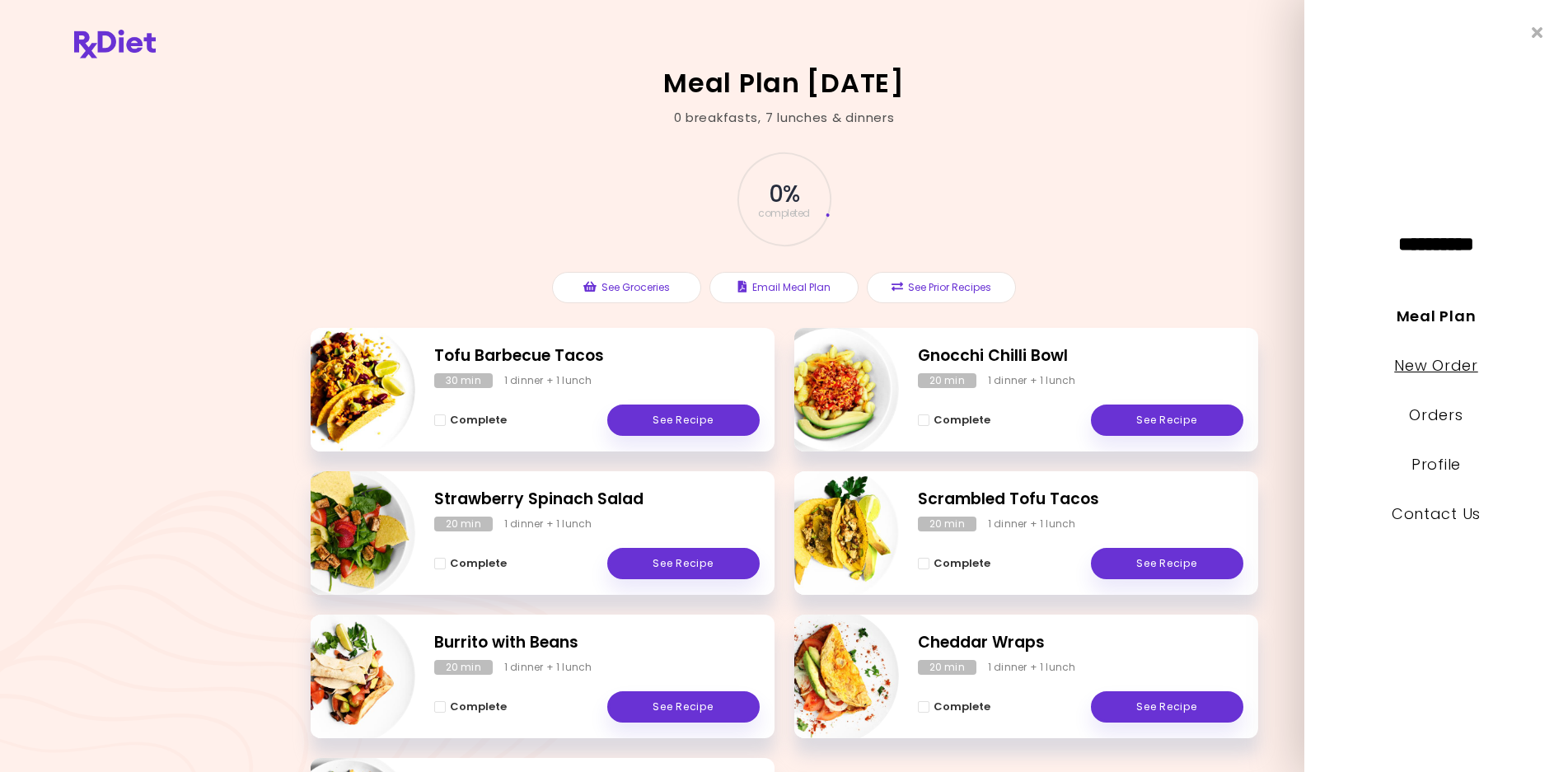
click at [1429, 359] on link "New Order" at bounding box center [1436, 365] width 84 height 21
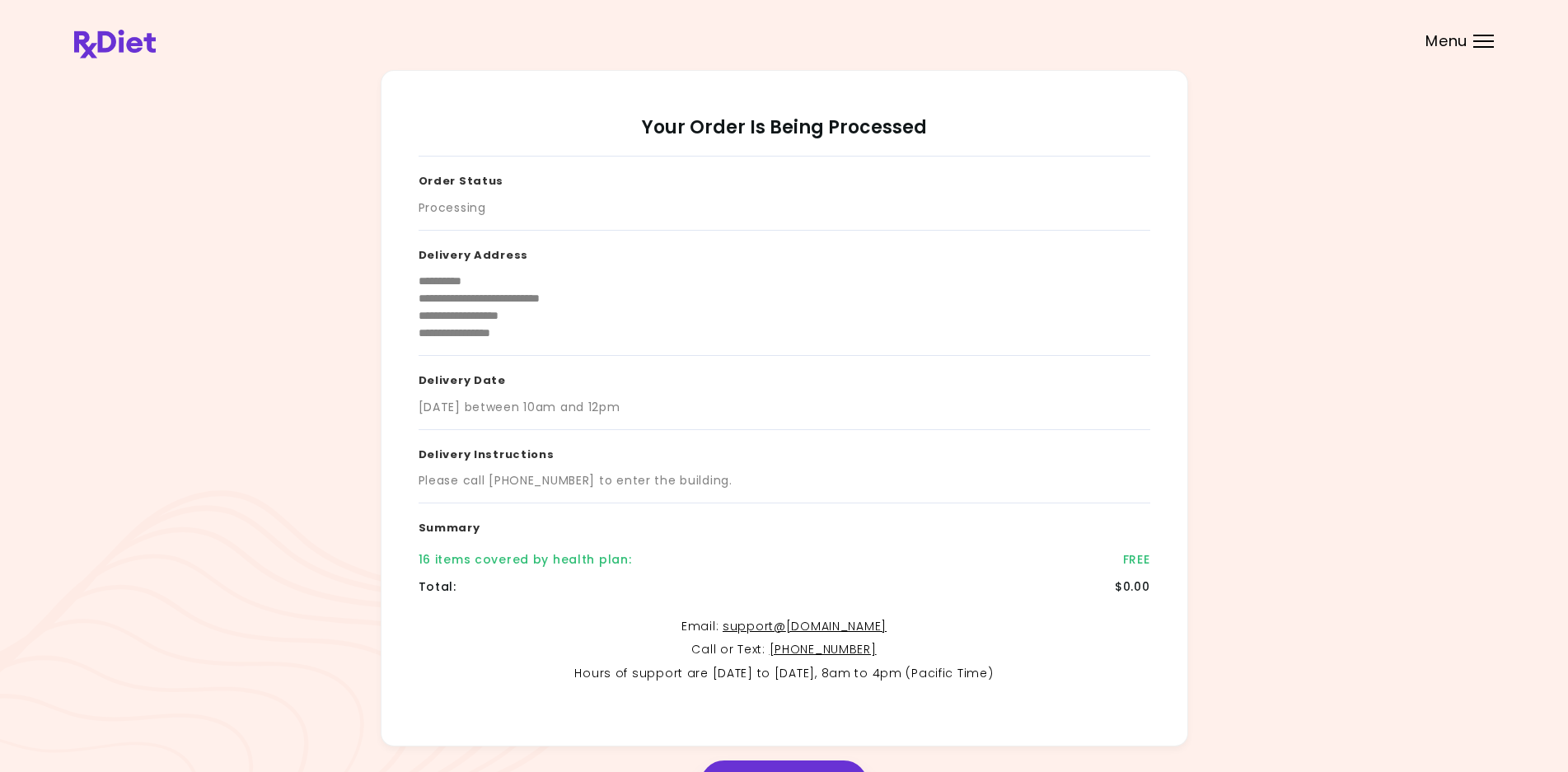
click at [1492, 36] on div "Menu" at bounding box center [1484, 41] width 21 height 13
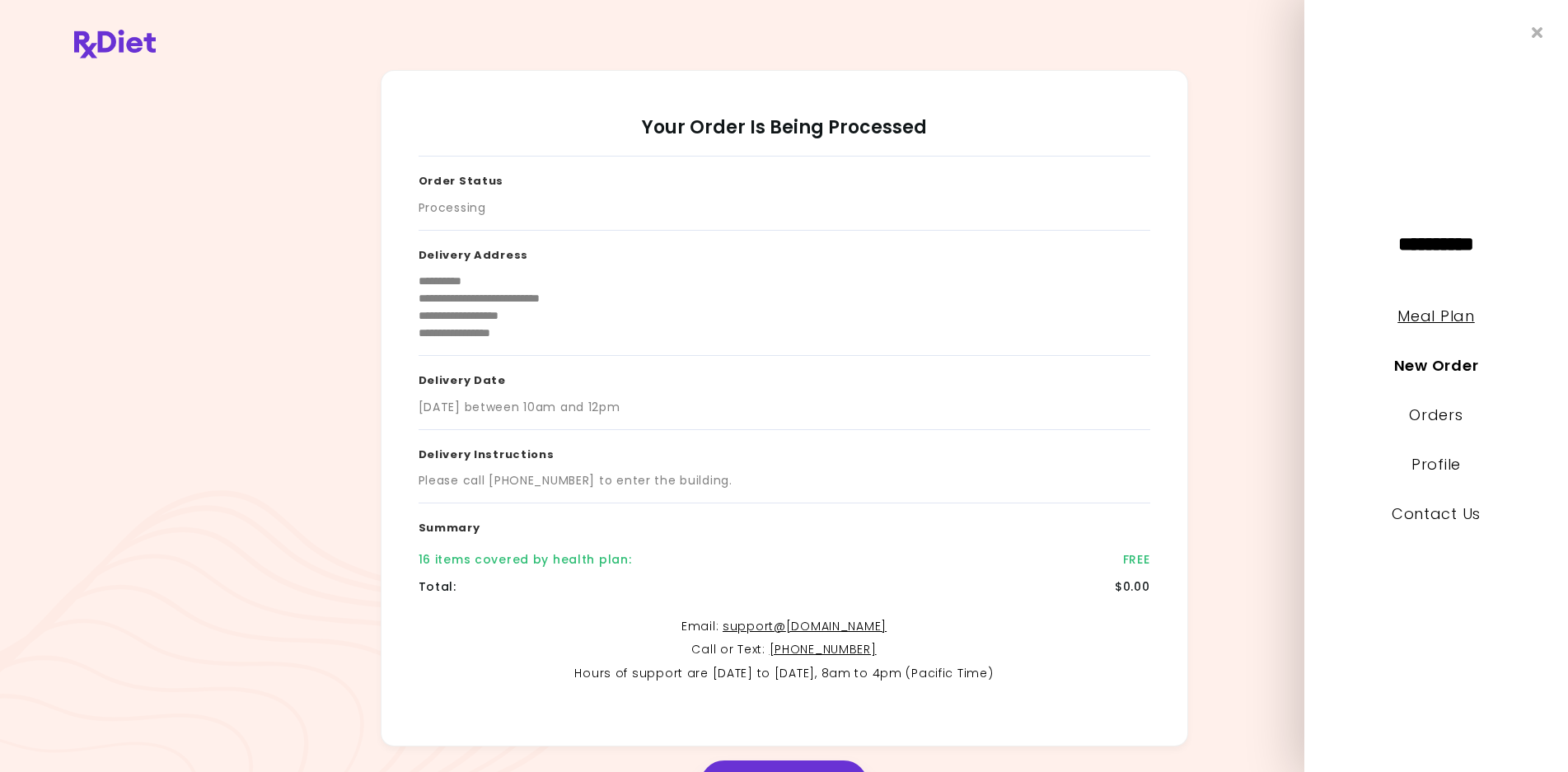
click at [1450, 315] on link "Meal Plan" at bounding box center [1436, 315] width 77 height 21
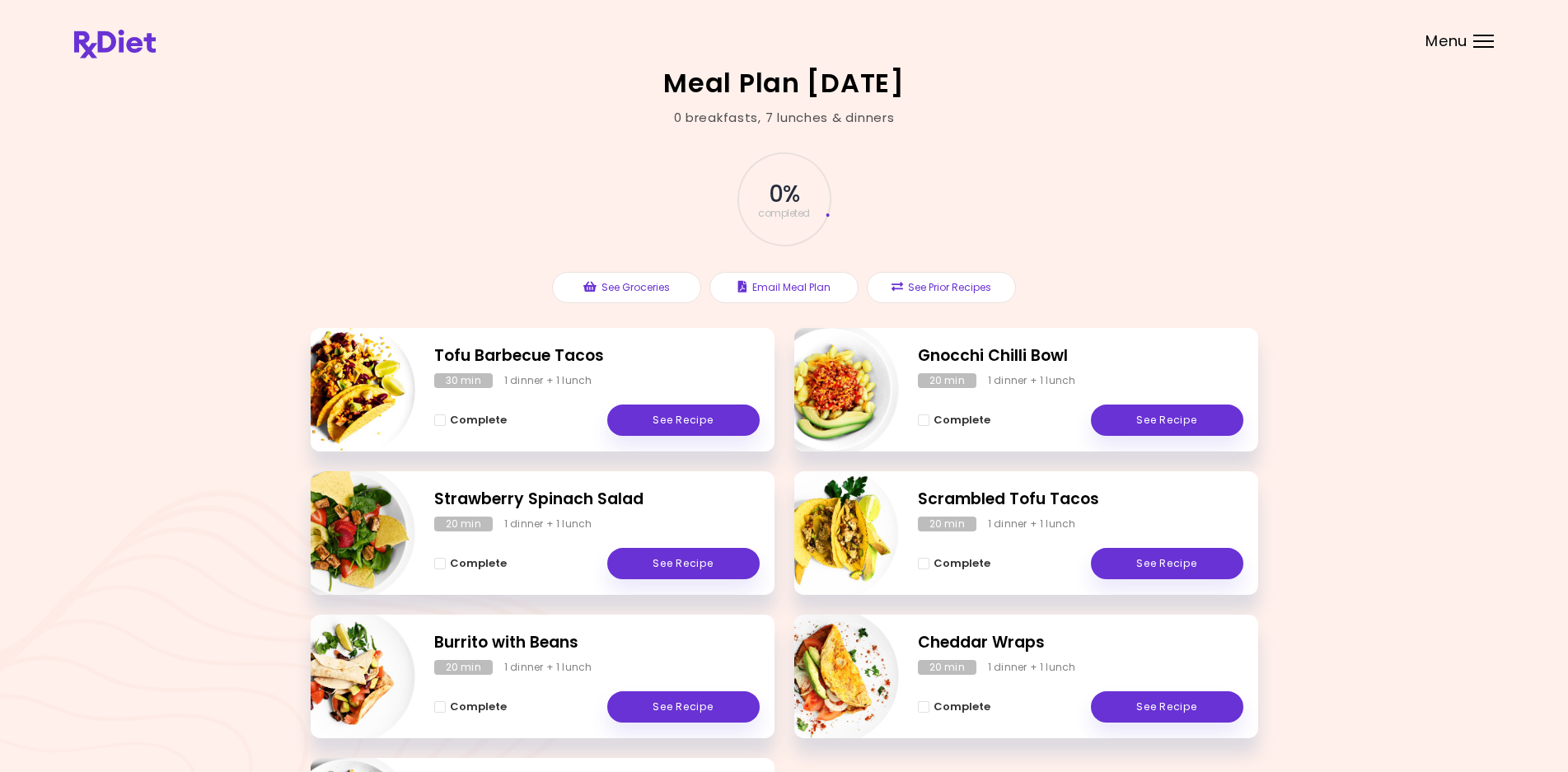
click at [1477, 40] on div "Menu" at bounding box center [1484, 41] width 21 height 13
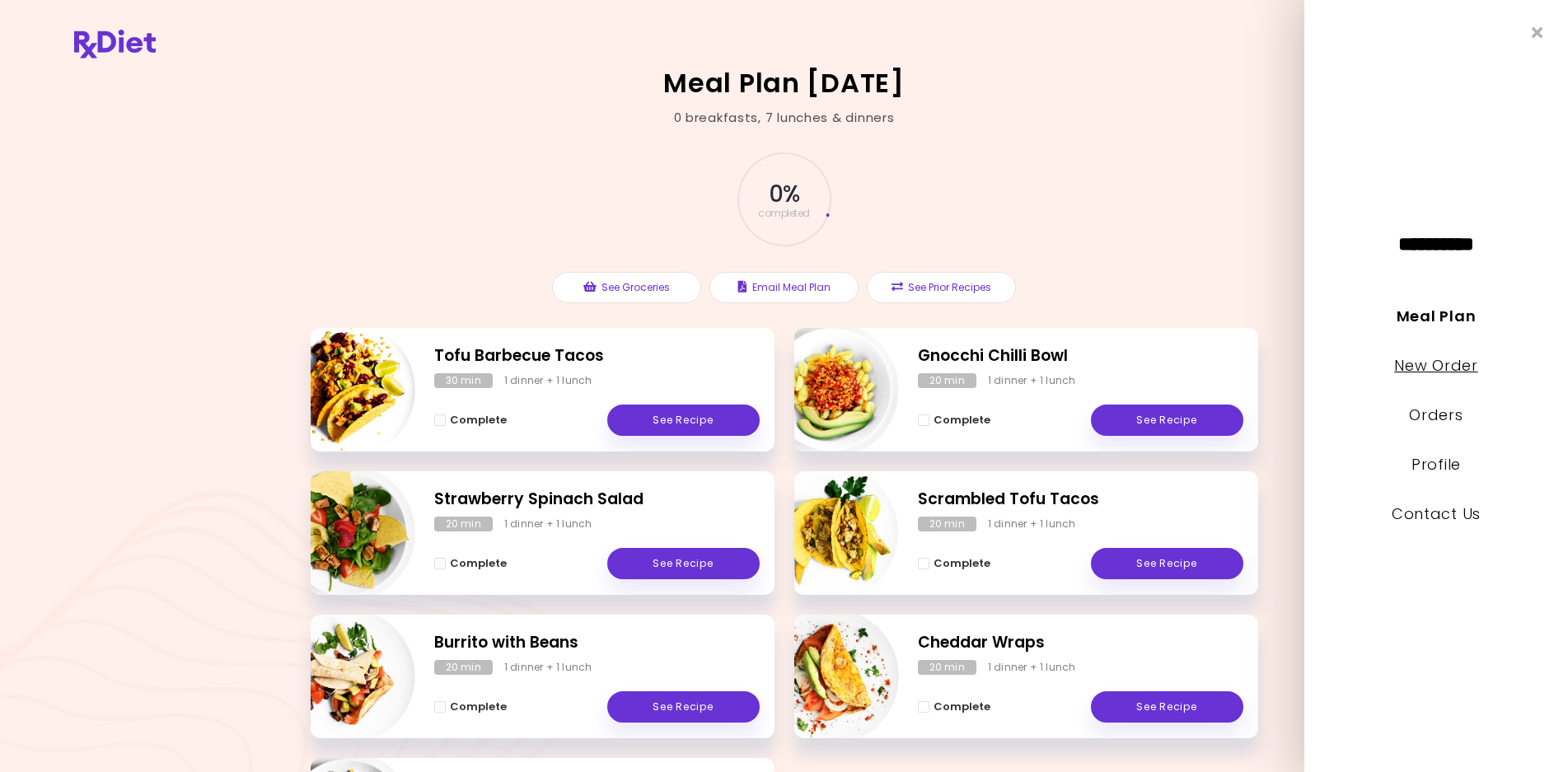
click at [1442, 370] on link "New Order" at bounding box center [1436, 365] width 84 height 21
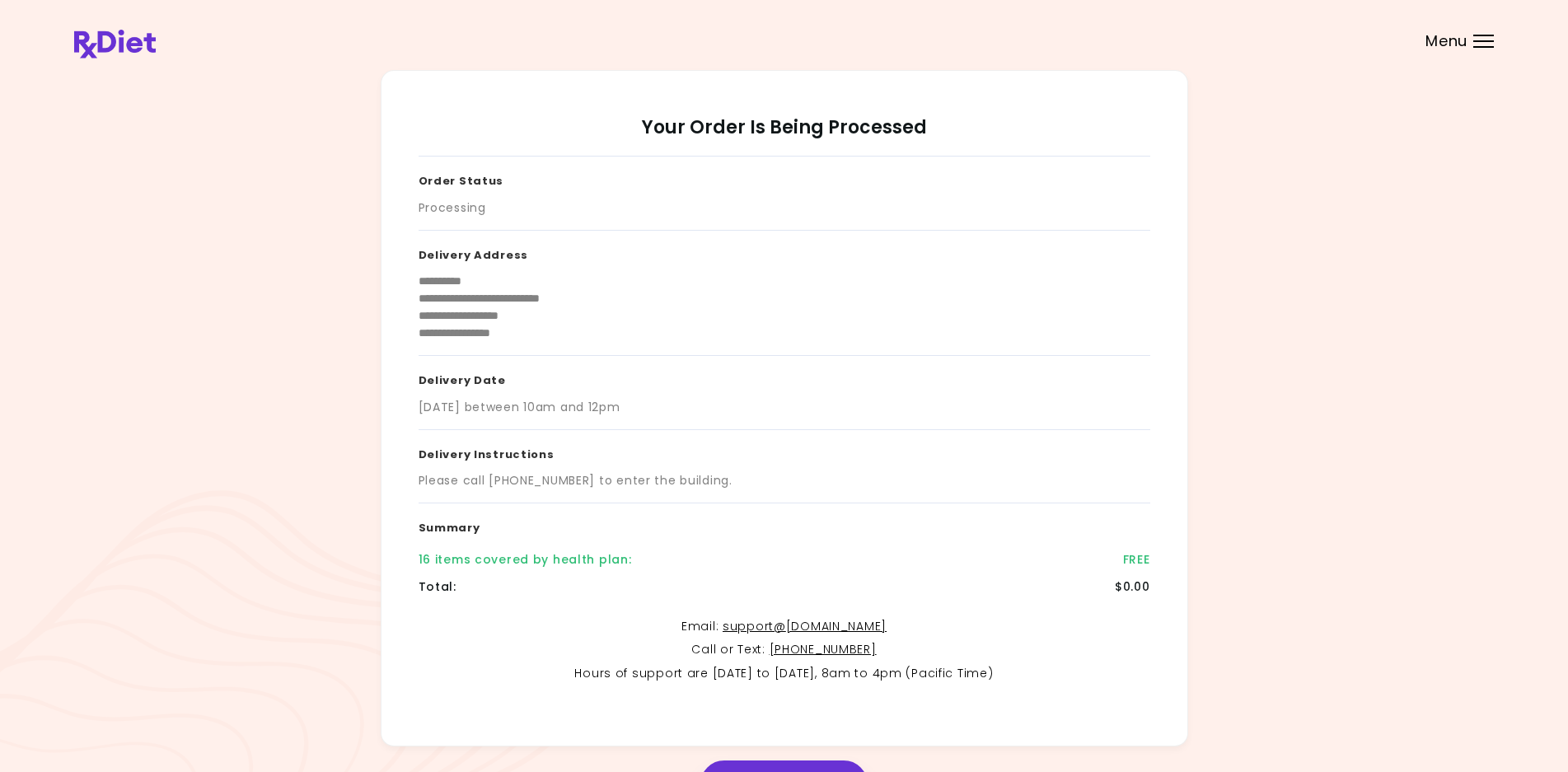
click at [1487, 42] on div "Menu" at bounding box center [1484, 41] width 21 height 13
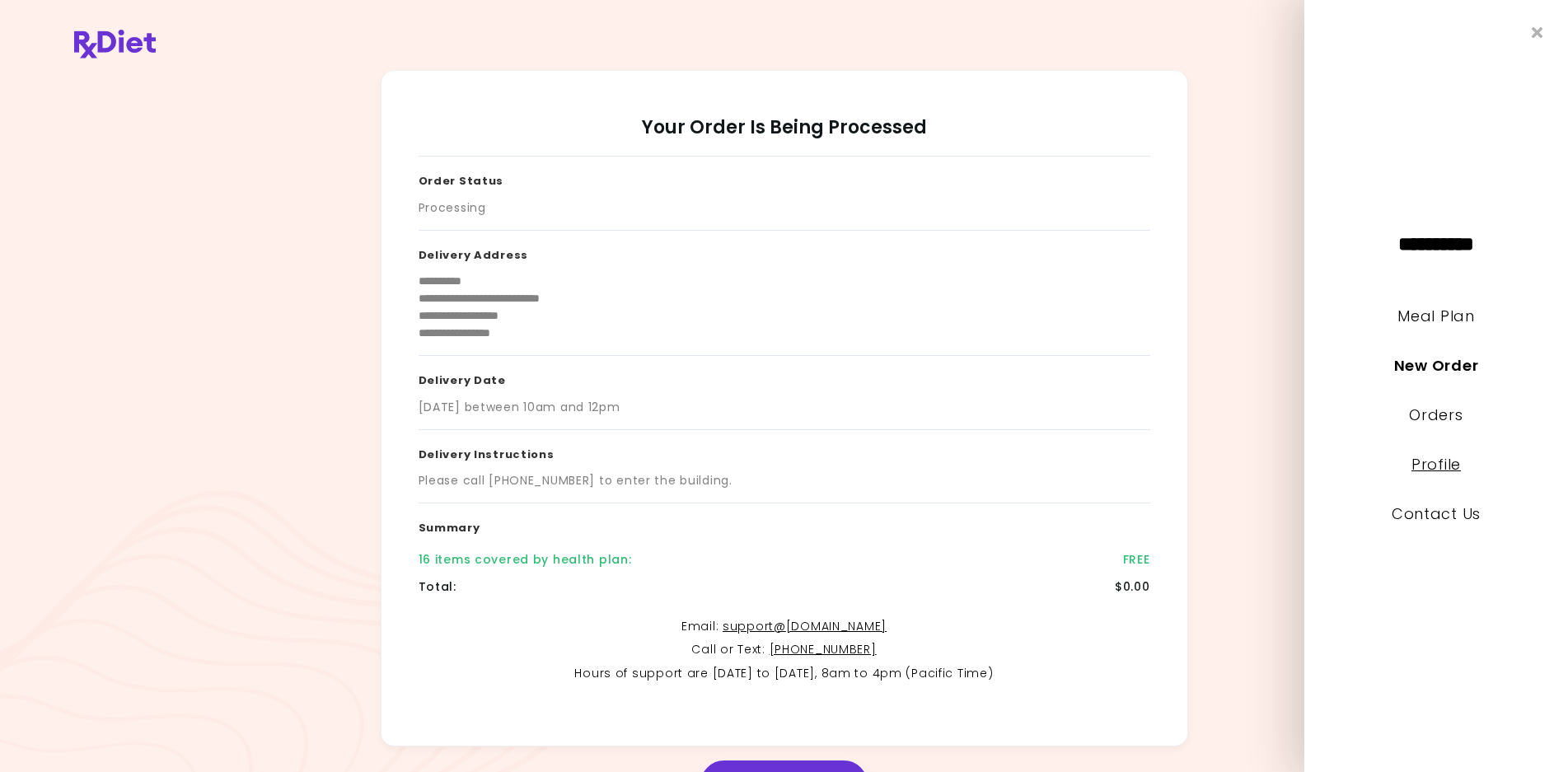
click at [1435, 458] on link "Profile" at bounding box center [1436, 463] width 50 height 21
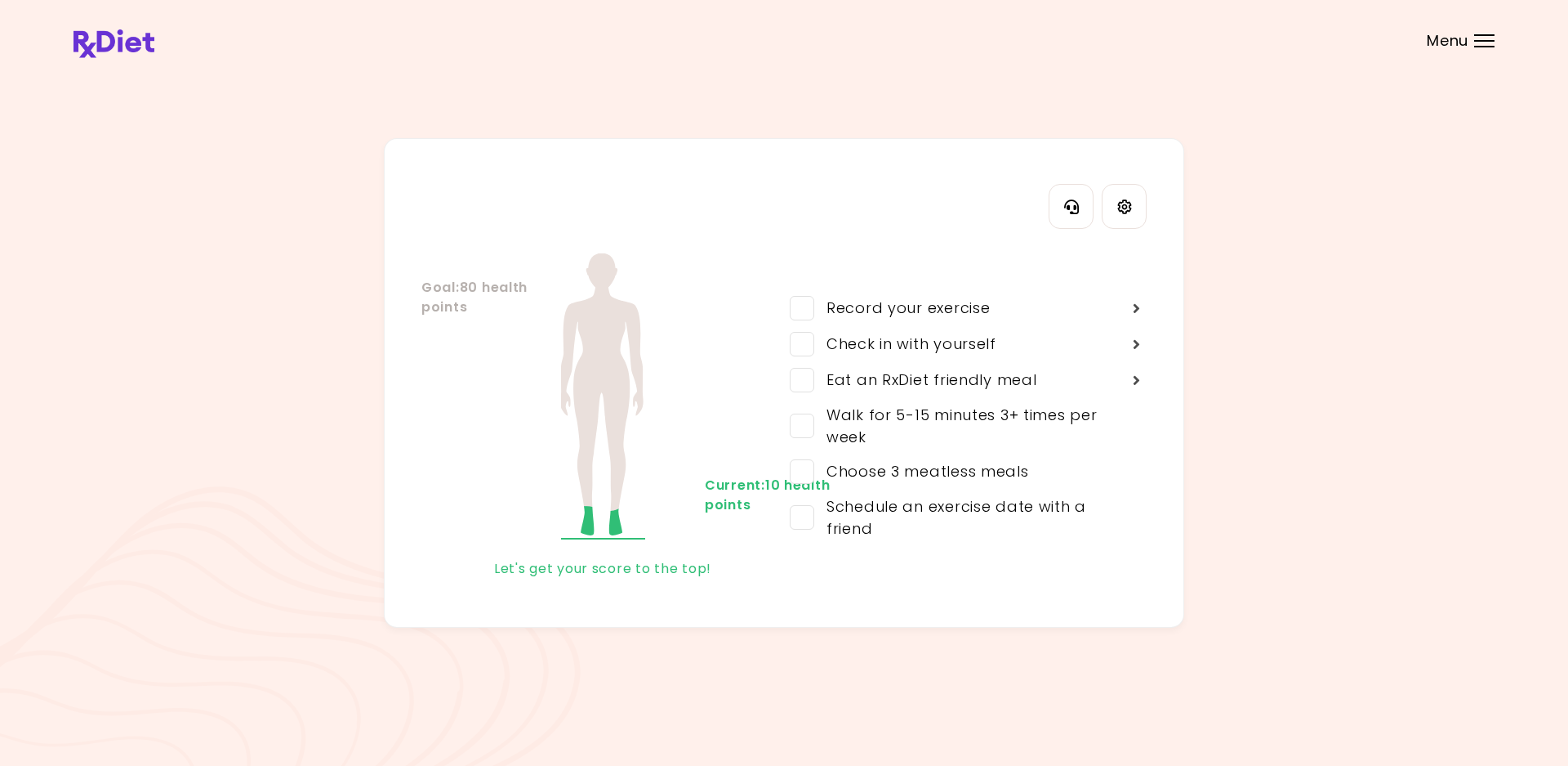
click at [1481, 40] on div at bounding box center [1484, 41] width 21 height 2
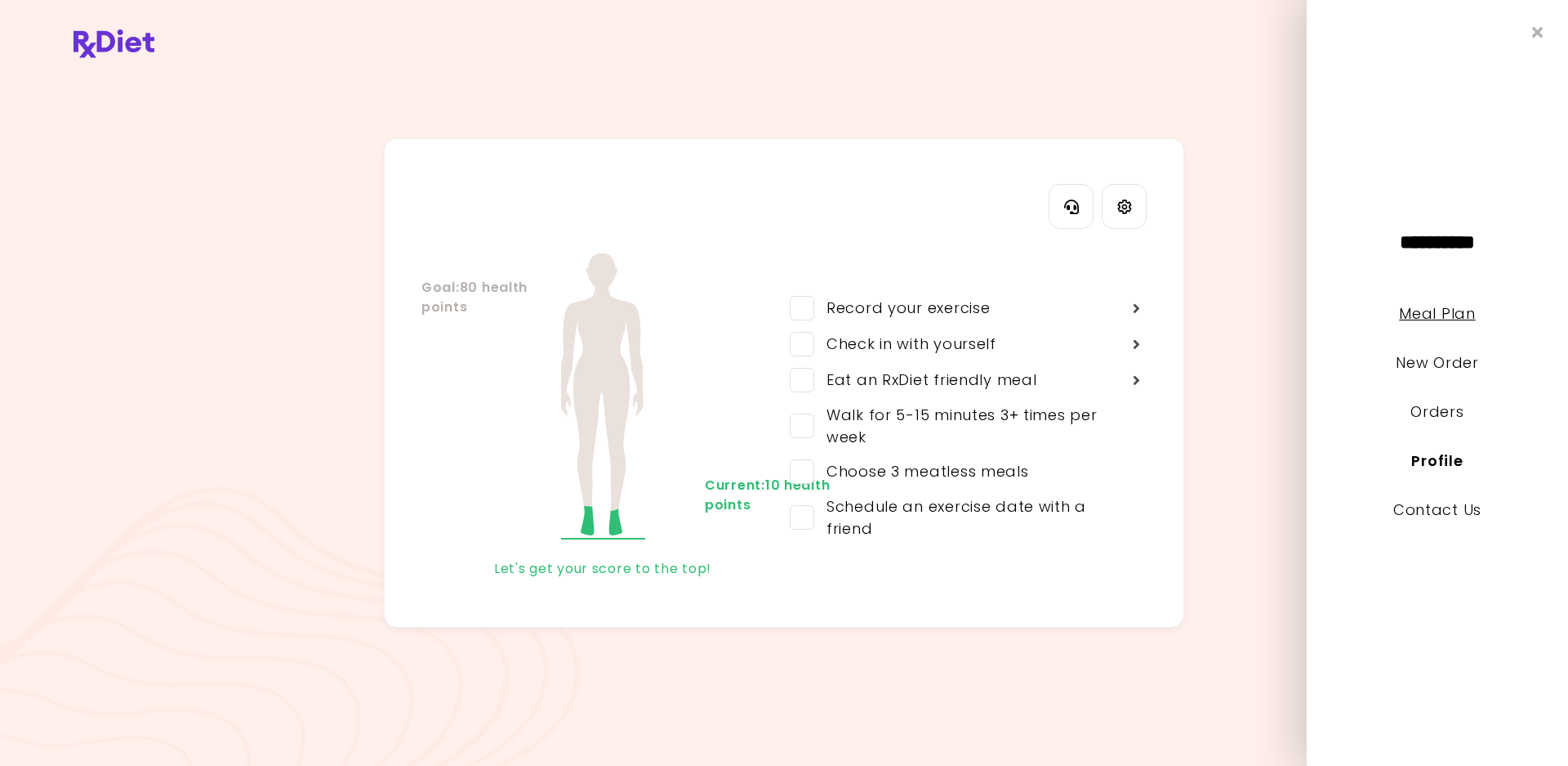
click at [1438, 316] on link "Meal Plan" at bounding box center [1437, 313] width 76 height 21
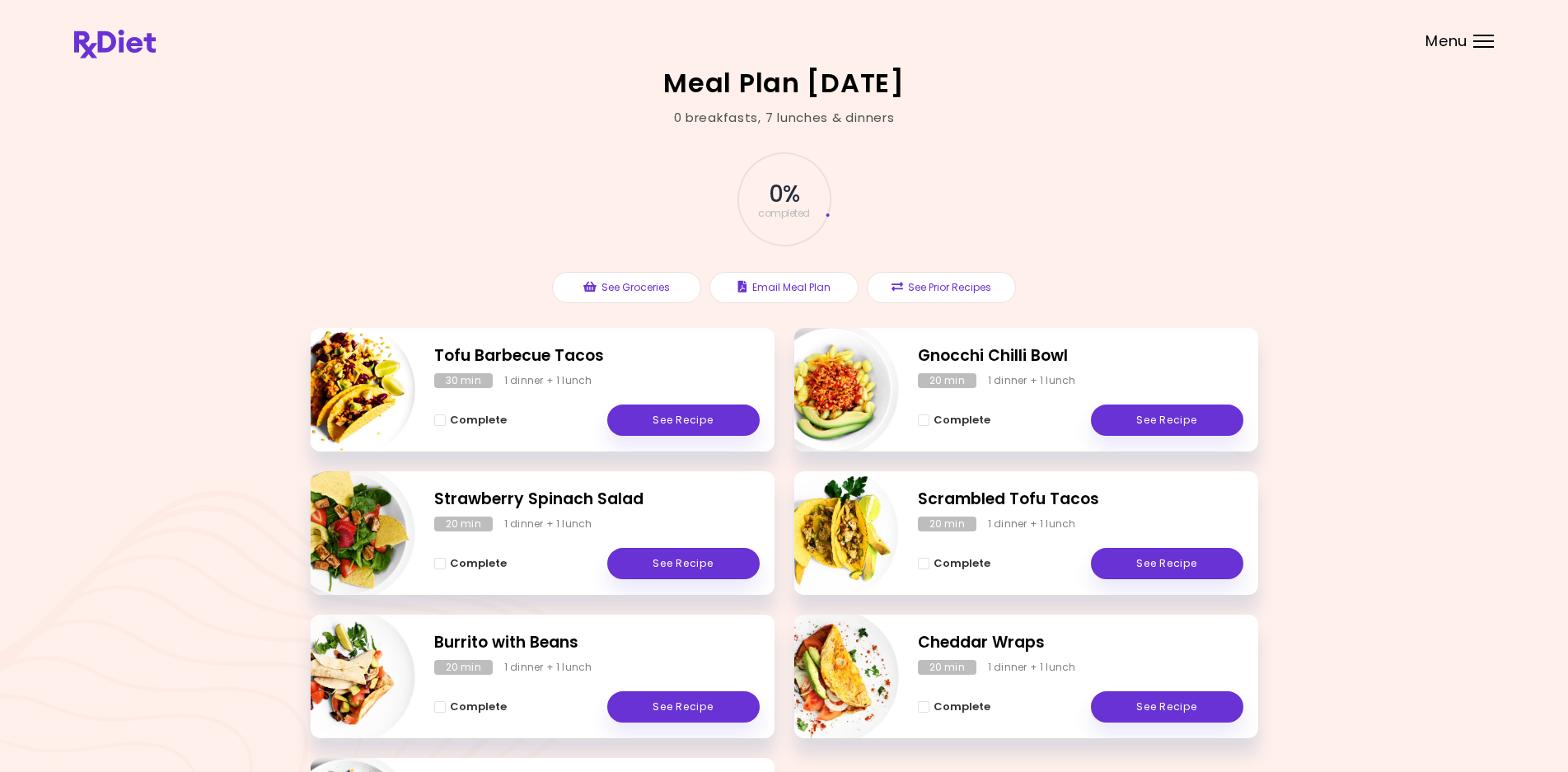
click at [1474, 41] on div at bounding box center [1484, 41] width 21 height 2
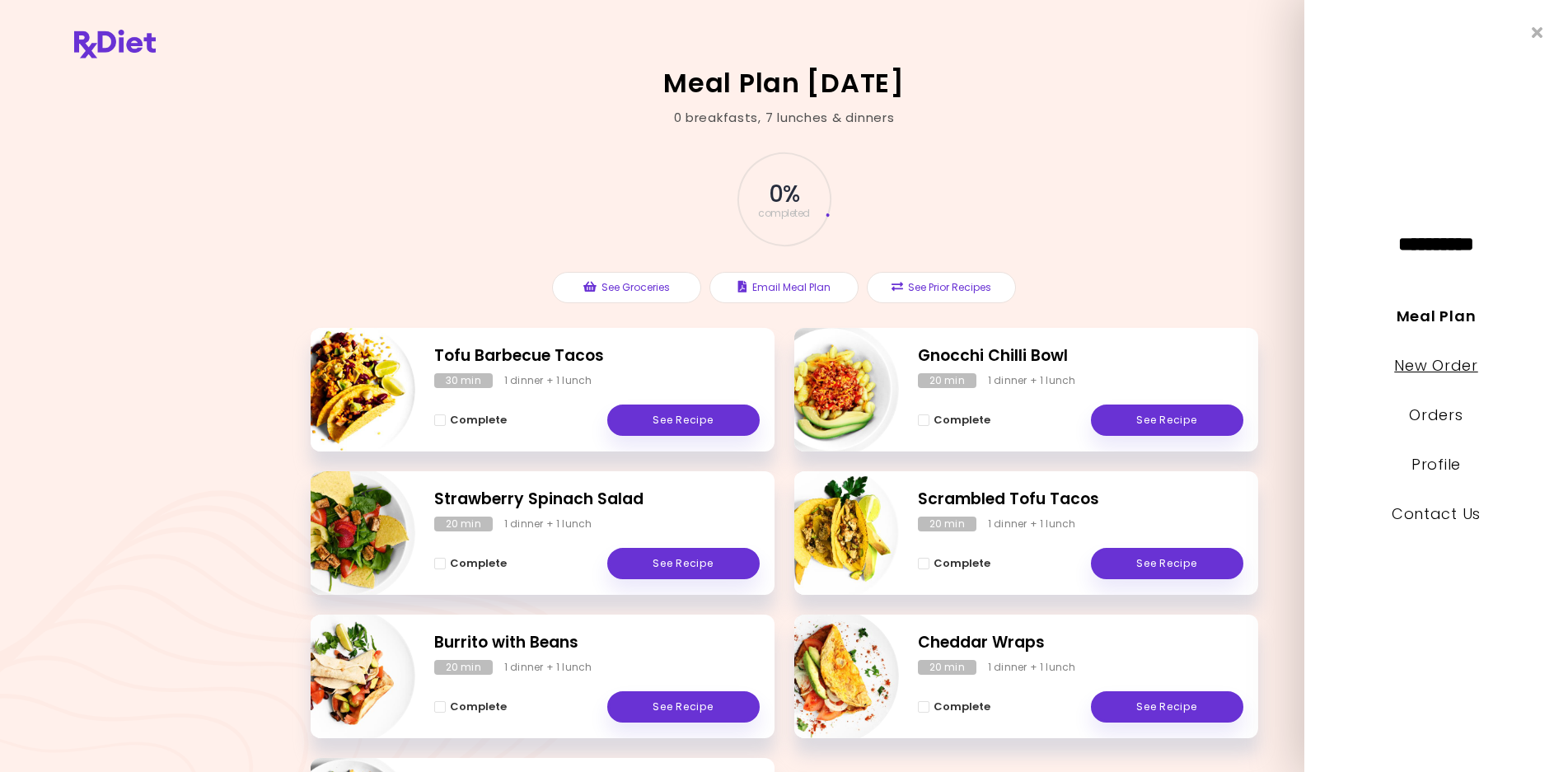
click at [1440, 360] on link "New Order" at bounding box center [1436, 365] width 84 height 21
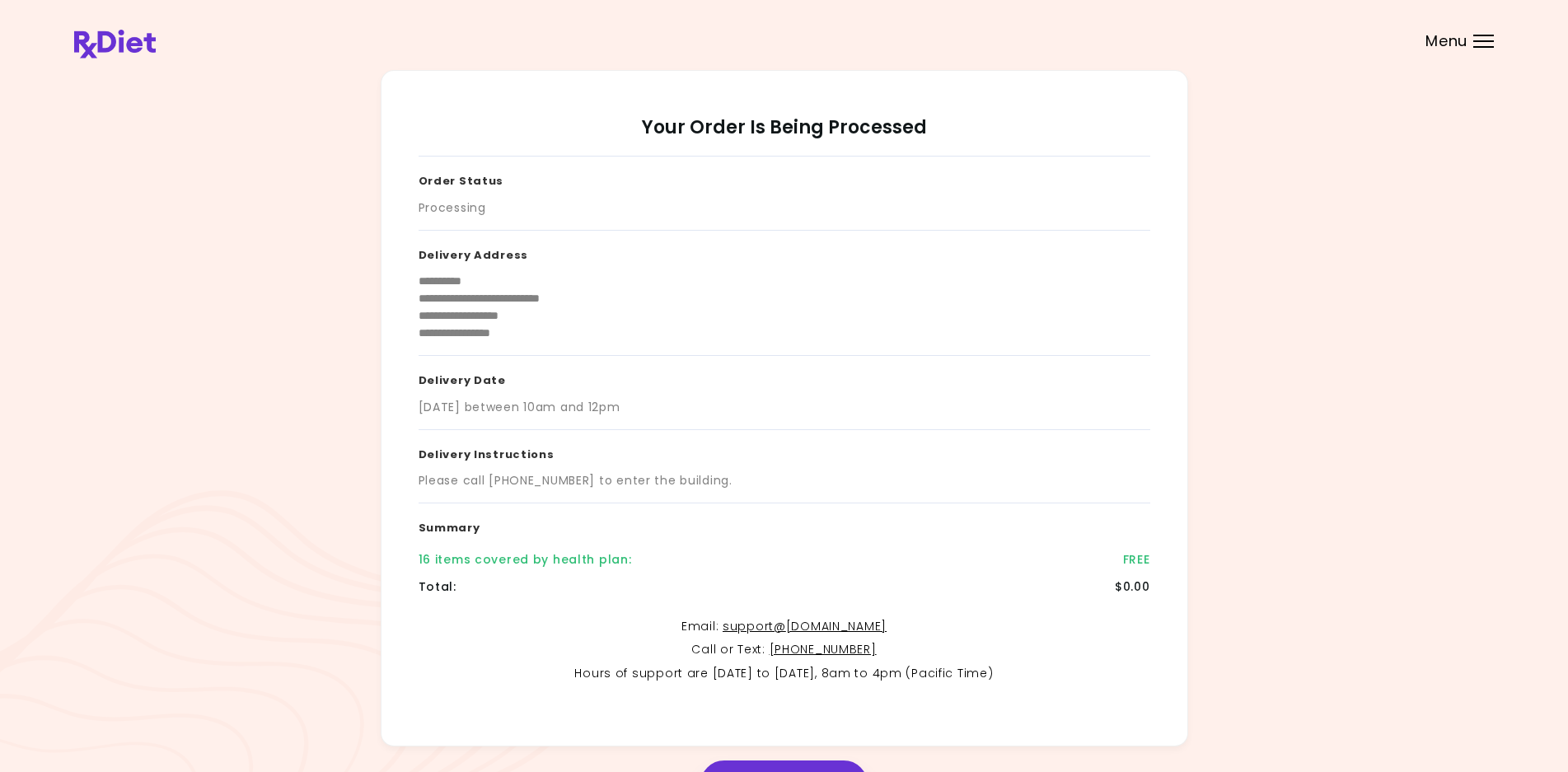
click at [1490, 40] on div "Menu" at bounding box center [1484, 41] width 21 height 13
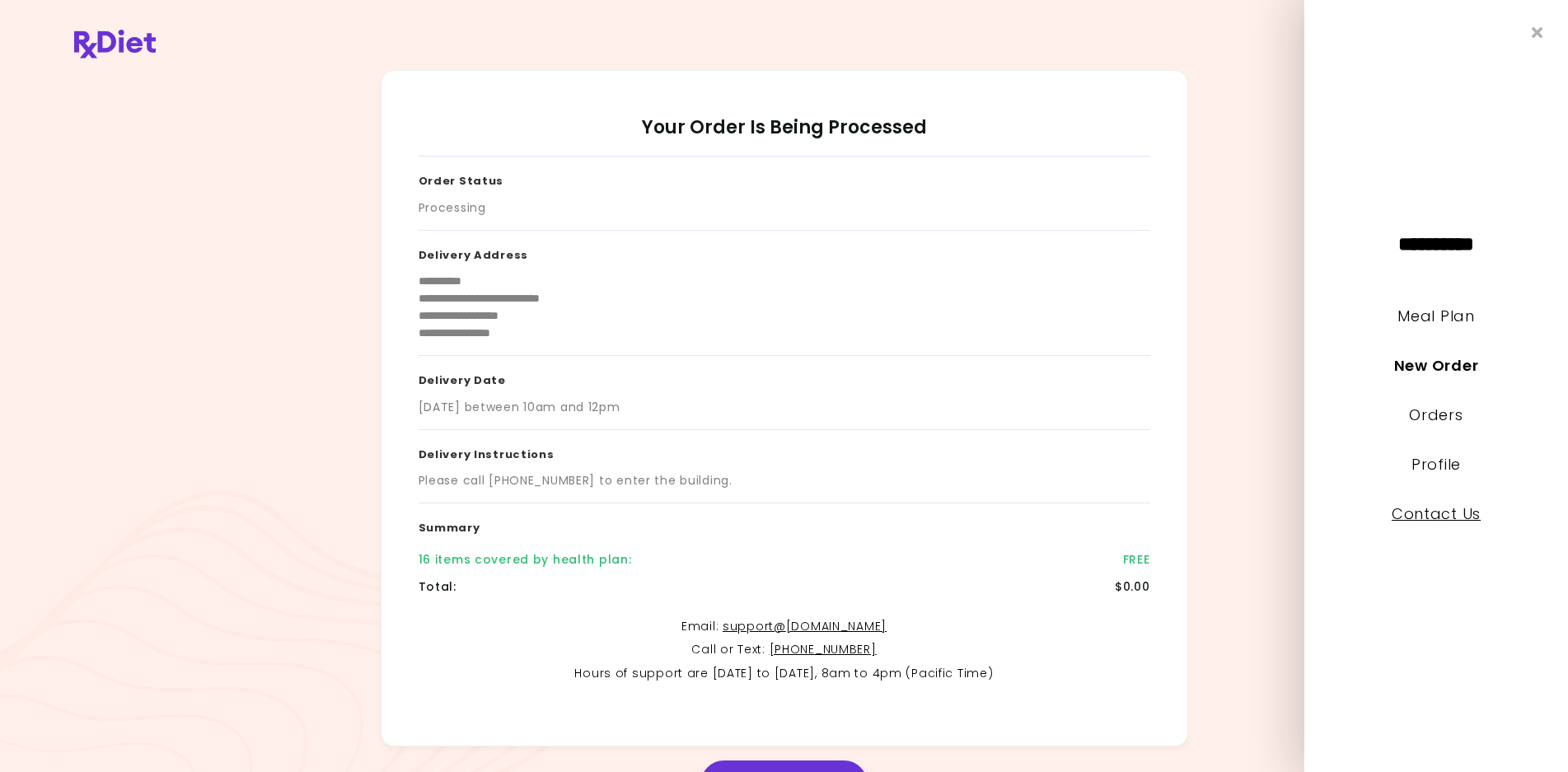
click at [1437, 511] on link "Contact Us" at bounding box center [1436, 513] width 89 height 21
